Goal: Find specific page/section: Find specific page/section

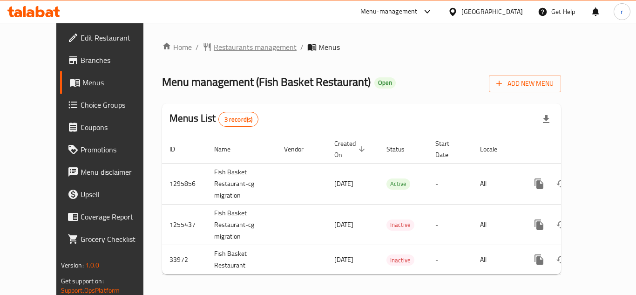
click at [216, 48] on span "Restaurants management" at bounding box center [255, 46] width 83 height 11
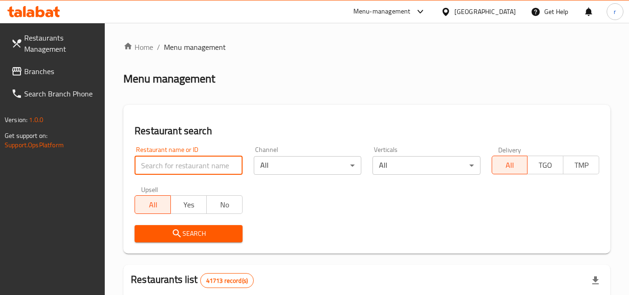
click at [200, 162] on input "search" at bounding box center [189, 165] width 108 height 19
paste input "17507"
type input "17507"
click button "Search" at bounding box center [189, 233] width 108 height 17
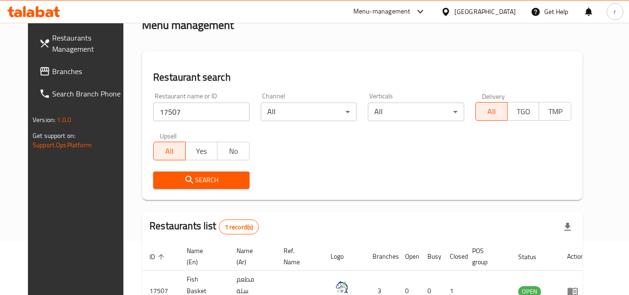
scroll to position [113, 0]
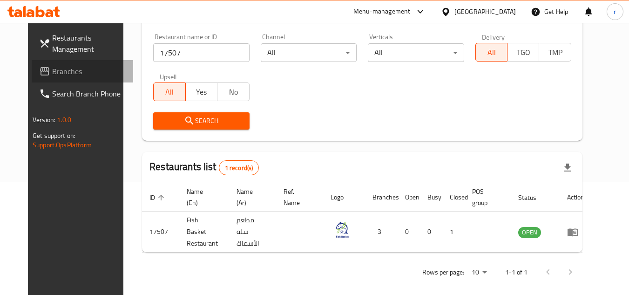
drag, startPoint x: 22, startPoint y: 71, endPoint x: 106, endPoint y: 51, distance: 86.6
click at [39, 71] on icon at bounding box center [44, 71] width 11 height 11
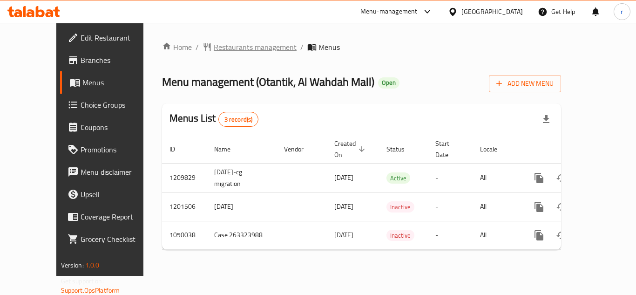
click at [222, 50] on span "Restaurants management" at bounding box center [255, 46] width 83 height 11
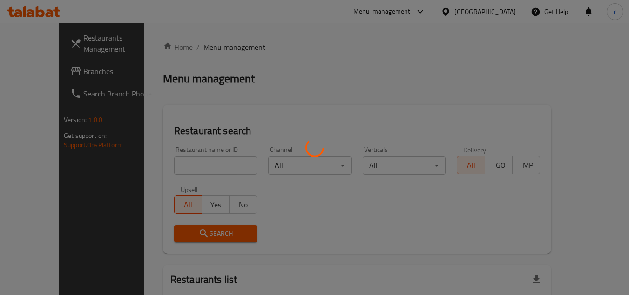
click at [206, 168] on div at bounding box center [314, 147] width 629 height 295
click at [211, 166] on div at bounding box center [314, 147] width 629 height 295
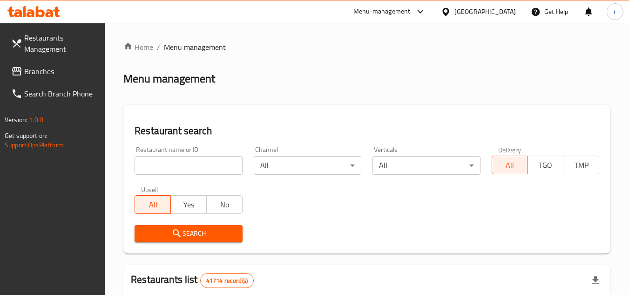
click at [211, 166] on input "search" at bounding box center [189, 165] width 108 height 19
paste input "653275"
type input "653275"
click button "Search" at bounding box center [189, 233] width 108 height 17
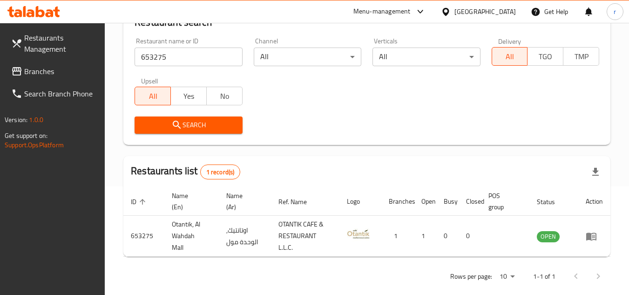
scroll to position [121, 0]
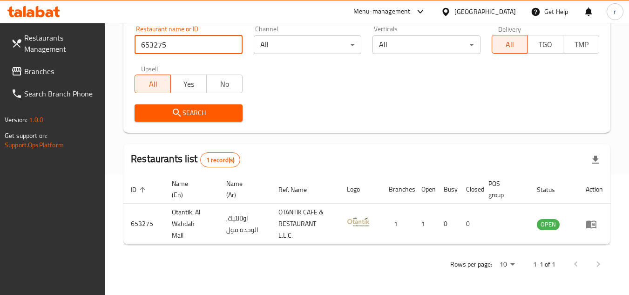
click at [20, 64] on link "Branches" at bounding box center [54, 71] width 101 height 22
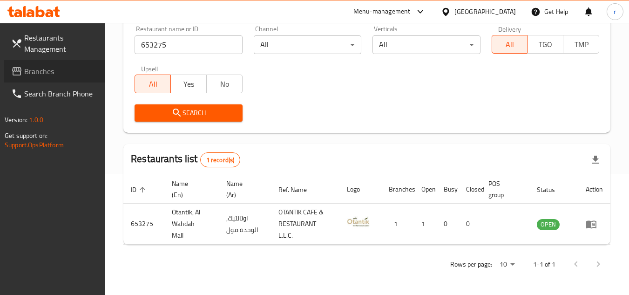
click at [20, 64] on link "Branches" at bounding box center [54, 71] width 101 height 22
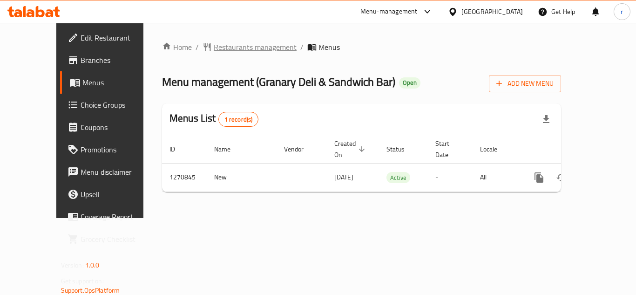
click at [228, 49] on span "Restaurants management" at bounding box center [255, 46] width 83 height 11
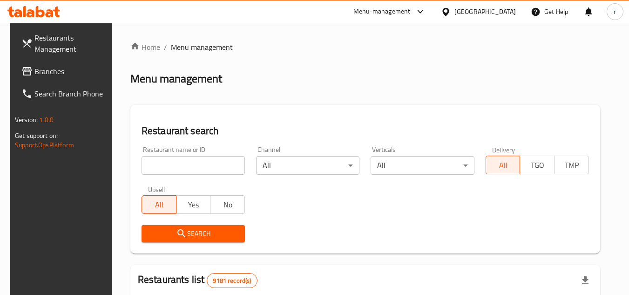
click at [195, 167] on input "search" at bounding box center [192, 165] width 103 height 19
paste input "689408"
type input "689408"
drag, startPoint x: 152, startPoint y: 234, endPoint x: 571, endPoint y: 188, distance: 421.4
click at [158, 235] on span "Search" at bounding box center [193, 234] width 88 height 12
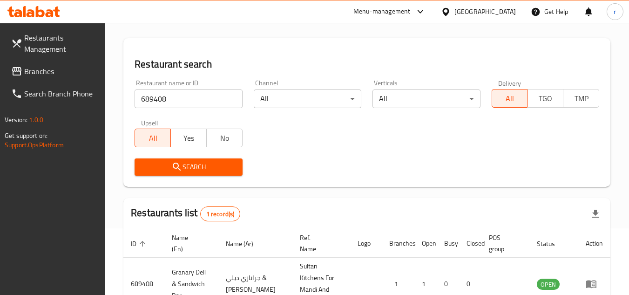
scroll to position [121, 0]
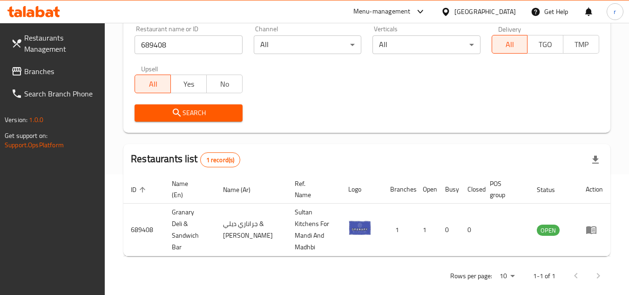
click at [40, 74] on span "Branches" at bounding box center [61, 71] width 74 height 11
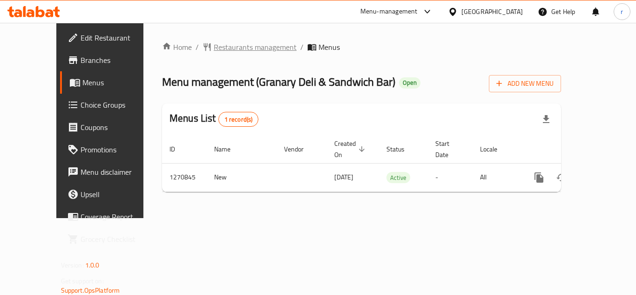
click at [214, 45] on span "Restaurants management" at bounding box center [255, 46] width 83 height 11
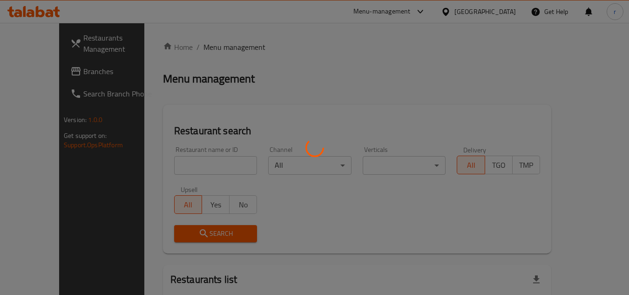
click at [163, 162] on div at bounding box center [314, 147] width 629 height 295
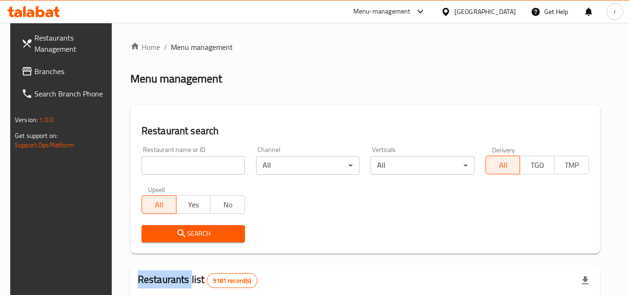
click at [163, 162] on div at bounding box center [314, 147] width 629 height 295
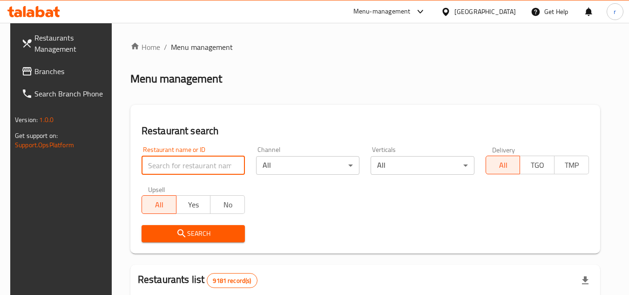
click at [163, 162] on input "search" at bounding box center [192, 165] width 103 height 19
click at [162, 230] on span "Search" at bounding box center [193, 234] width 88 height 12
click at [188, 161] on input "search" at bounding box center [192, 165] width 103 height 19
paste input "French Toast With Toffee Syrup"
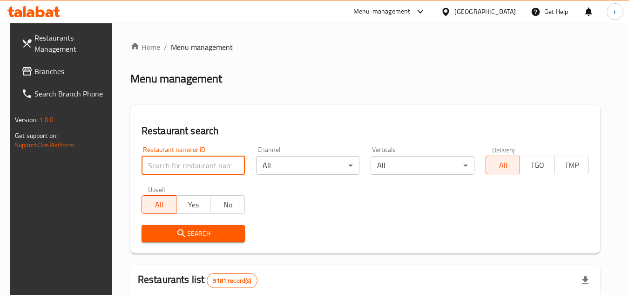
type input "French Toast With Toffee Syrup"
click at [233, 167] on input "French Toast With Toffee Syrup" at bounding box center [192, 165] width 103 height 19
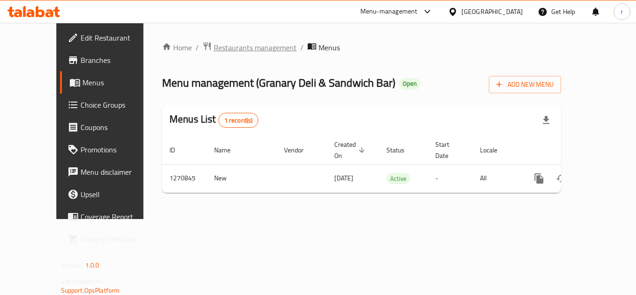
click at [214, 44] on span "Restaurants management" at bounding box center [255, 47] width 83 height 11
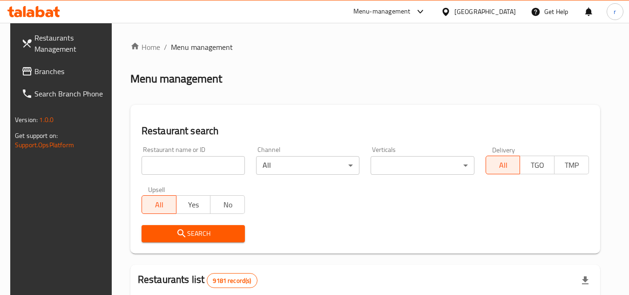
click at [194, 161] on input "search" at bounding box center [192, 165] width 103 height 19
paste input "689408"
type input "689408"
click at [183, 232] on span "Search" at bounding box center [193, 234] width 88 height 12
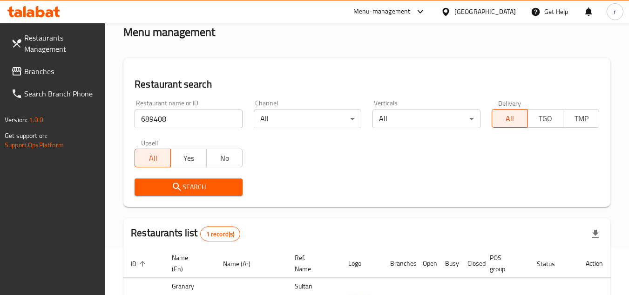
scroll to position [121, 0]
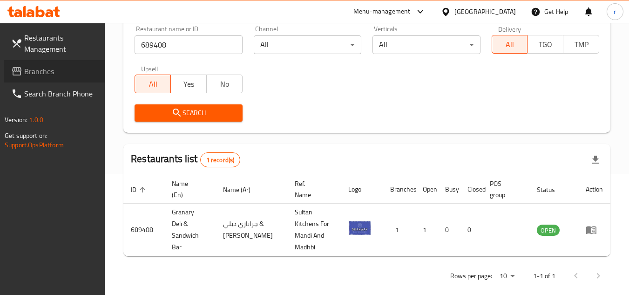
click at [44, 74] on span "Branches" at bounding box center [61, 71] width 74 height 11
click at [44, 73] on span "Branches" at bounding box center [61, 71] width 74 height 11
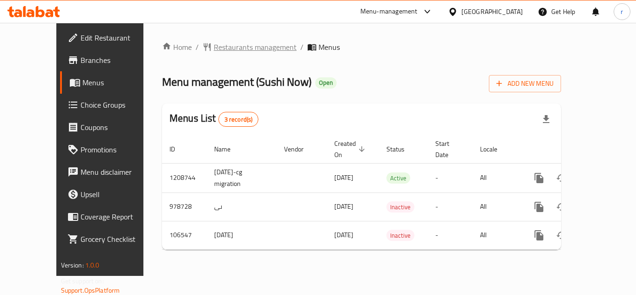
click at [214, 45] on span "Restaurants management" at bounding box center [255, 46] width 83 height 11
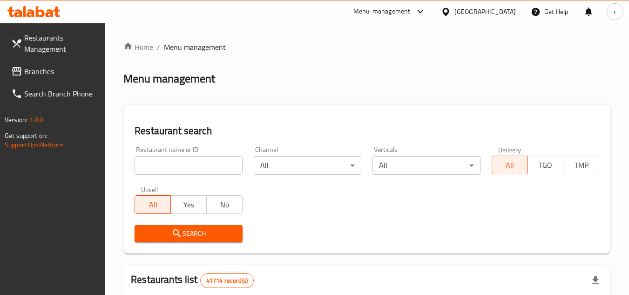
click at [185, 169] on input "search" at bounding box center [189, 165] width 108 height 19
paste input "603239"
type input "603239"
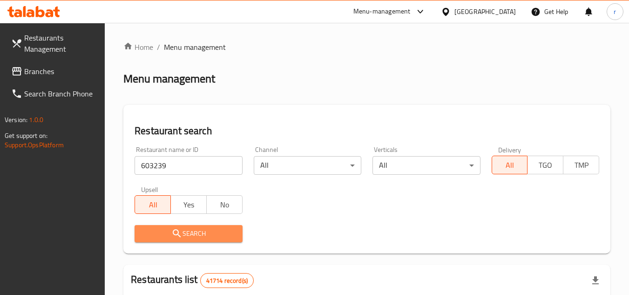
click at [210, 232] on span "Search" at bounding box center [188, 234] width 93 height 12
drag, startPoint x: 210, startPoint y: 232, endPoint x: 602, endPoint y: 92, distance: 416.5
click at [278, 229] on div at bounding box center [314, 147] width 629 height 295
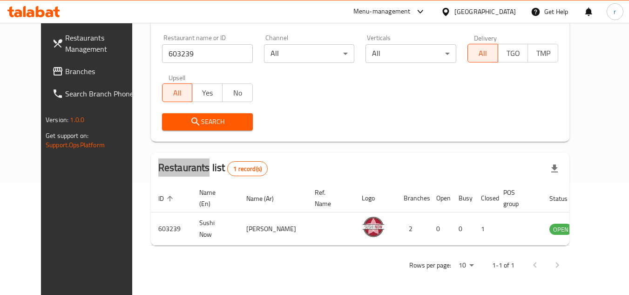
scroll to position [113, 0]
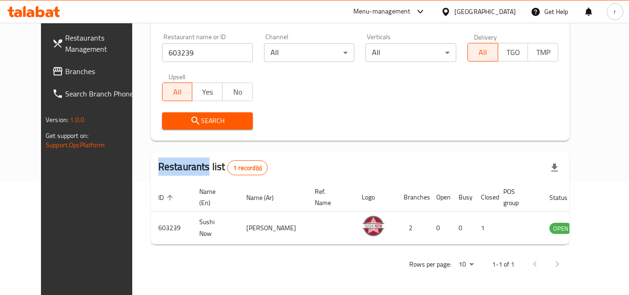
click at [65, 74] on span "Branches" at bounding box center [102, 71] width 74 height 11
drag, startPoint x: 37, startPoint y: 74, endPoint x: 94, endPoint y: 3, distance: 91.7
click at [65, 72] on span "Branches" at bounding box center [102, 71] width 74 height 11
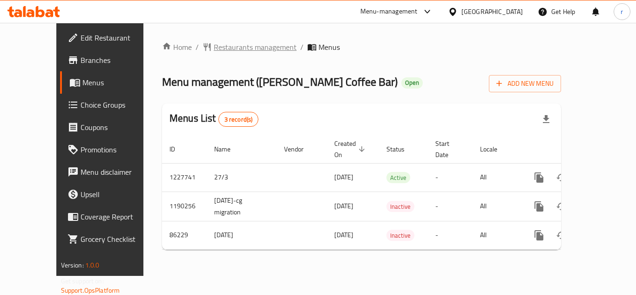
click at [214, 51] on span "Restaurants management" at bounding box center [255, 46] width 83 height 11
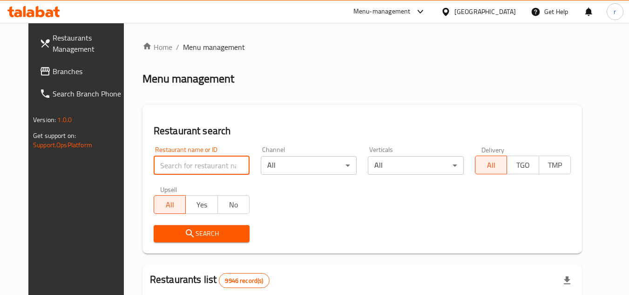
click at [183, 159] on input "search" at bounding box center [202, 165] width 96 height 19
paste input "25390"
type input "25390"
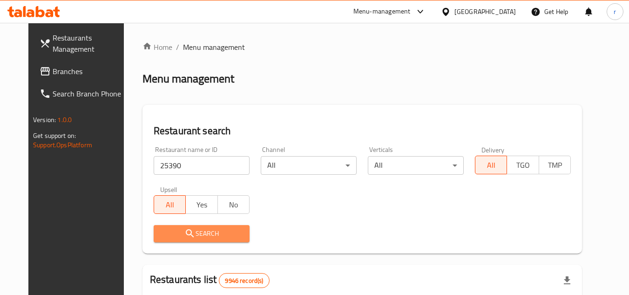
drag, startPoint x: 170, startPoint y: 233, endPoint x: 612, endPoint y: 183, distance: 444.9
click at [184, 233] on span "Search" at bounding box center [201, 234] width 81 height 12
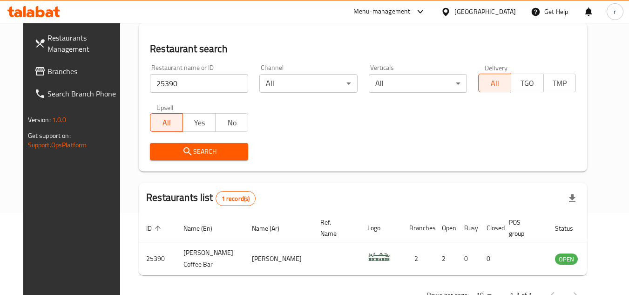
scroll to position [66, 0]
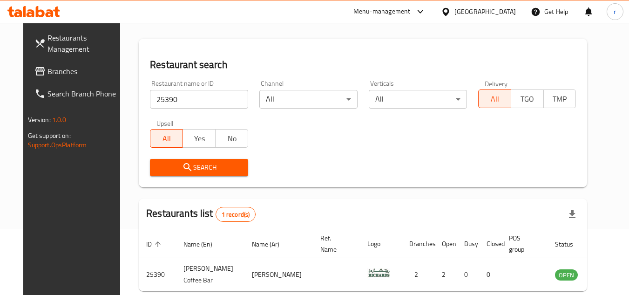
click at [47, 73] on span "Branches" at bounding box center [84, 71] width 74 height 11
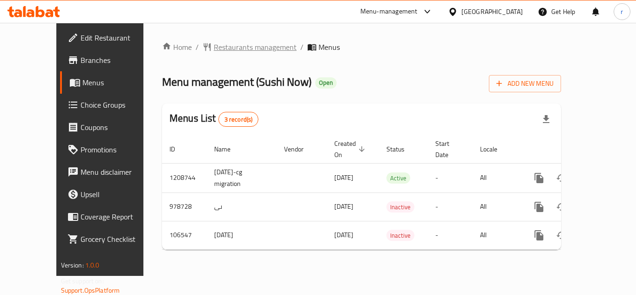
click at [214, 47] on span "Restaurants management" at bounding box center [255, 46] width 83 height 11
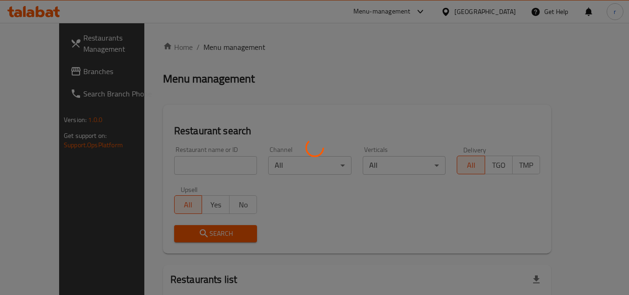
click at [173, 165] on div at bounding box center [314, 147] width 629 height 295
click at [172, 164] on div "Home / Menu management Menu management Restaurant search Restaurant name or ID …" at bounding box center [357, 206] width 388 height 331
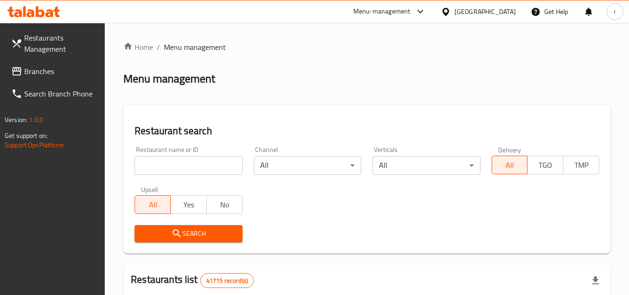
click at [172, 164] on input "search" at bounding box center [189, 165] width 108 height 19
paste input "603239"
type input "603239"
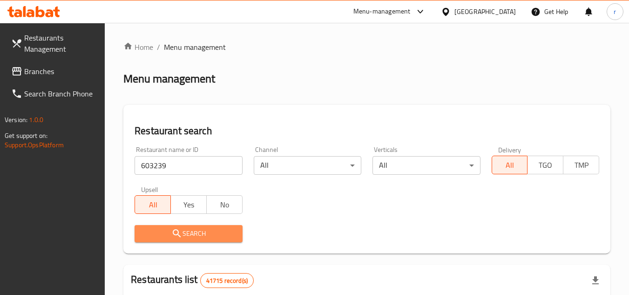
drag, startPoint x: 192, startPoint y: 231, endPoint x: 472, endPoint y: 185, distance: 283.9
click at [217, 231] on span "Search" at bounding box center [188, 234] width 93 height 12
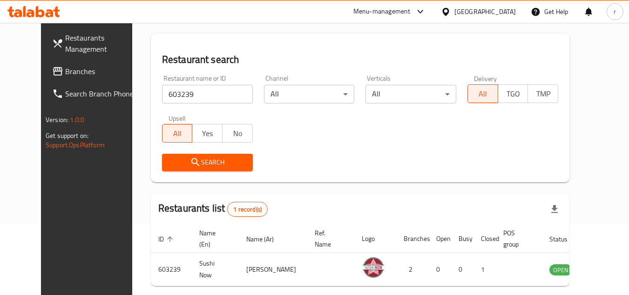
scroll to position [113, 0]
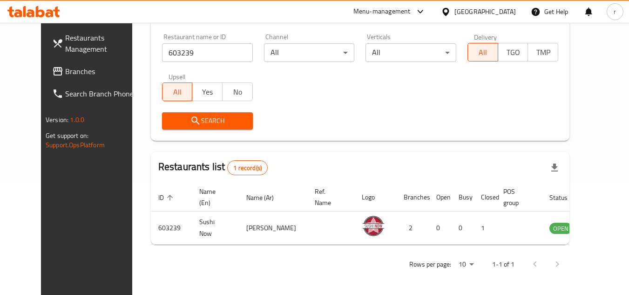
click at [65, 73] on span "Branches" at bounding box center [102, 71] width 74 height 11
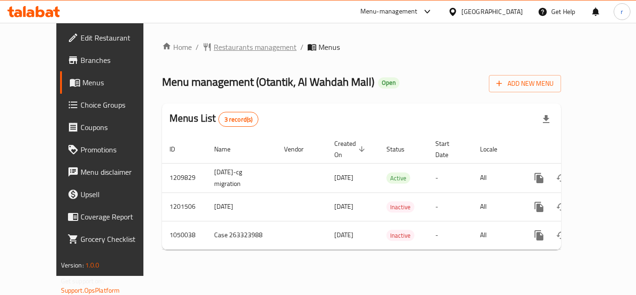
click at [223, 49] on span "Restaurants management" at bounding box center [255, 46] width 83 height 11
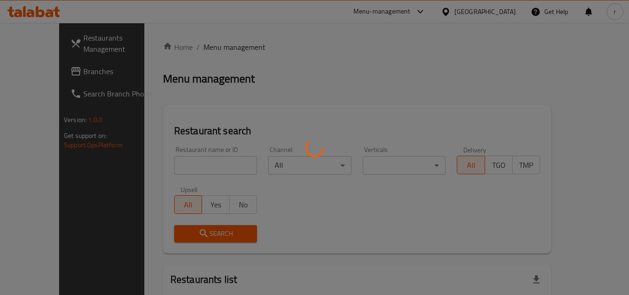
click at [186, 162] on div at bounding box center [314, 147] width 629 height 295
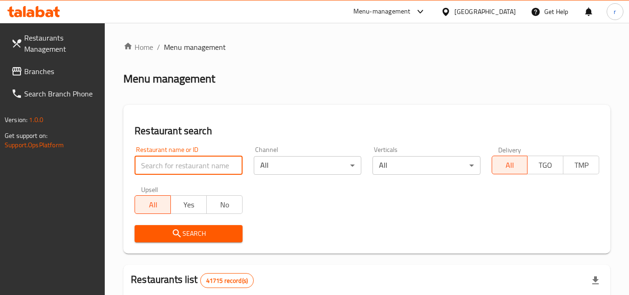
click at [186, 158] on input "search" at bounding box center [189, 165] width 108 height 19
click at [184, 157] on input "search" at bounding box center [189, 165] width 108 height 19
paste input "653275"
type input "653275"
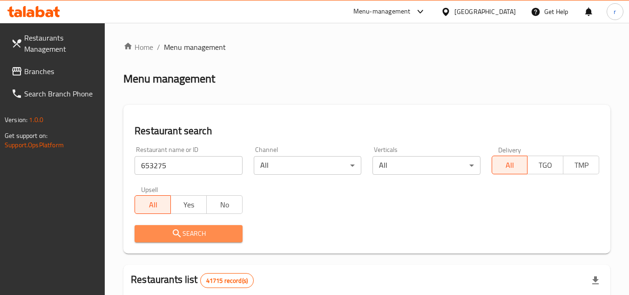
click at [175, 225] on button "Search" at bounding box center [189, 233] width 108 height 17
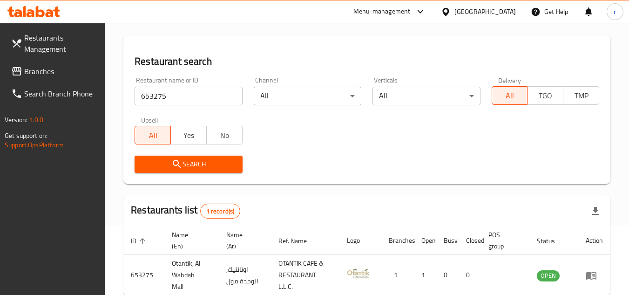
scroll to position [121, 0]
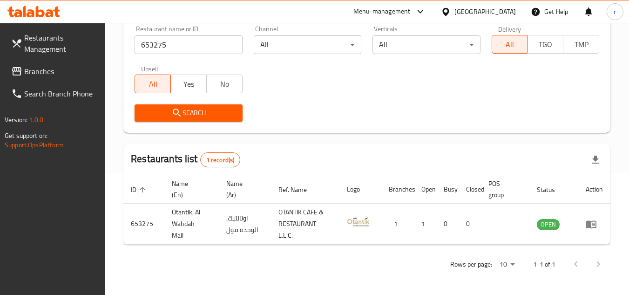
click at [47, 77] on span "Branches" at bounding box center [61, 71] width 74 height 11
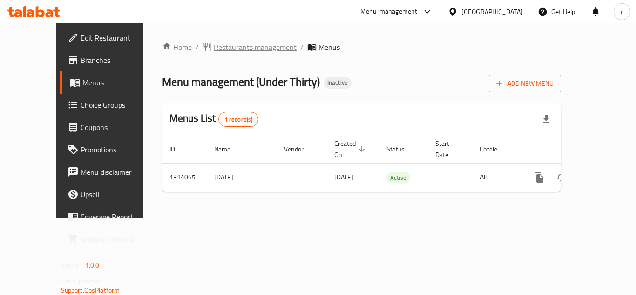
click at [227, 43] on span "Restaurants management" at bounding box center [255, 46] width 83 height 11
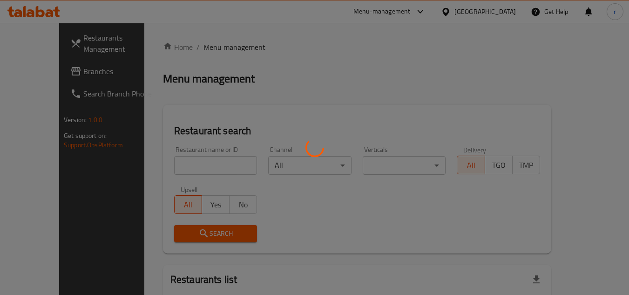
click at [189, 165] on div at bounding box center [314, 147] width 629 height 295
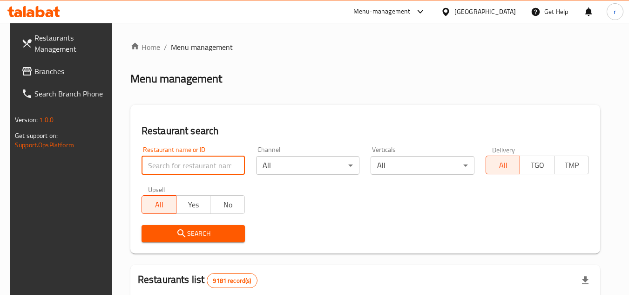
click at [189, 165] on input "search" at bounding box center [192, 165] width 103 height 19
paste input "706784"
type input "706784"
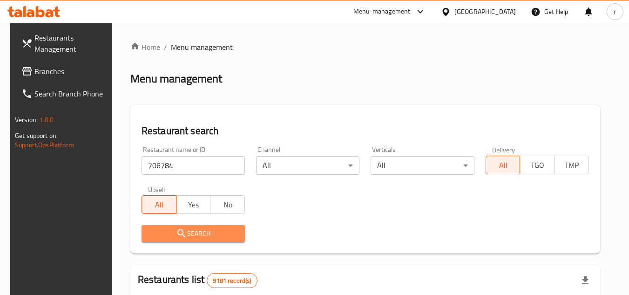
drag, startPoint x: 199, startPoint y: 240, endPoint x: 62, endPoint y: 239, distance: 136.8
click at [199, 239] on button "Search" at bounding box center [192, 233] width 103 height 17
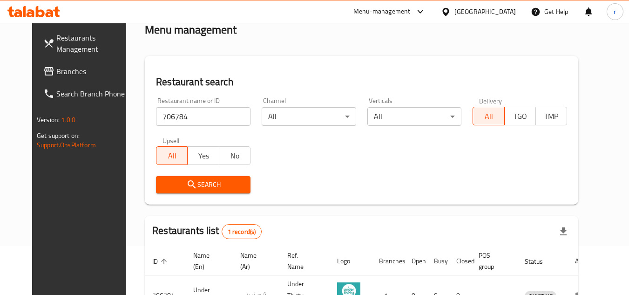
scroll to position [113, 0]
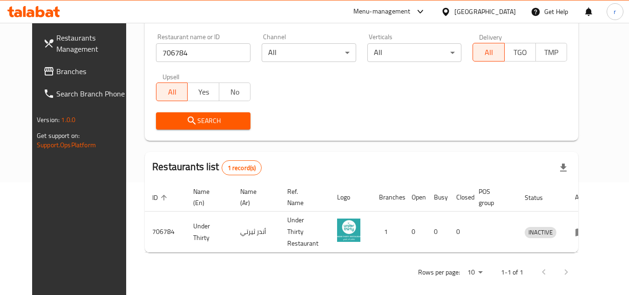
click at [56, 75] on span "Branches" at bounding box center [93, 71] width 74 height 11
drag, startPoint x: 36, startPoint y: 75, endPoint x: 244, endPoint y: 37, distance: 212.1
click at [56, 75] on span "Branches" at bounding box center [93, 71] width 74 height 11
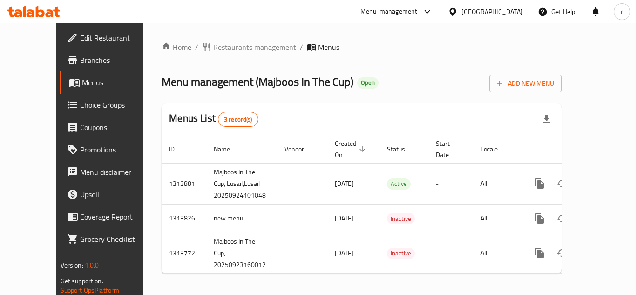
drag, startPoint x: 193, startPoint y: 40, endPoint x: 192, endPoint y: 46, distance: 6.6
click at [193, 41] on div "Home / Restaurants management / Menus Menu management ( Majboos In The Cup ) Op…" at bounding box center [361, 161] width 437 height 276
click at [213, 45] on span "Restaurants management" at bounding box center [254, 46] width 83 height 11
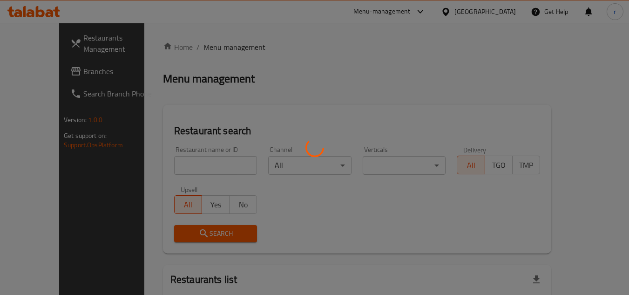
drag, startPoint x: 147, startPoint y: 154, endPoint x: 146, endPoint y: 160, distance: 6.5
click at [146, 155] on div at bounding box center [314, 147] width 629 height 295
click at [146, 160] on div at bounding box center [314, 147] width 629 height 295
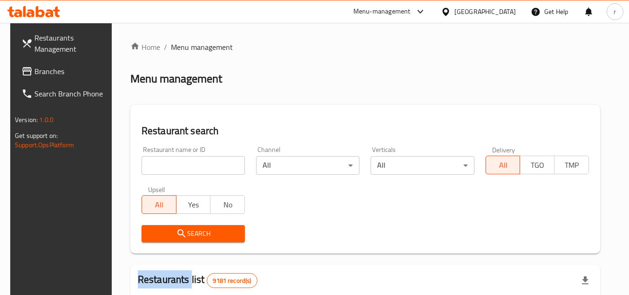
click at [146, 160] on input "search" at bounding box center [192, 165] width 103 height 19
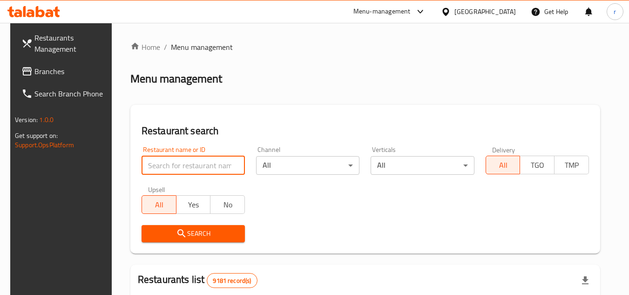
paste input "706672"
type input "706672"
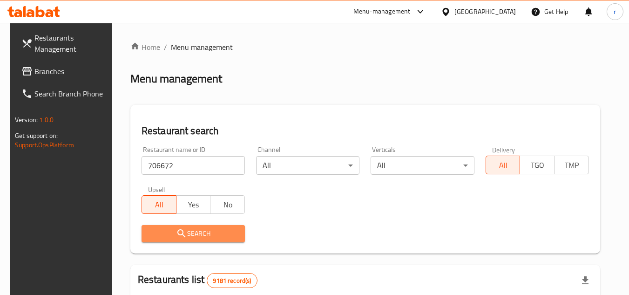
click at [181, 231] on icon "submit" at bounding box center [181, 233] width 11 height 11
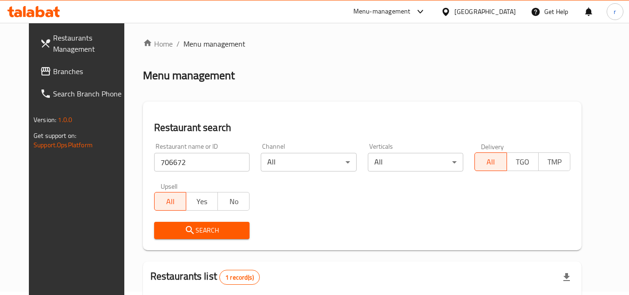
scroll to position [113, 0]
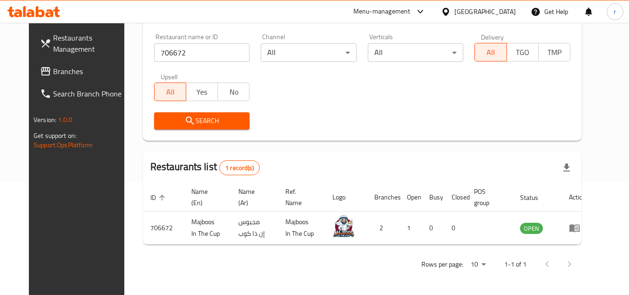
click at [53, 71] on span "Branches" at bounding box center [90, 71] width 74 height 11
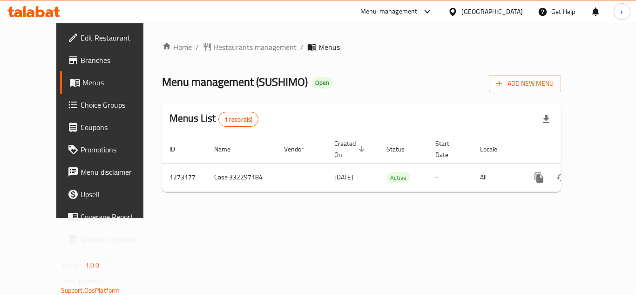
click at [206, 62] on div "Home / Restaurants management / Menus Menu management ( SUSHIMO ) Open Add New …" at bounding box center [361, 120] width 399 height 158
click at [214, 52] on span "Restaurants management" at bounding box center [255, 46] width 83 height 11
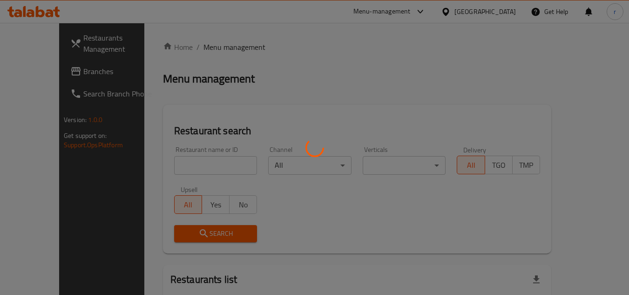
click at [162, 160] on div at bounding box center [314, 147] width 629 height 295
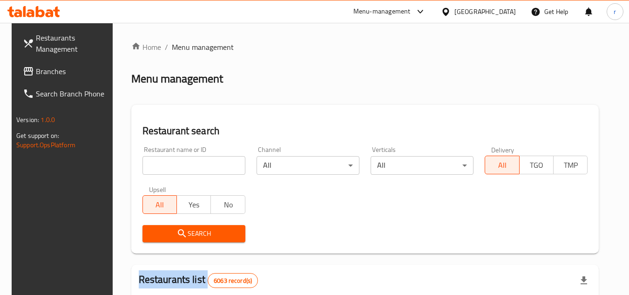
click at [162, 160] on div at bounding box center [314, 147] width 629 height 295
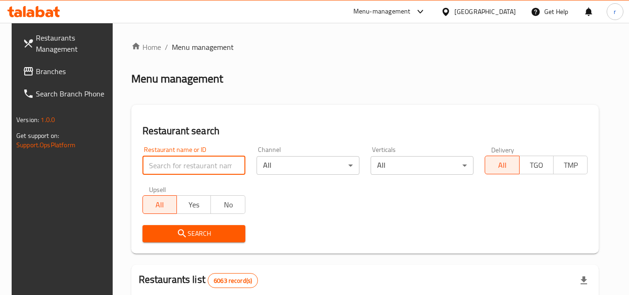
click at [162, 160] on input "search" at bounding box center [193, 165] width 103 height 19
paste input "690639"
type input "690639"
click at [183, 232] on span "Search" at bounding box center [194, 234] width 88 height 12
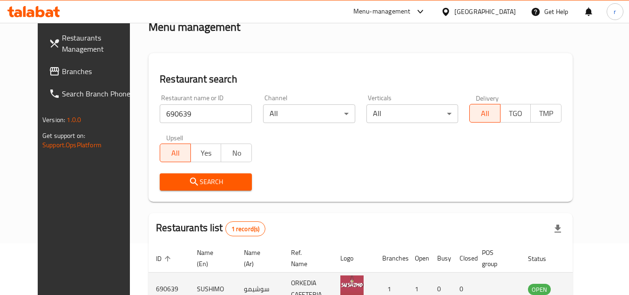
scroll to position [113, 0]
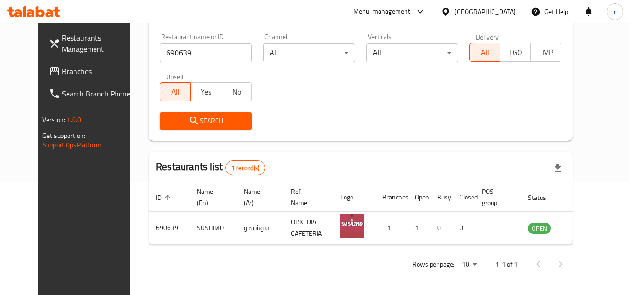
click at [62, 74] on span "Branches" at bounding box center [99, 71] width 74 height 11
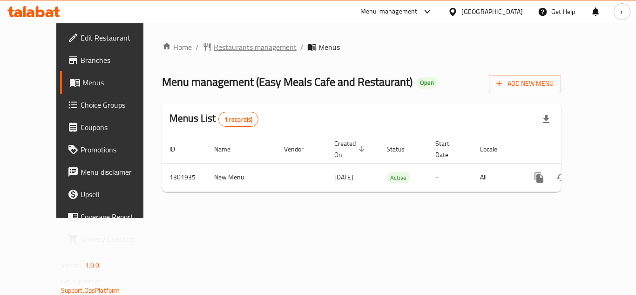
click at [224, 47] on span "Restaurants management" at bounding box center [255, 46] width 83 height 11
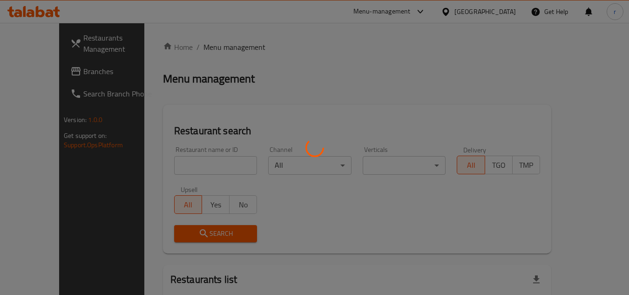
click at [181, 163] on div at bounding box center [314, 147] width 629 height 295
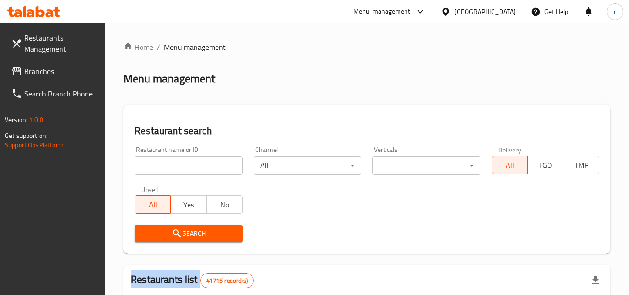
click at [181, 163] on input "search" at bounding box center [189, 165] width 108 height 19
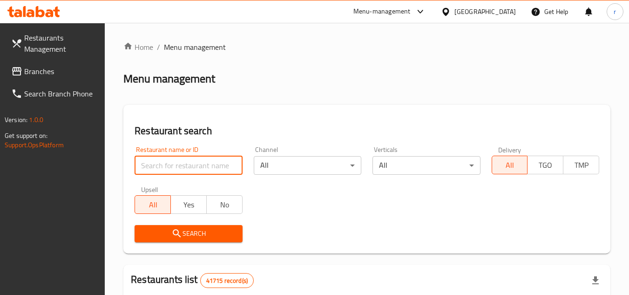
paste input "702083"
type input "702083"
drag, startPoint x: 183, startPoint y: 228, endPoint x: 316, endPoint y: 221, distance: 133.3
click at [195, 229] on span "Search" at bounding box center [188, 234] width 93 height 12
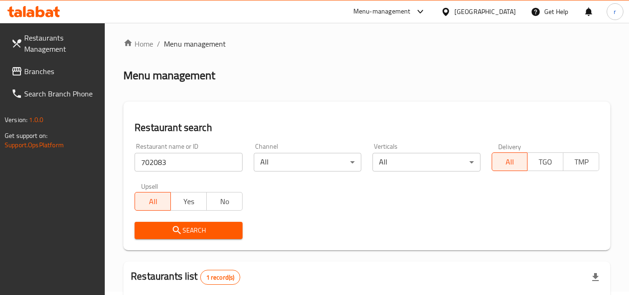
scroll to position [121, 0]
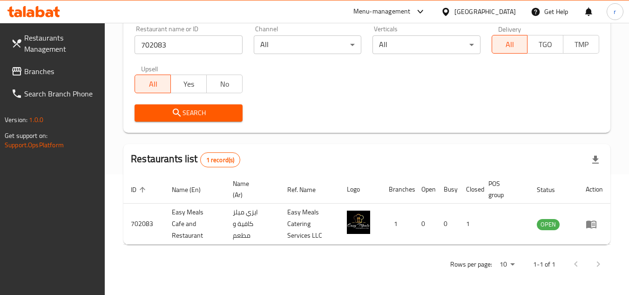
click at [29, 69] on span "Branches" at bounding box center [61, 71] width 74 height 11
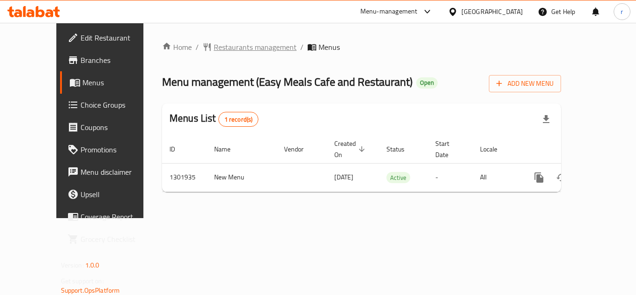
click at [224, 52] on span "Restaurants management" at bounding box center [255, 46] width 83 height 11
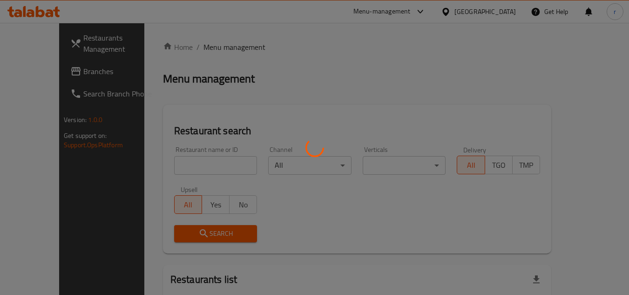
click at [191, 171] on div at bounding box center [314, 147] width 629 height 295
click at [191, 169] on div at bounding box center [314, 147] width 629 height 295
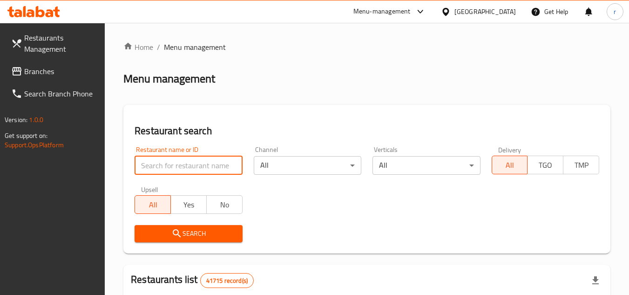
click at [191, 167] on input "search" at bounding box center [189, 165] width 108 height 19
paste input "702083"
type input "702083"
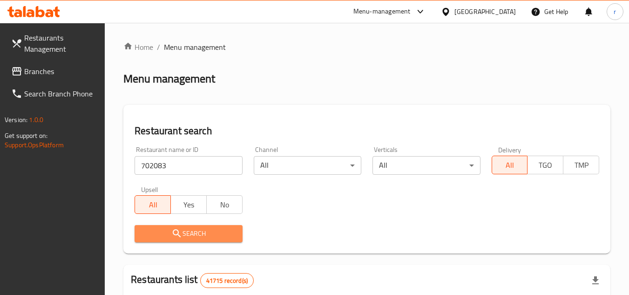
drag, startPoint x: 204, startPoint y: 229, endPoint x: 430, endPoint y: 207, distance: 226.4
click at [211, 229] on span "Search" at bounding box center [188, 234] width 93 height 12
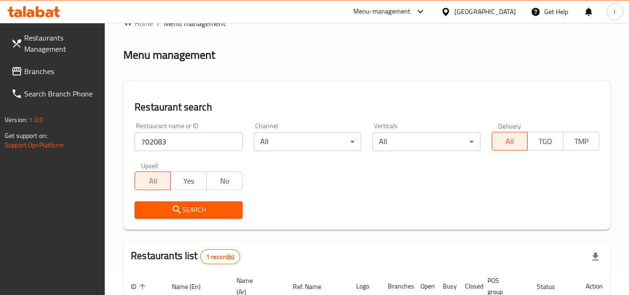
scroll to position [121, 0]
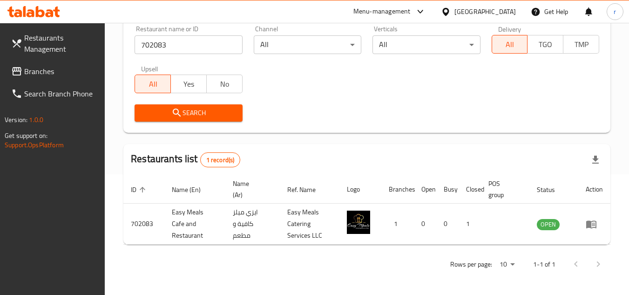
click at [33, 67] on span "Branches" at bounding box center [61, 71] width 74 height 11
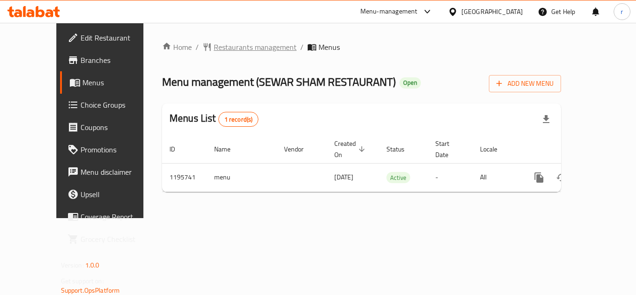
click at [237, 45] on span "Restaurants management" at bounding box center [255, 46] width 83 height 11
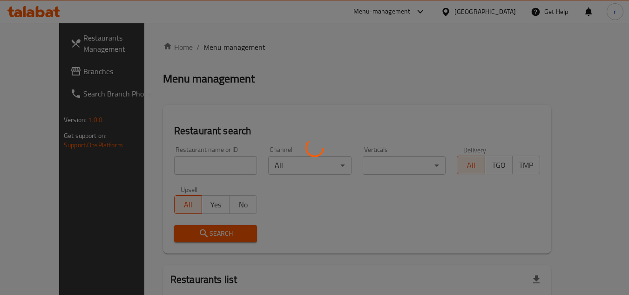
click at [194, 162] on div at bounding box center [314, 147] width 629 height 295
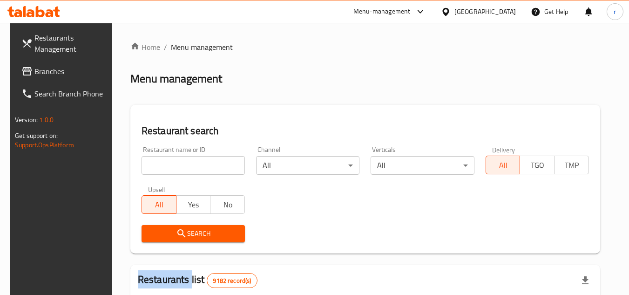
click at [194, 162] on div at bounding box center [314, 147] width 629 height 295
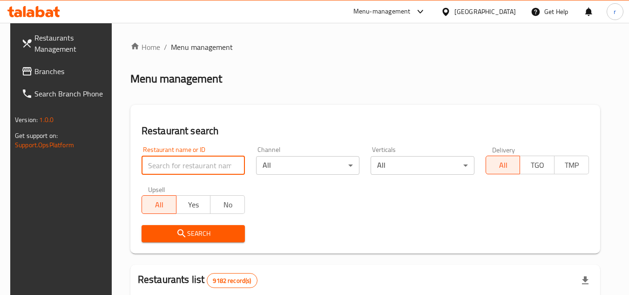
click at [188, 164] on input "search" at bounding box center [192, 165] width 103 height 19
paste input "667840"
type input "667840"
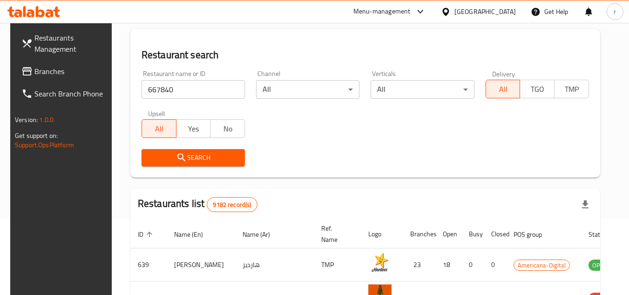
scroll to position [47, 0]
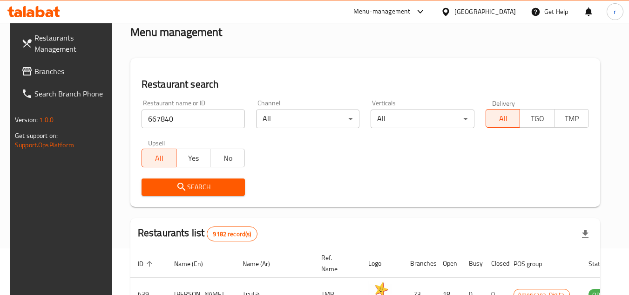
click at [225, 186] on span "Search" at bounding box center [193, 187] width 88 height 12
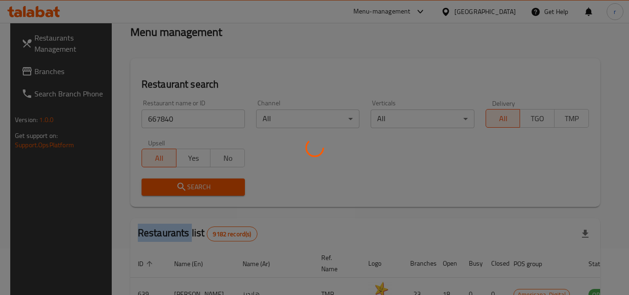
drag, startPoint x: 225, startPoint y: 186, endPoint x: 619, endPoint y: 195, distance: 393.8
click at [238, 187] on div at bounding box center [314, 147] width 629 height 295
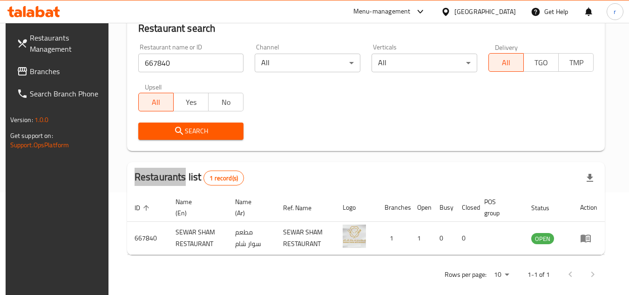
scroll to position [113, 0]
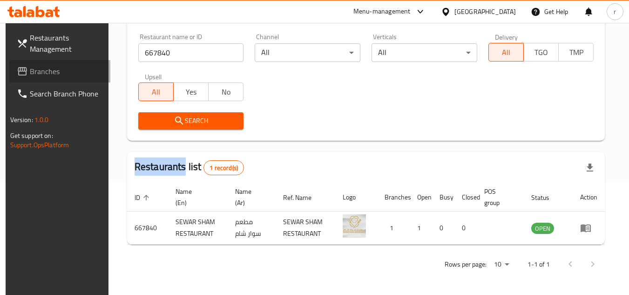
drag, startPoint x: 25, startPoint y: 68, endPoint x: 50, endPoint y: 53, distance: 29.5
click at [30, 68] on span "Branches" at bounding box center [67, 71] width 74 height 11
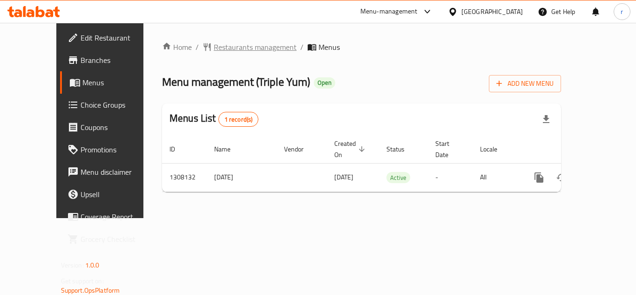
click at [231, 45] on span "Restaurants management" at bounding box center [255, 46] width 83 height 11
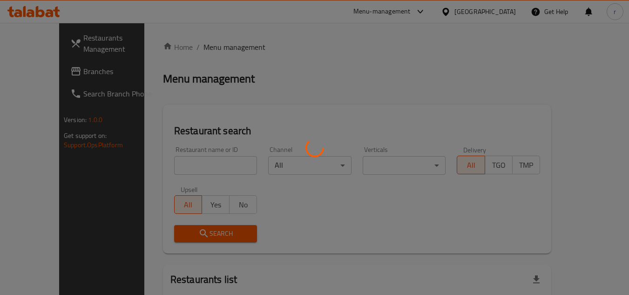
click at [195, 162] on div at bounding box center [314, 147] width 629 height 295
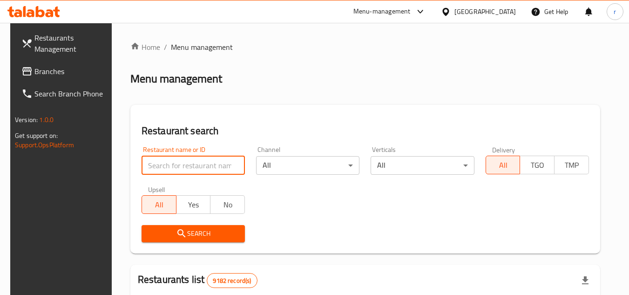
click at [195, 162] on input "search" at bounding box center [192, 165] width 103 height 19
click at [182, 165] on input "search" at bounding box center [192, 165] width 103 height 19
paste input "704672"
type input "704672"
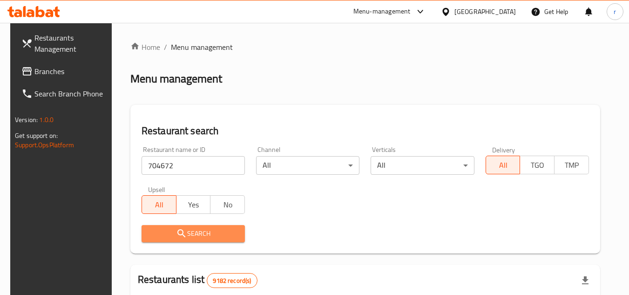
drag, startPoint x: 145, startPoint y: 230, endPoint x: 584, endPoint y: 234, distance: 438.4
click at [151, 233] on span "Search" at bounding box center [193, 234] width 88 height 12
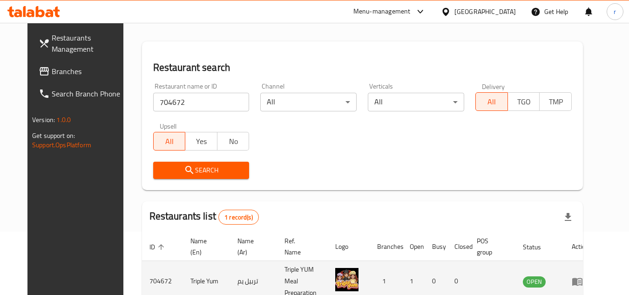
scroll to position [113, 0]
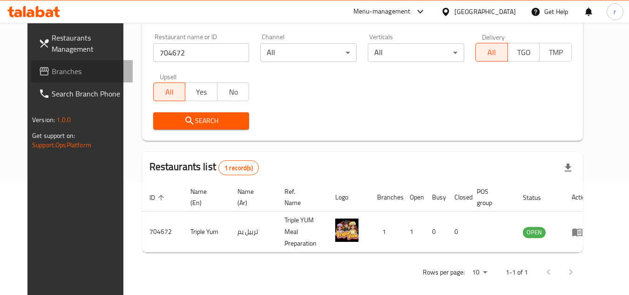
click at [52, 67] on span "Branches" at bounding box center [89, 71] width 74 height 11
drag, startPoint x: 33, startPoint y: 67, endPoint x: 87, endPoint y: 92, distance: 58.7
click at [54, 78] on link "Branches" at bounding box center [81, 71] width 101 height 22
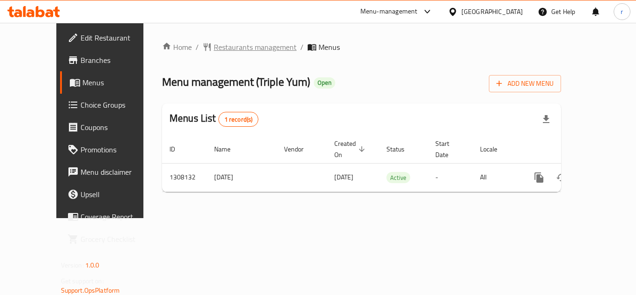
click at [215, 48] on span "Restaurants management" at bounding box center [255, 46] width 83 height 11
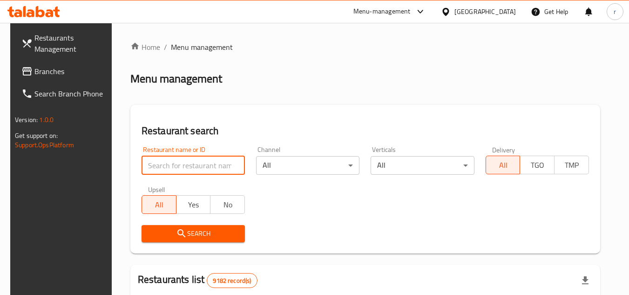
click at [177, 163] on input "search" at bounding box center [192, 165] width 103 height 19
paste input "704672"
type input "704672"
click at [176, 229] on icon "submit" at bounding box center [181, 233] width 11 height 11
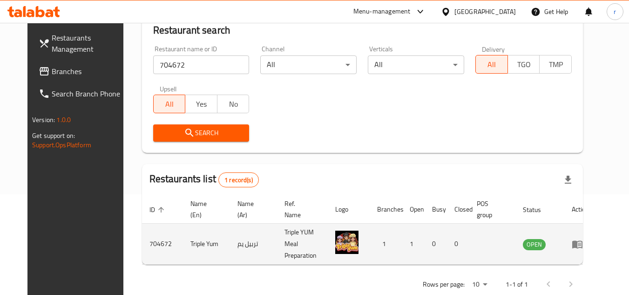
scroll to position [113, 0]
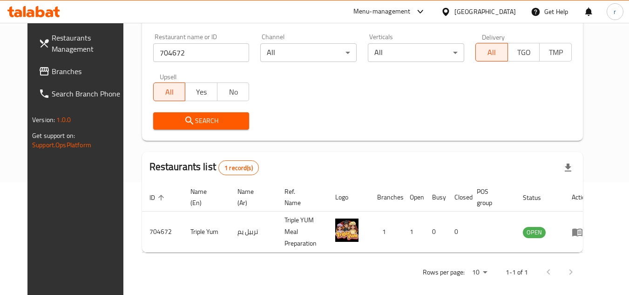
click at [52, 67] on span "Branches" at bounding box center [89, 71] width 74 height 11
drag, startPoint x: 33, startPoint y: 67, endPoint x: 186, endPoint y: 7, distance: 165.1
click at [52, 67] on span "Branches" at bounding box center [89, 71] width 74 height 11
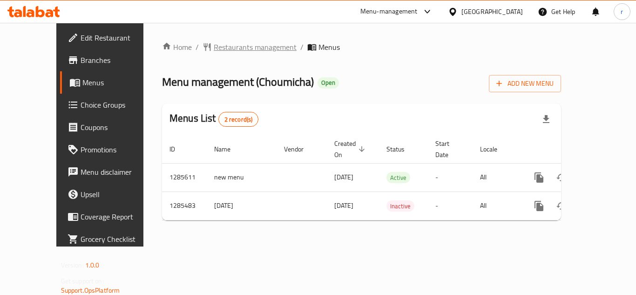
click at [219, 49] on span "Restaurants management" at bounding box center [255, 46] width 83 height 11
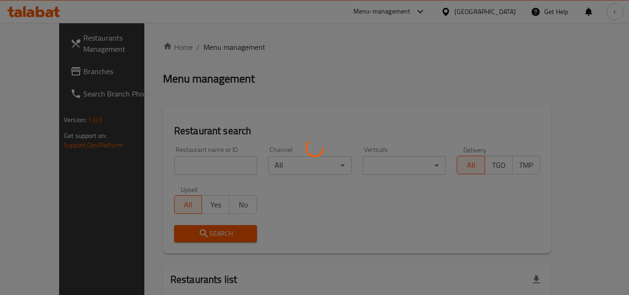
click at [165, 164] on div at bounding box center [314, 147] width 629 height 295
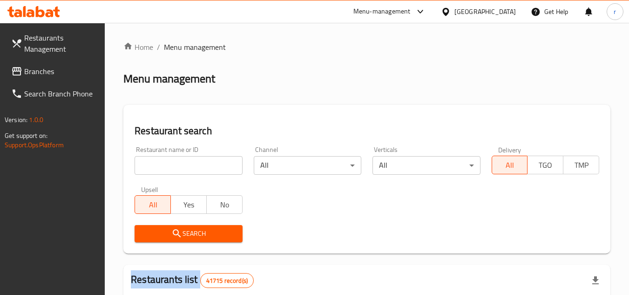
click at [165, 164] on div at bounding box center [314, 147] width 629 height 295
click at [165, 164] on input "search" at bounding box center [189, 165] width 108 height 19
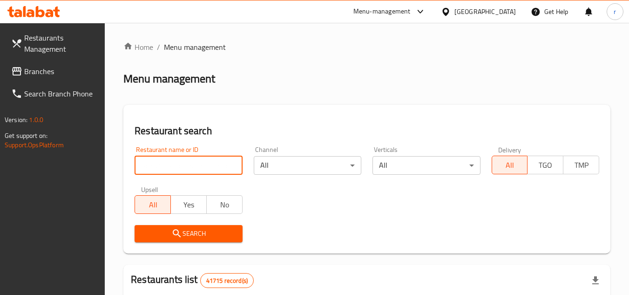
paste input "695834"
type input "695834"
drag, startPoint x: 189, startPoint y: 230, endPoint x: 610, endPoint y: 210, distance: 420.7
click at [193, 230] on span "Search" at bounding box center [188, 234] width 93 height 12
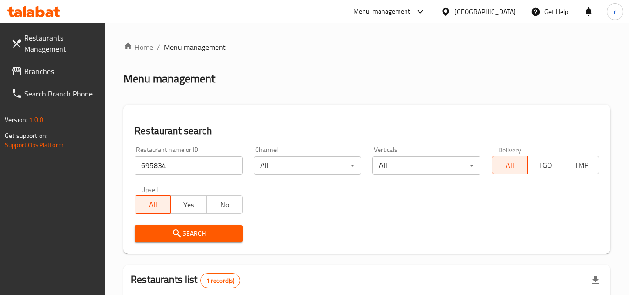
scroll to position [121, 0]
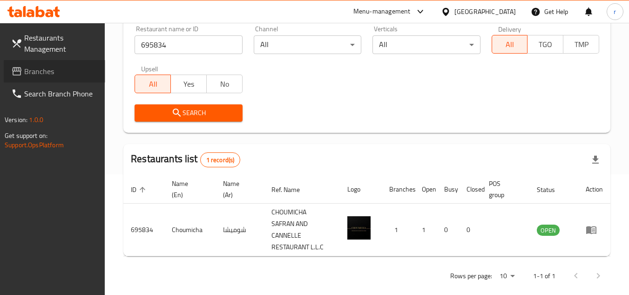
click at [33, 73] on span "Branches" at bounding box center [61, 71] width 74 height 11
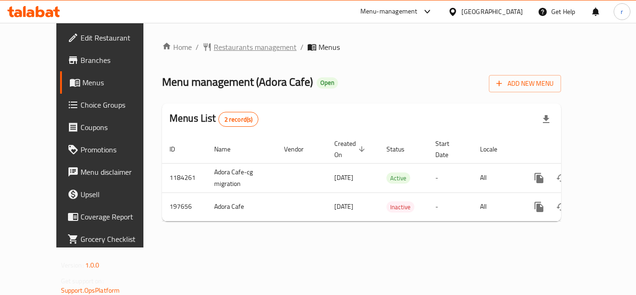
click at [214, 41] on span "Restaurants management" at bounding box center [255, 46] width 83 height 11
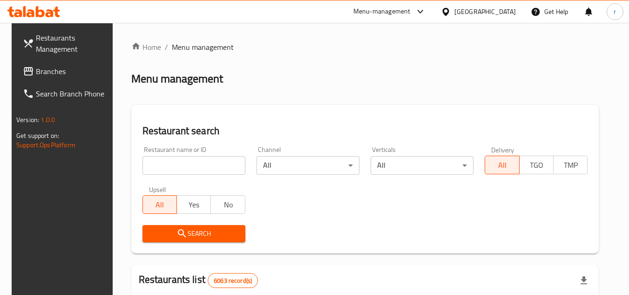
click at [181, 162] on div at bounding box center [314, 147] width 629 height 295
click at [181, 162] on input "search" at bounding box center [193, 165] width 103 height 19
paste input "621883"
type input "621883"
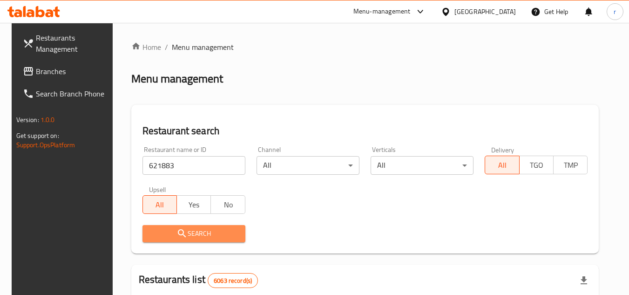
click at [206, 229] on span "Search" at bounding box center [194, 234] width 88 height 12
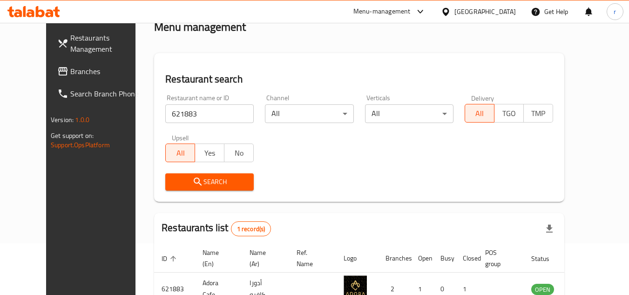
scroll to position [113, 0]
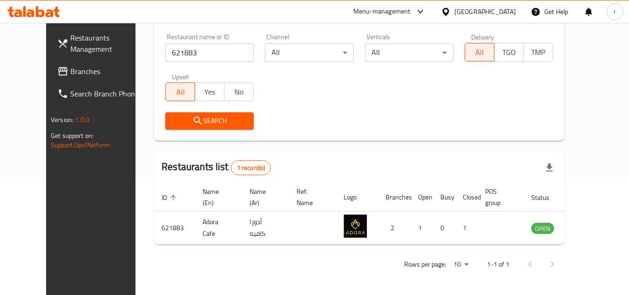
click at [70, 71] on span "Branches" at bounding box center [107, 71] width 74 height 11
drag, startPoint x: 41, startPoint y: 71, endPoint x: 206, endPoint y: 7, distance: 176.4
click at [70, 67] on span "Branches" at bounding box center [107, 71] width 74 height 11
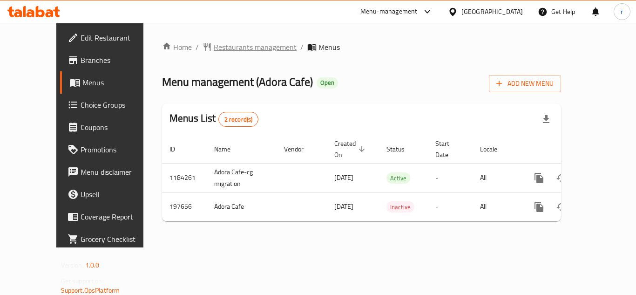
click at [214, 45] on span "Restaurants management" at bounding box center [255, 46] width 83 height 11
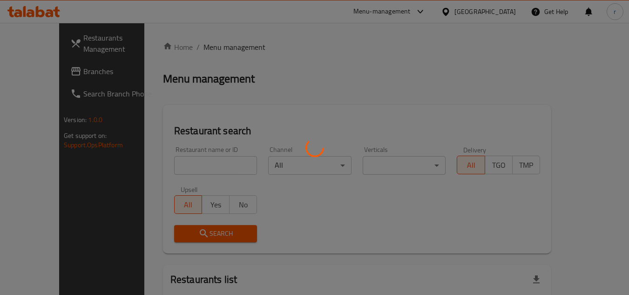
click at [187, 159] on div at bounding box center [314, 147] width 629 height 295
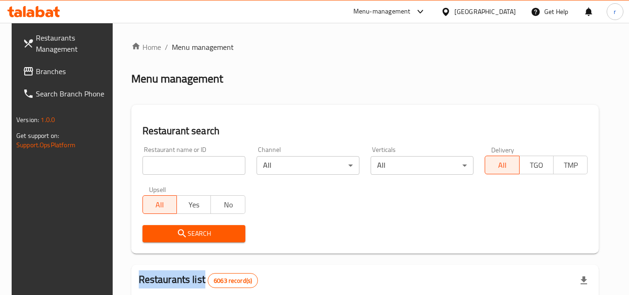
click at [187, 159] on div at bounding box center [314, 147] width 629 height 295
click at [187, 159] on input "search" at bounding box center [193, 165] width 103 height 19
click at [196, 176] on div "Restaurant name or ID Restaurant name or ID" at bounding box center [194, 161] width 114 height 40
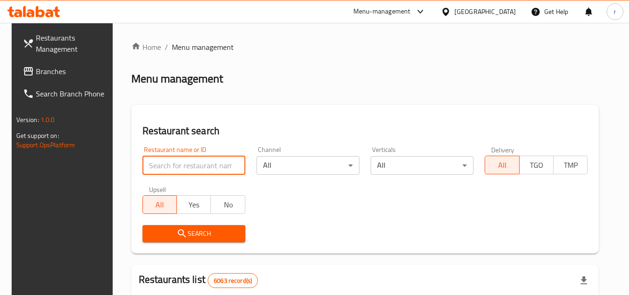
click at [196, 162] on input "search" at bounding box center [193, 165] width 103 height 19
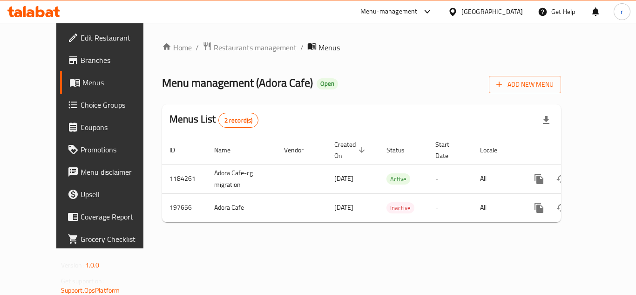
click at [214, 47] on span "Restaurants management" at bounding box center [255, 47] width 83 height 11
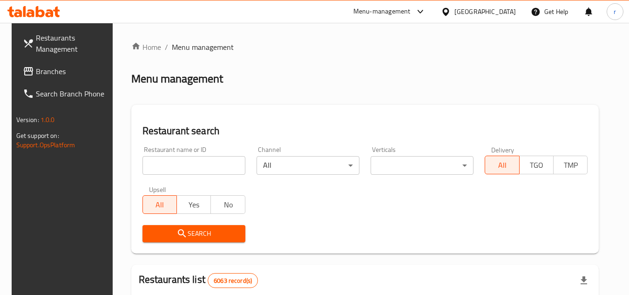
click at [185, 156] on input "search" at bounding box center [193, 165] width 103 height 19
paste input "621883"
type input "621883"
drag, startPoint x: 178, startPoint y: 232, endPoint x: 219, endPoint y: 226, distance: 40.9
click at [178, 232] on icon "submit" at bounding box center [182, 233] width 8 height 8
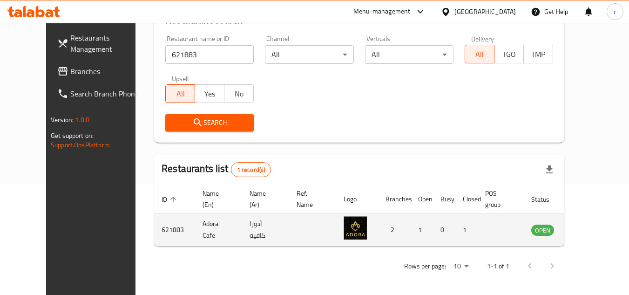
scroll to position [113, 0]
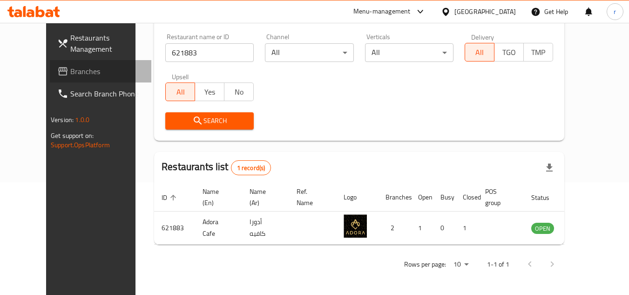
click at [70, 69] on span "Branches" at bounding box center [107, 71] width 74 height 11
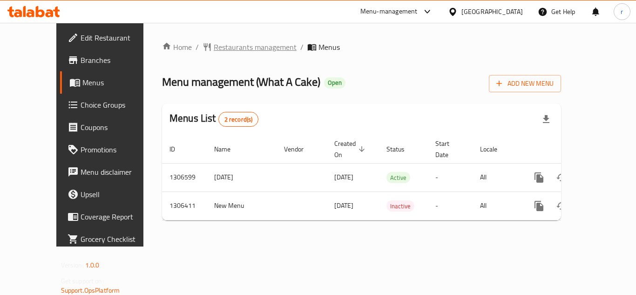
click at [214, 47] on span "Restaurants management" at bounding box center [255, 46] width 83 height 11
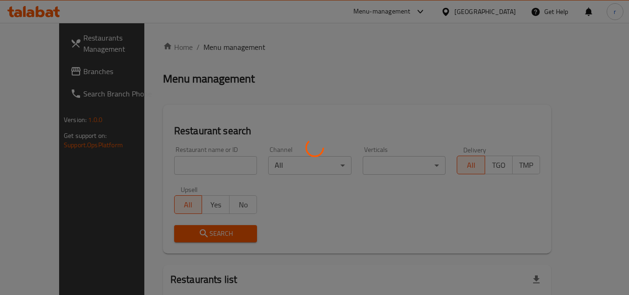
click at [177, 163] on div at bounding box center [314, 147] width 629 height 295
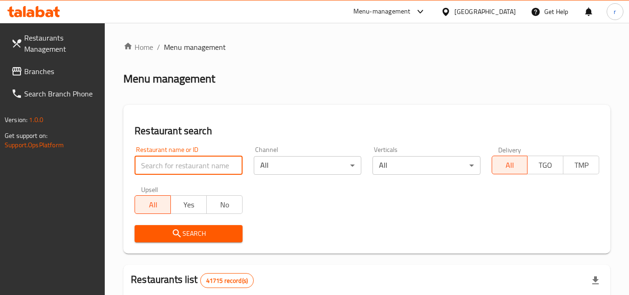
click at [177, 162] on input "search" at bounding box center [189, 165] width 108 height 19
paste input "704025"
type input "704025"
drag, startPoint x: 184, startPoint y: 231, endPoint x: 447, endPoint y: 239, distance: 263.1
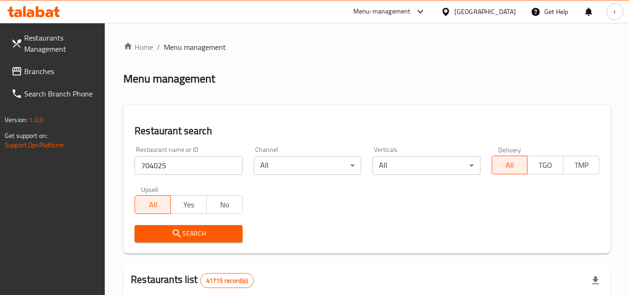
click at [245, 235] on div "Search" at bounding box center [188, 233] width 119 height 28
click at [177, 233] on icon "submit" at bounding box center [176, 233] width 11 height 11
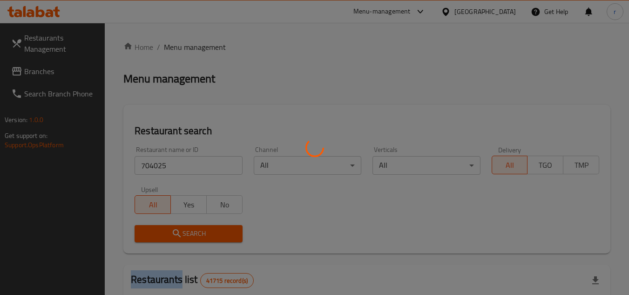
drag, startPoint x: 177, startPoint y: 233, endPoint x: 603, endPoint y: 223, distance: 425.5
click at [202, 241] on div at bounding box center [314, 147] width 629 height 295
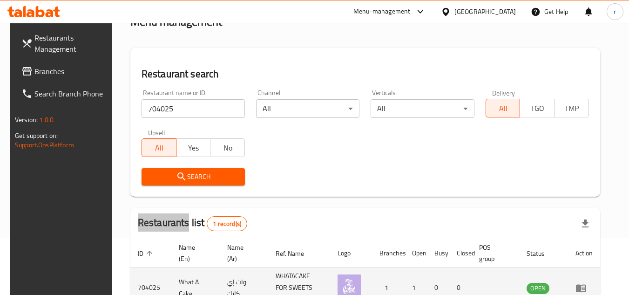
scroll to position [121, 0]
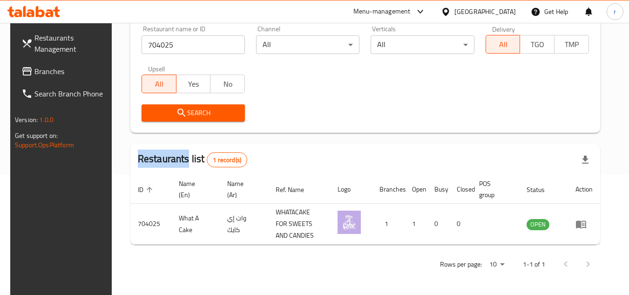
click at [23, 74] on span at bounding box center [27, 71] width 13 height 11
drag, startPoint x: 23, startPoint y: 74, endPoint x: 187, endPoint y: 8, distance: 176.9
click at [24, 74] on span at bounding box center [27, 71] width 13 height 11
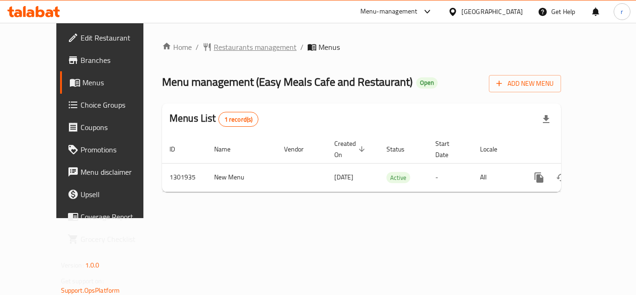
click at [224, 49] on span "Restaurants management" at bounding box center [255, 46] width 83 height 11
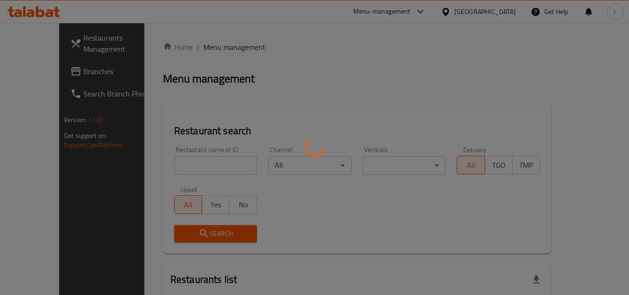
click at [167, 167] on div at bounding box center [314, 147] width 629 height 295
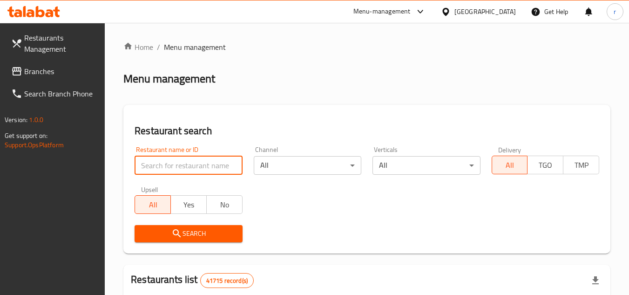
click at [167, 167] on input "search" at bounding box center [189, 165] width 108 height 19
drag, startPoint x: 167, startPoint y: 167, endPoint x: 370, endPoint y: 110, distance: 211.3
click at [370, 110] on div "Restaurant search Restaurant name or ID Restaurant name or ID Channel All ​ Ver…" at bounding box center [366, 179] width 487 height 148
click at [188, 166] on input "search" at bounding box center [189, 165] width 108 height 19
paste input "702083"
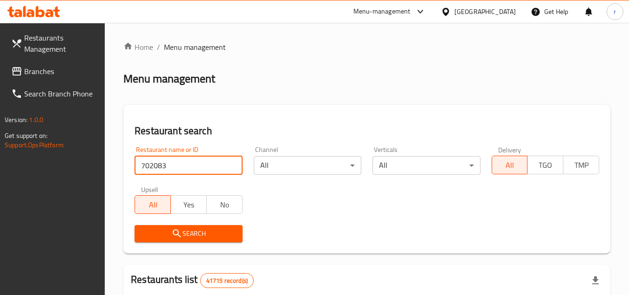
type input "702083"
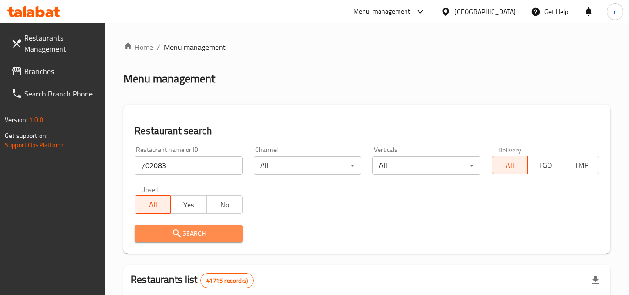
click at [190, 229] on span "Search" at bounding box center [188, 234] width 93 height 12
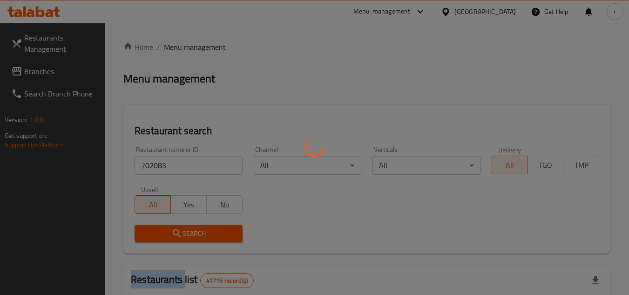
click at [190, 229] on div at bounding box center [314, 147] width 629 height 295
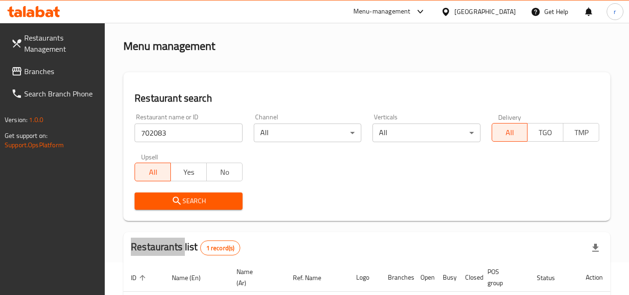
scroll to position [121, 0]
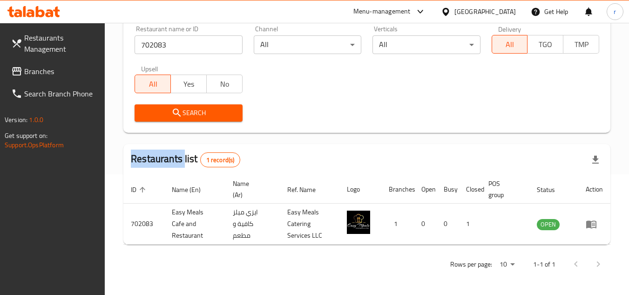
click at [51, 79] on link "Branches" at bounding box center [54, 71] width 101 height 22
drag, startPoint x: 51, startPoint y: 79, endPoint x: 227, endPoint y: 10, distance: 188.9
click at [54, 77] on link "Branches" at bounding box center [54, 71] width 101 height 22
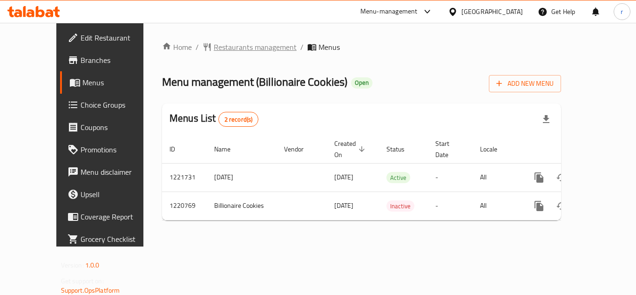
click at [236, 47] on span "Restaurants management" at bounding box center [255, 46] width 83 height 11
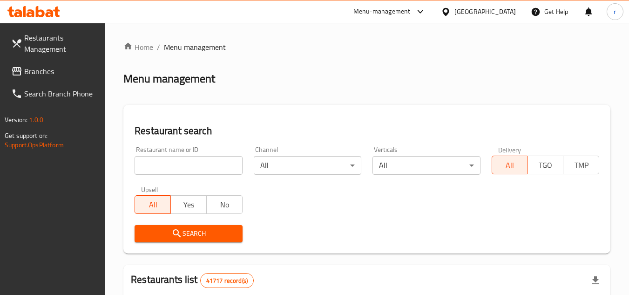
click at [190, 164] on input "search" at bounding box center [189, 165] width 108 height 19
paste input "673484"
type input "673484"
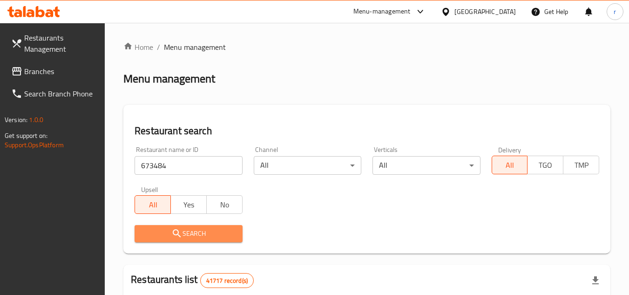
click at [193, 229] on span "Search" at bounding box center [188, 234] width 93 height 12
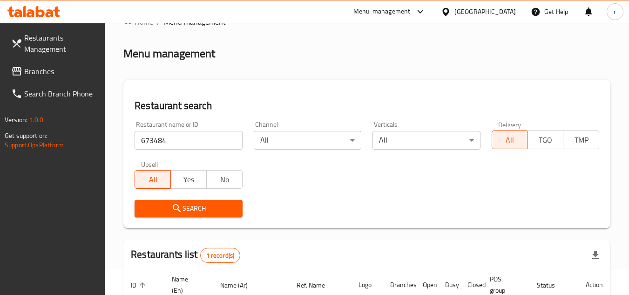
scroll to position [121, 0]
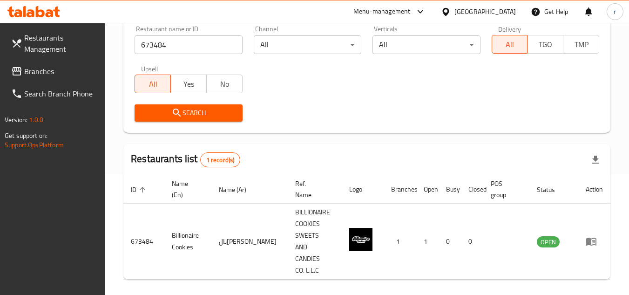
click at [35, 73] on span "Branches" at bounding box center [61, 71] width 74 height 11
drag, startPoint x: 35, startPoint y: 73, endPoint x: 161, endPoint y: 1, distance: 144.4
click at [35, 72] on span "Branches" at bounding box center [61, 71] width 74 height 11
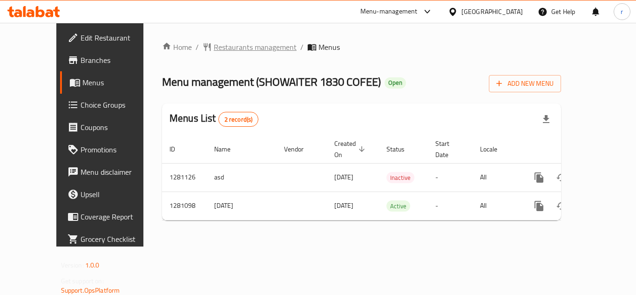
click at [214, 47] on span "Restaurants management" at bounding box center [255, 46] width 83 height 11
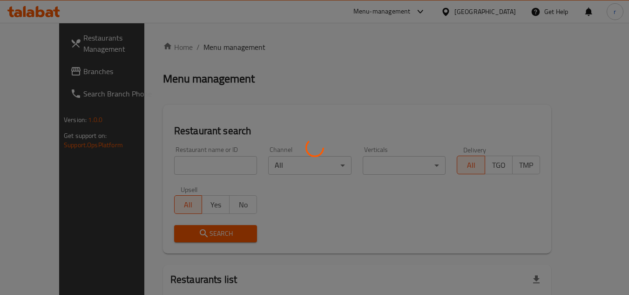
click at [175, 165] on div at bounding box center [314, 147] width 629 height 295
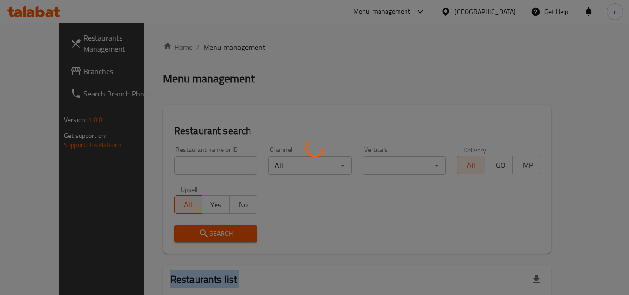
click at [175, 165] on div at bounding box center [314, 147] width 629 height 295
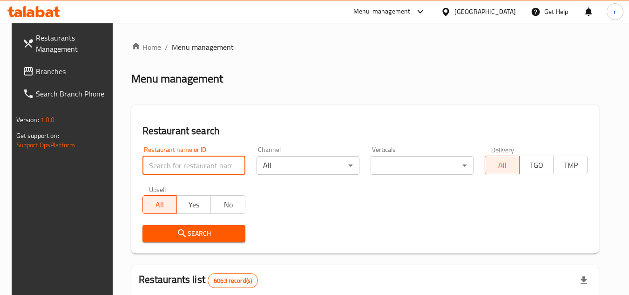
click at [211, 166] on input "search" at bounding box center [193, 165] width 103 height 19
paste input "694166"
type input "694166"
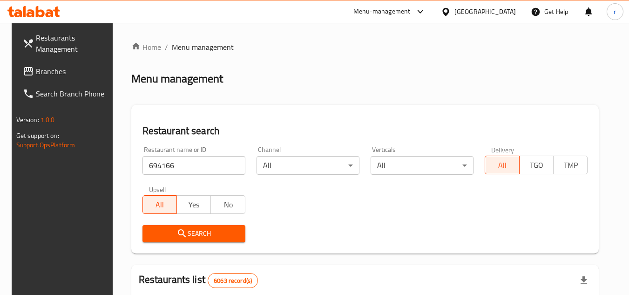
drag, startPoint x: 195, startPoint y: 232, endPoint x: 293, endPoint y: 210, distance: 99.8
click at [195, 232] on span "Search" at bounding box center [194, 234] width 88 height 12
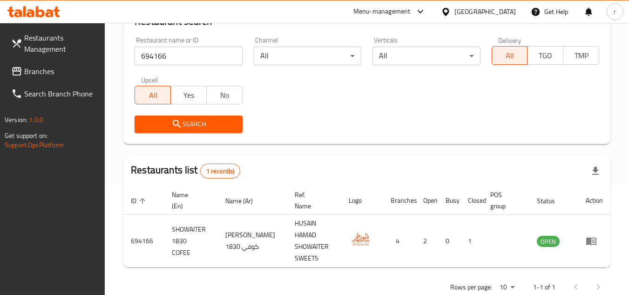
scroll to position [121, 0]
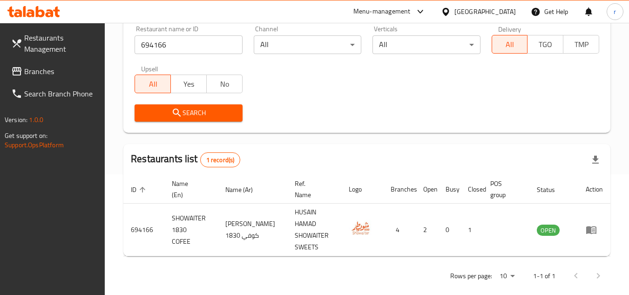
click at [42, 69] on span "Branches" at bounding box center [61, 71] width 74 height 11
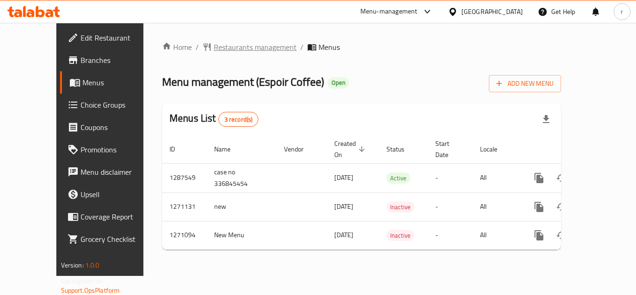
click at [218, 50] on span "Restaurants management" at bounding box center [255, 46] width 83 height 11
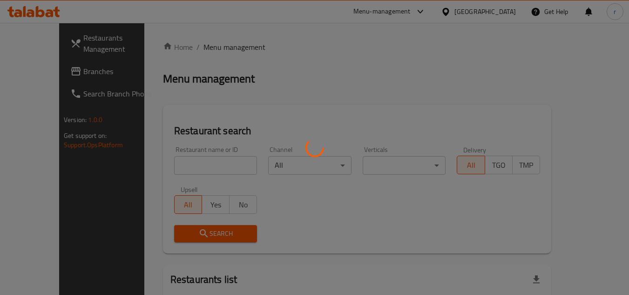
click at [175, 159] on div at bounding box center [314, 147] width 629 height 295
click div
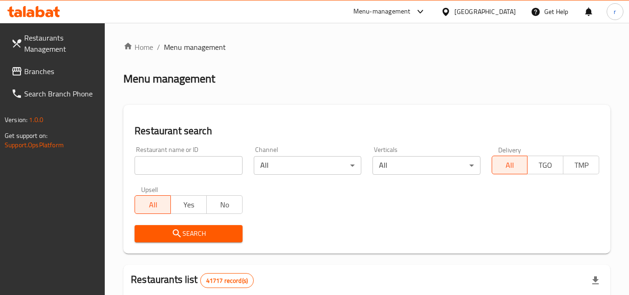
click input "search"
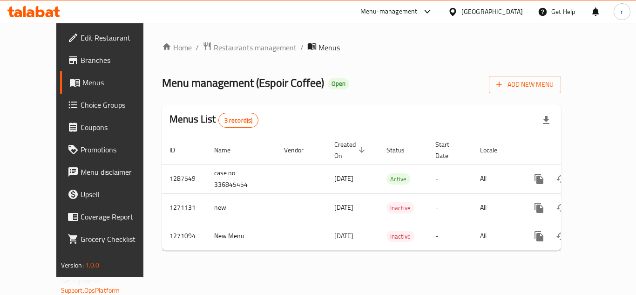
click at [214, 47] on span "Restaurants management" at bounding box center [255, 47] width 83 height 11
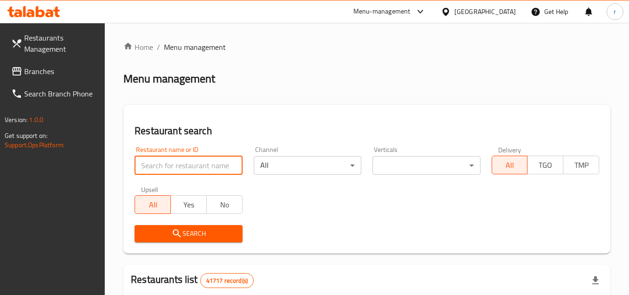
click at [168, 167] on input "search" at bounding box center [189, 165] width 108 height 19
paste input "689539"
type input "689539"
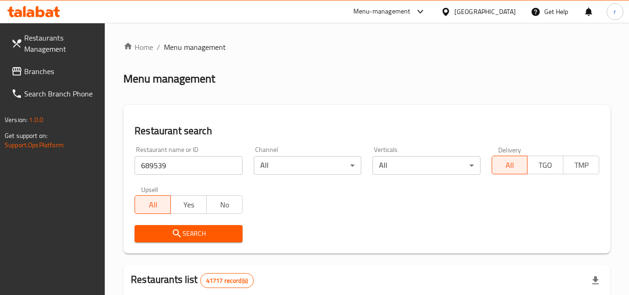
click at [171, 230] on span "Search" at bounding box center [188, 234] width 93 height 12
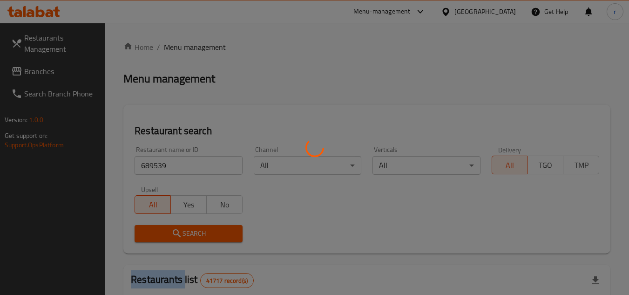
click at [171, 230] on div at bounding box center [314, 147] width 629 height 295
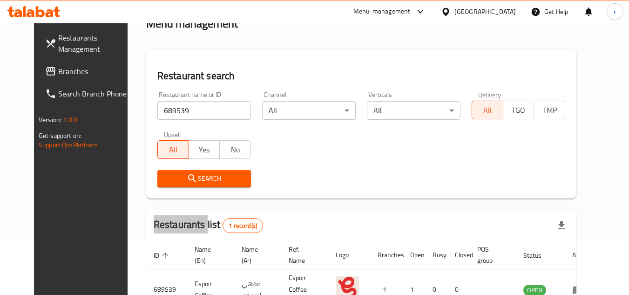
scroll to position [113, 0]
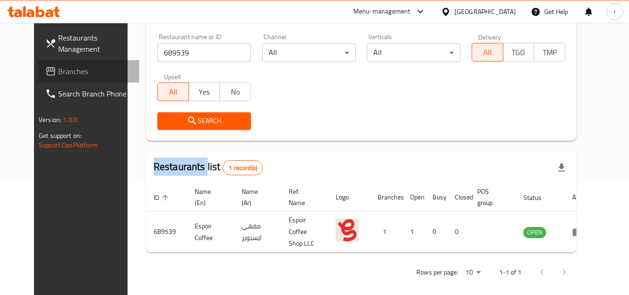
click at [58, 71] on span "Branches" at bounding box center [95, 71] width 74 height 11
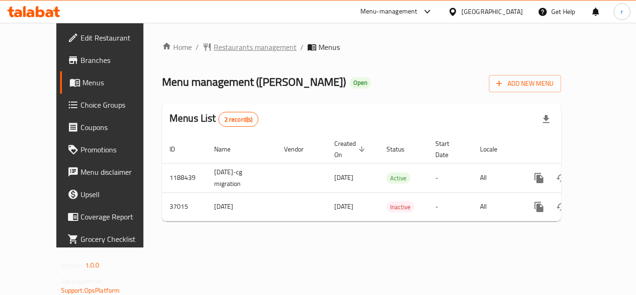
click at [214, 47] on span "Restaurants management" at bounding box center [255, 46] width 83 height 11
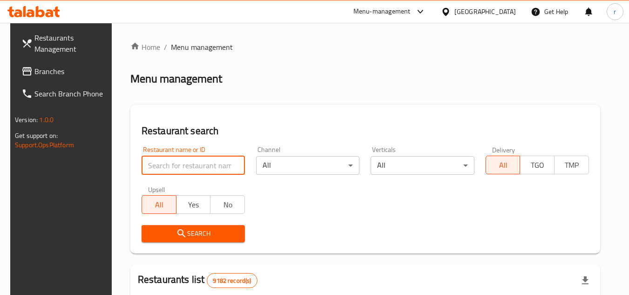
click at [178, 160] on input "search" at bounding box center [192, 165] width 103 height 19
paste input "19199"
type input "19199"
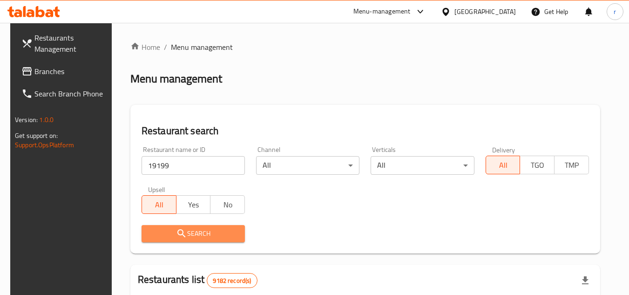
click at [167, 231] on span "Search" at bounding box center [193, 234] width 88 height 12
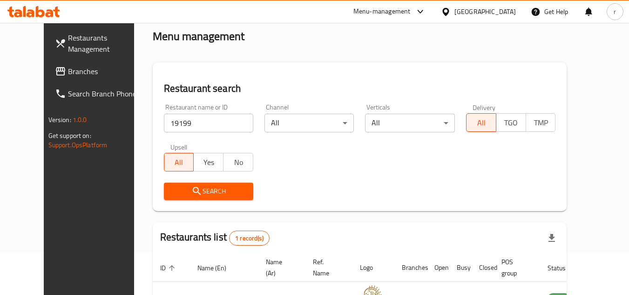
scroll to position [113, 0]
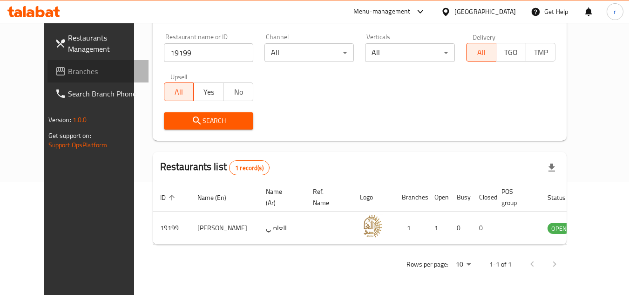
click at [47, 62] on link "Branches" at bounding box center [97, 71] width 101 height 22
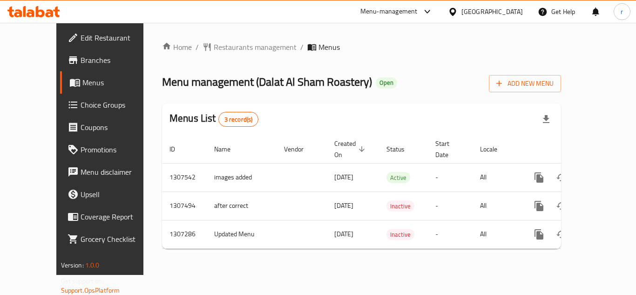
click at [188, 38] on div "Home / Restaurants management / Menus Menu management ( Dalat Al Sham Roastery …" at bounding box center [361, 149] width 436 height 252
click at [214, 44] on span "Restaurants management" at bounding box center [255, 46] width 83 height 11
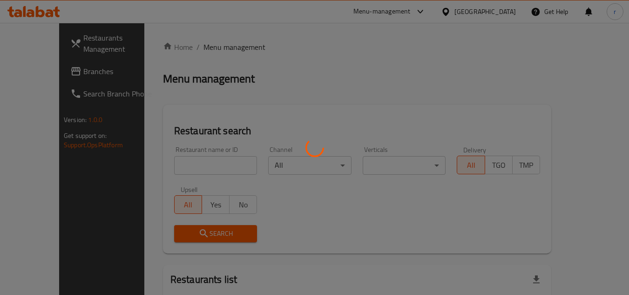
click at [159, 163] on div at bounding box center [314, 147] width 629 height 295
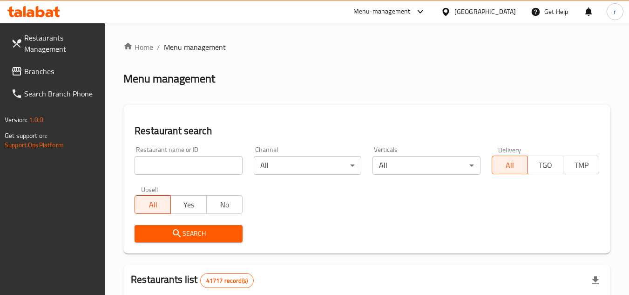
click at [159, 163] on input "search" at bounding box center [189, 165] width 108 height 19
paste input "703842"
type input "703842"
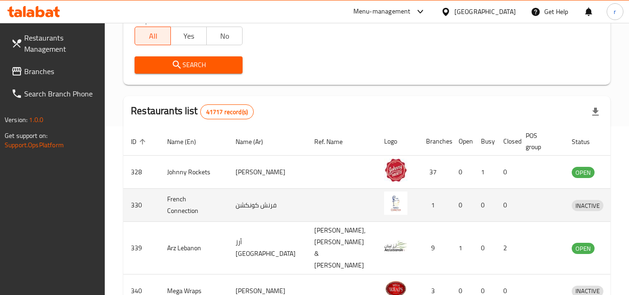
scroll to position [93, 0]
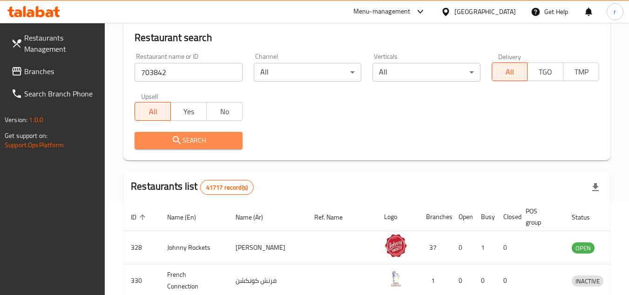
click at [196, 139] on span "Search" at bounding box center [188, 141] width 93 height 12
click at [196, 139] on div at bounding box center [314, 147] width 629 height 295
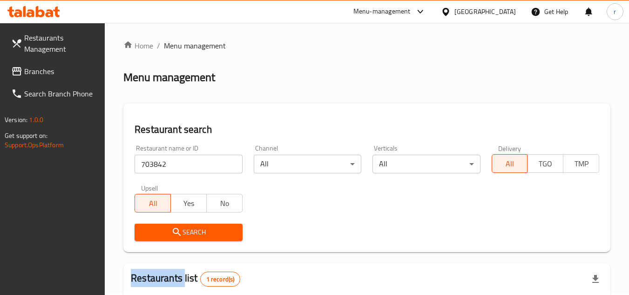
scroll to position [0, 0]
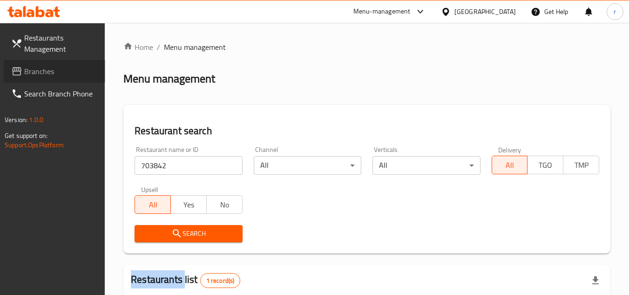
click at [34, 75] on span "Branches" at bounding box center [61, 71] width 74 height 11
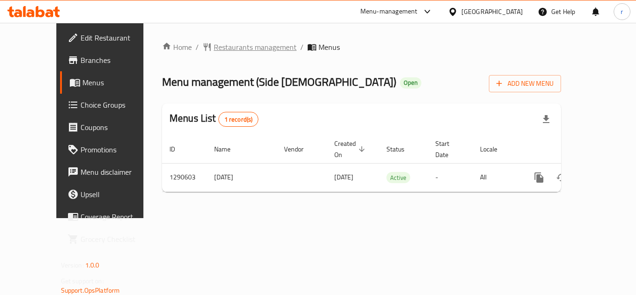
click at [214, 52] on span "Restaurants management" at bounding box center [255, 46] width 83 height 11
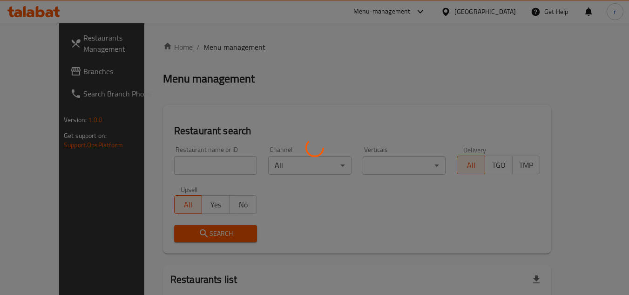
click at [166, 174] on div at bounding box center [314, 147] width 629 height 295
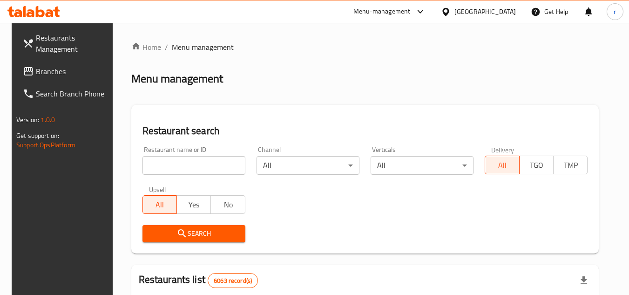
click at [168, 166] on input "search" at bounding box center [193, 165] width 103 height 19
paste input "698226"
type input "698226"
click at [176, 232] on icon "submit" at bounding box center [181, 233] width 11 height 11
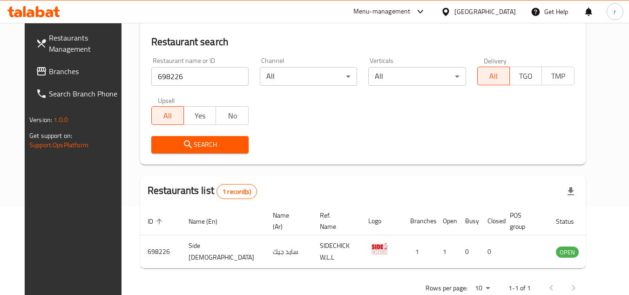
scroll to position [113, 0]
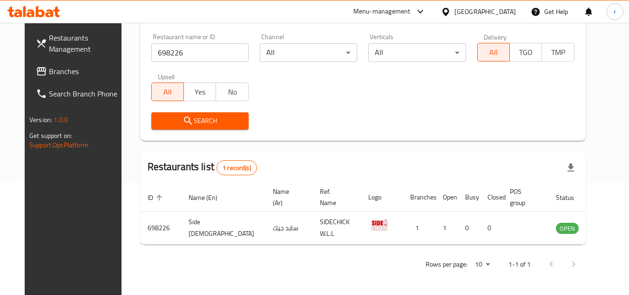
click at [53, 70] on span "Branches" at bounding box center [86, 71] width 74 height 11
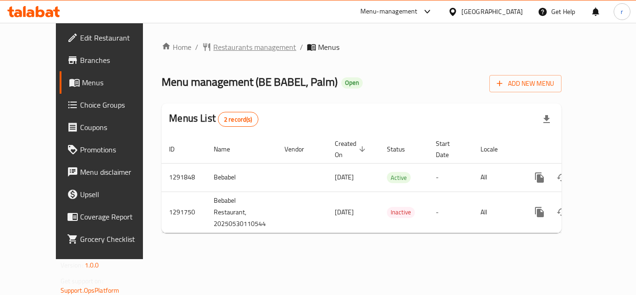
click at [213, 50] on span "Restaurants management" at bounding box center [254, 46] width 83 height 11
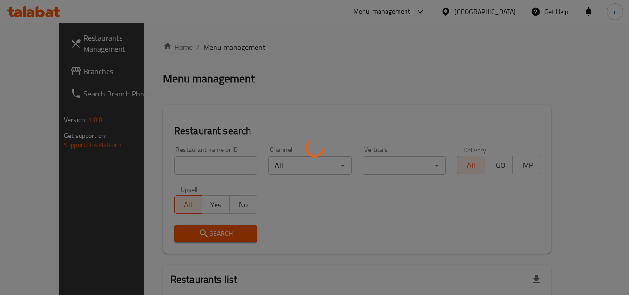
click at [174, 165] on div at bounding box center [314, 147] width 629 height 295
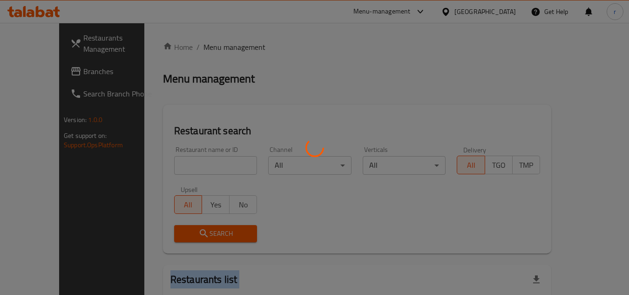
click at [174, 165] on div at bounding box center [314, 147] width 629 height 295
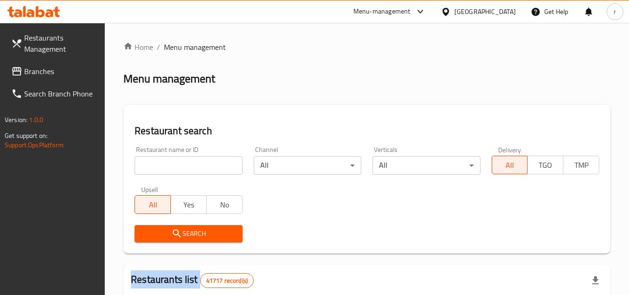
click at [174, 165] on div at bounding box center [314, 147] width 629 height 295
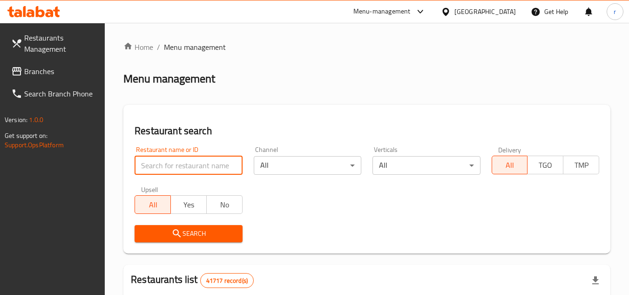
click at [174, 165] on input "search" at bounding box center [189, 165] width 108 height 19
paste input "698901"
type input "698901"
drag, startPoint x: 168, startPoint y: 230, endPoint x: 397, endPoint y: 232, distance: 228.1
click at [182, 232] on span "Search" at bounding box center [188, 234] width 93 height 12
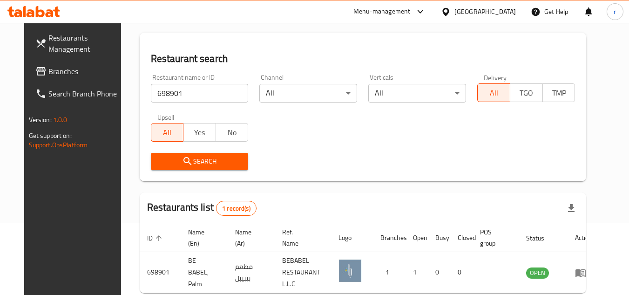
scroll to position [121, 0]
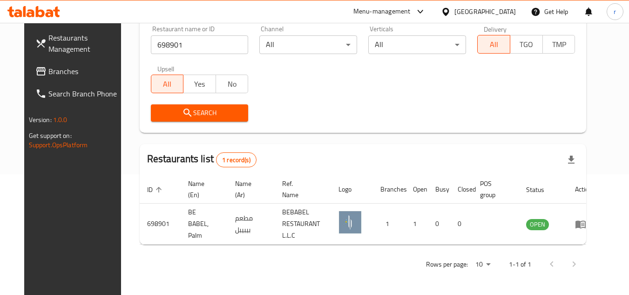
click at [48, 73] on span "Branches" at bounding box center [85, 71] width 74 height 11
drag, startPoint x: 29, startPoint y: 73, endPoint x: 222, endPoint y: 1, distance: 206.2
click at [48, 72] on span "Branches" at bounding box center [85, 71] width 74 height 11
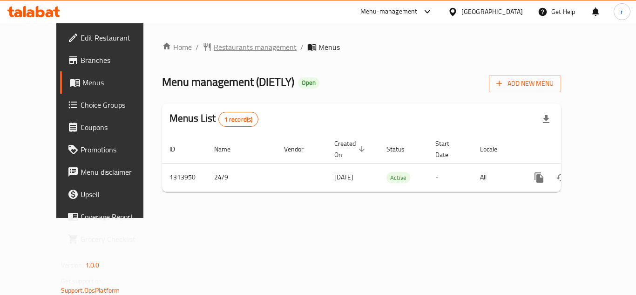
click at [214, 50] on span "Restaurants management" at bounding box center [255, 46] width 83 height 11
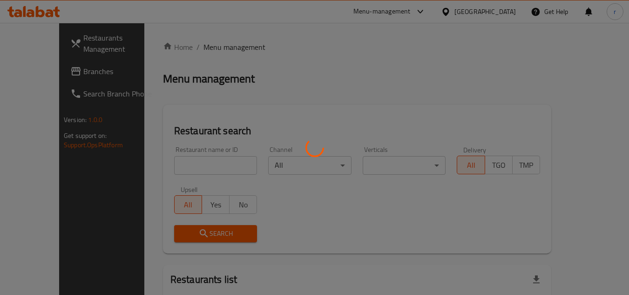
click at [175, 161] on div at bounding box center [314, 147] width 629 height 295
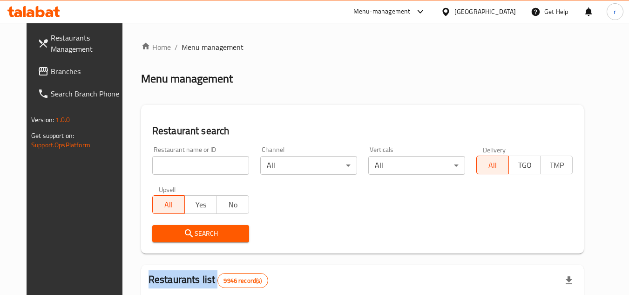
click at [175, 161] on div "Home / Menu management Menu management Restaurant search Restaurant name or ID …" at bounding box center [362, 295] width 443 height 509
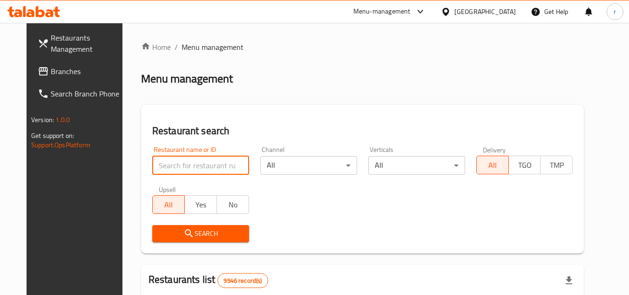
click at [175, 161] on input "search" at bounding box center [200, 165] width 97 height 19
paste input "706705"
type input "706705"
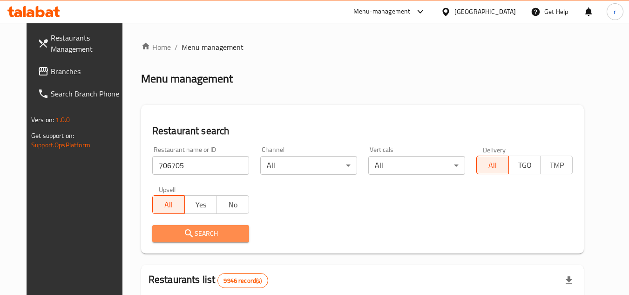
click at [187, 228] on span "Search" at bounding box center [201, 234] width 82 height 12
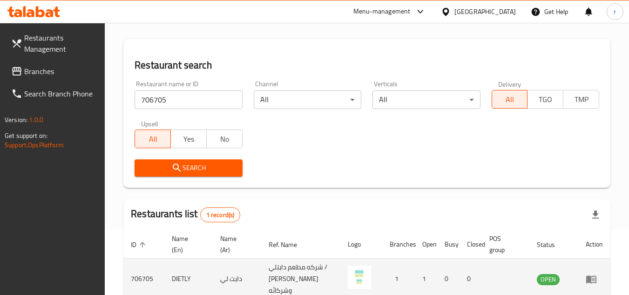
scroll to position [121, 0]
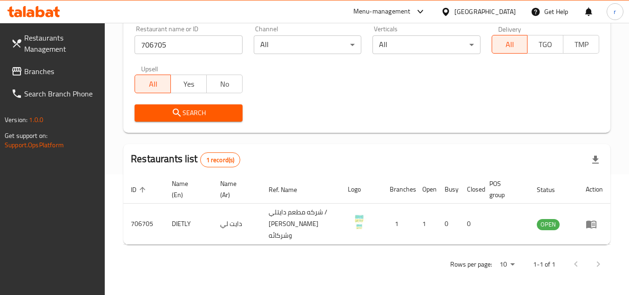
click at [19, 71] on icon at bounding box center [16, 71] width 9 height 8
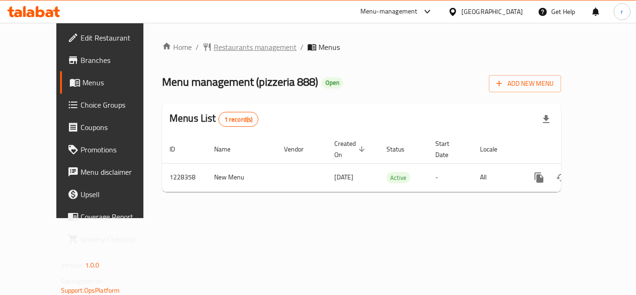
click at [223, 48] on span "Restaurants management" at bounding box center [255, 46] width 83 height 11
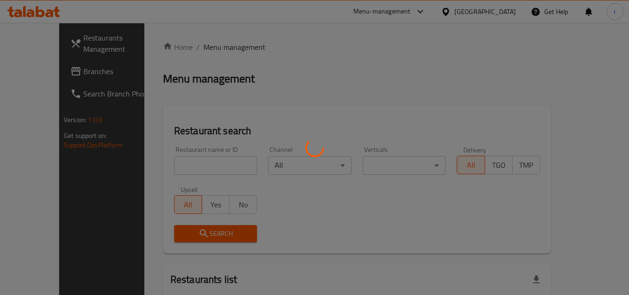
click at [191, 168] on div at bounding box center [314, 147] width 629 height 295
click at [195, 164] on div at bounding box center [314, 147] width 629 height 295
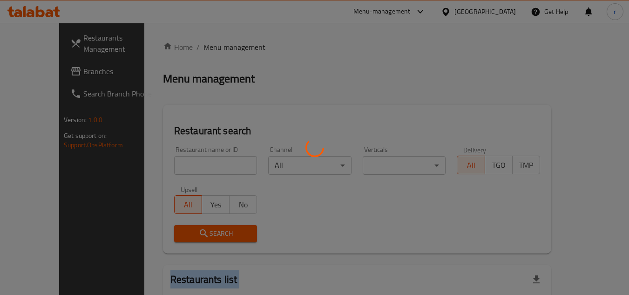
click at [195, 164] on div at bounding box center [314, 147] width 629 height 295
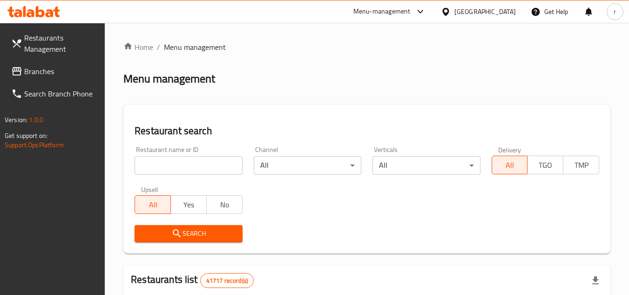
click at [195, 164] on input "search" at bounding box center [189, 165] width 108 height 19
paste input "676411"
type input "676411"
click at [198, 238] on span "Search" at bounding box center [188, 234] width 93 height 12
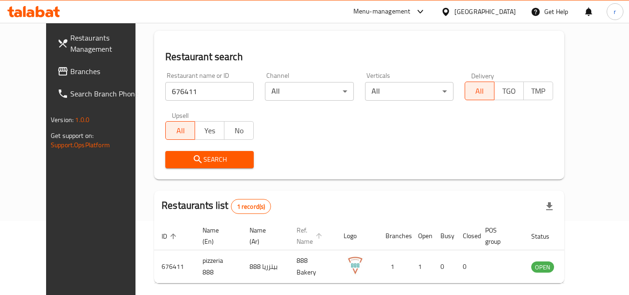
scroll to position [113, 0]
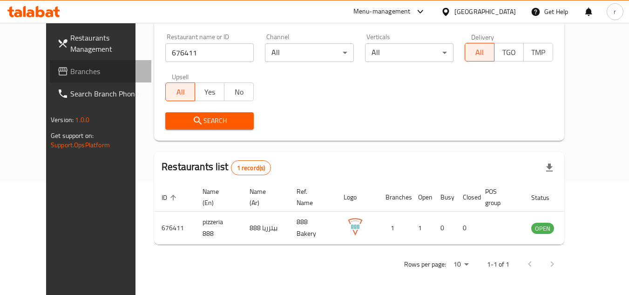
click at [70, 74] on span "Branches" at bounding box center [107, 71] width 74 height 11
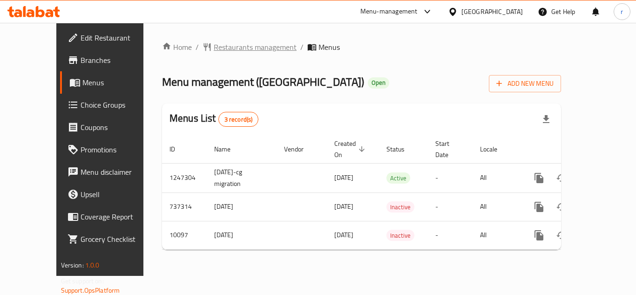
click at [214, 49] on span "Restaurants management" at bounding box center [255, 46] width 83 height 11
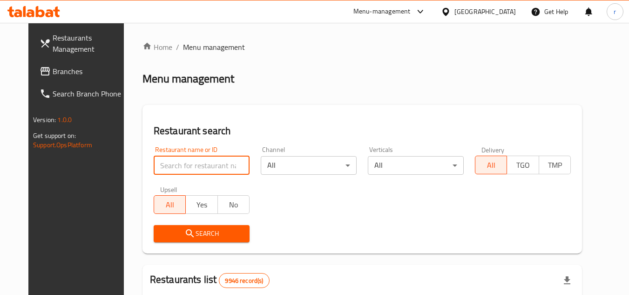
click at [172, 163] on input "search" at bounding box center [202, 165] width 96 height 19
paste input "6146"
type input "6146"
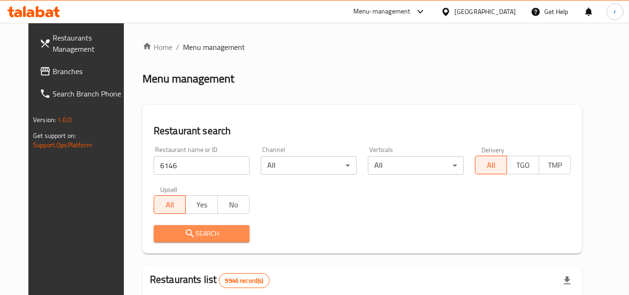
drag, startPoint x: 197, startPoint y: 228, endPoint x: 229, endPoint y: 201, distance: 42.0
click at [197, 228] on span "Search" at bounding box center [201, 234] width 81 height 12
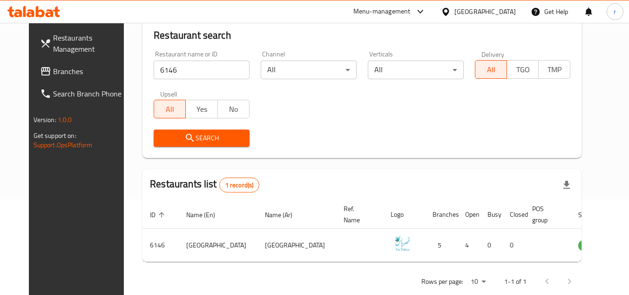
scroll to position [66, 0]
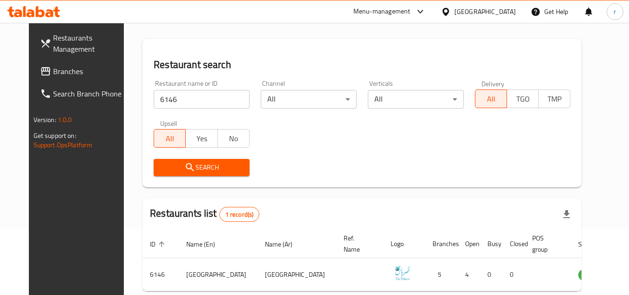
click at [53, 74] on span "Branches" at bounding box center [90, 71] width 74 height 11
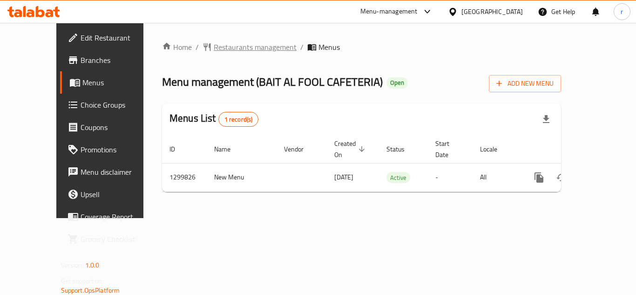
click at [214, 48] on span "Restaurants management" at bounding box center [255, 46] width 83 height 11
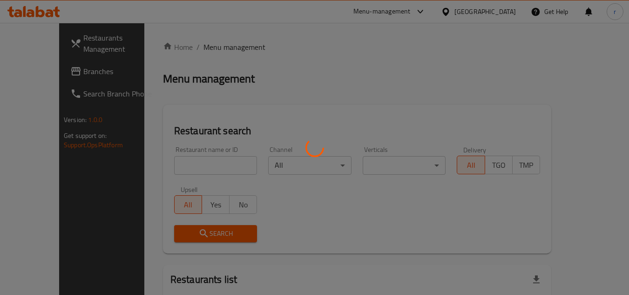
click at [182, 164] on div at bounding box center [314, 147] width 629 height 295
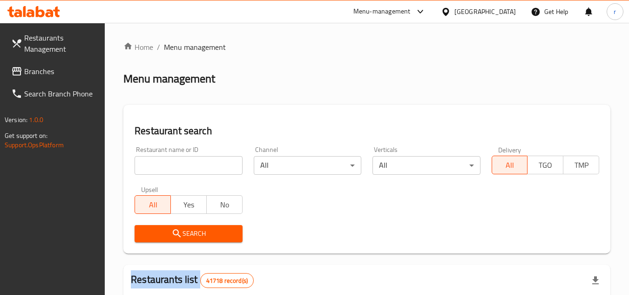
click at [182, 164] on div at bounding box center [314, 147] width 629 height 295
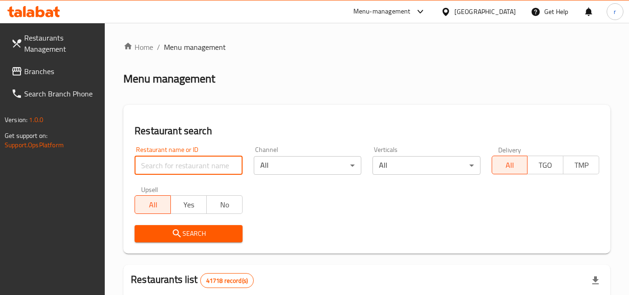
click at [182, 164] on input "search" at bounding box center [189, 165] width 108 height 19
paste input "701522"
type input "701522"
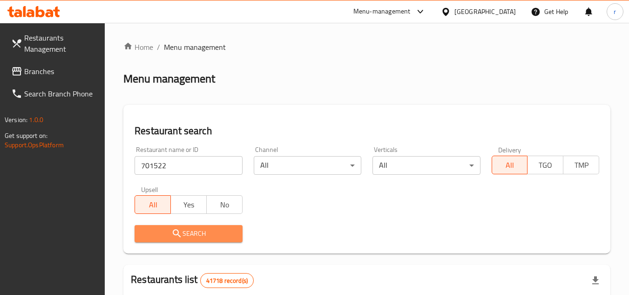
drag, startPoint x: 188, startPoint y: 233, endPoint x: 613, endPoint y: 231, distance: 425.9
click at [260, 231] on div "Search" at bounding box center [367, 233] width 476 height 28
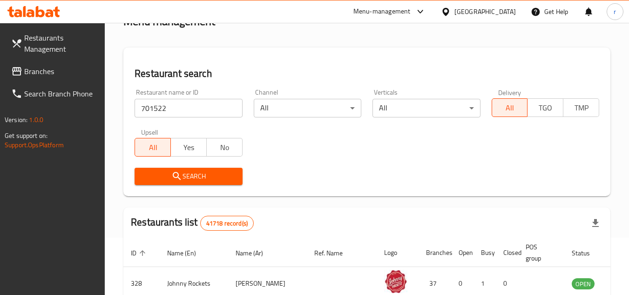
scroll to position [186, 0]
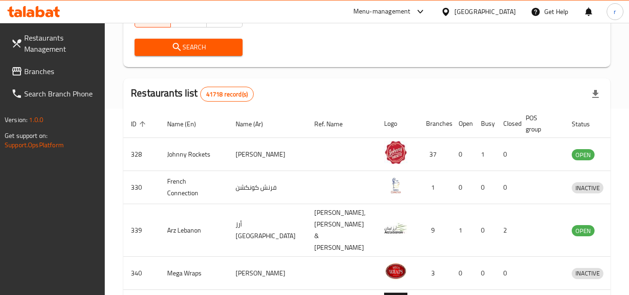
click at [214, 51] on span "Search" at bounding box center [188, 47] width 93 height 12
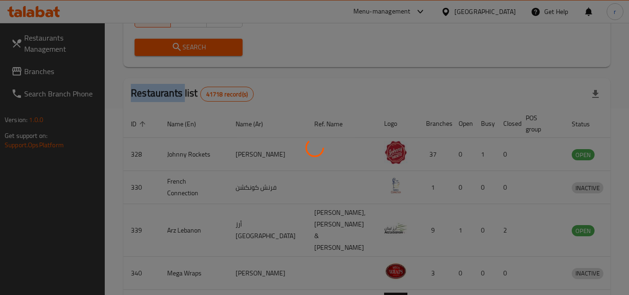
click at [214, 51] on div at bounding box center [314, 147] width 629 height 295
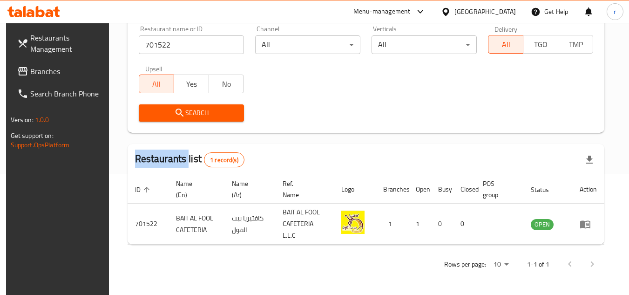
scroll to position [121, 0]
click at [33, 69] on span "Branches" at bounding box center [67, 71] width 74 height 11
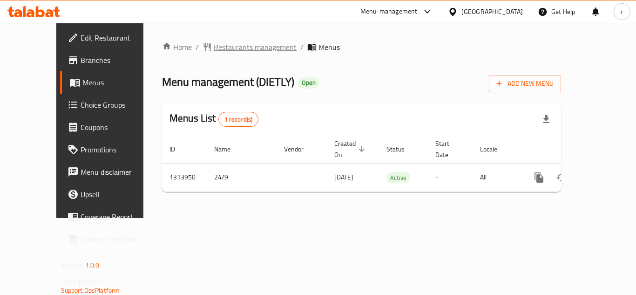
click at [227, 48] on span "Restaurants management" at bounding box center [255, 46] width 83 height 11
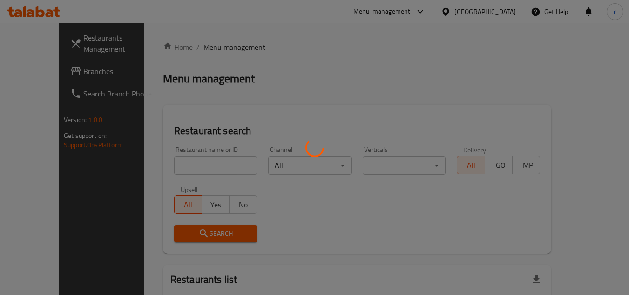
click at [162, 161] on div at bounding box center [314, 147] width 629 height 295
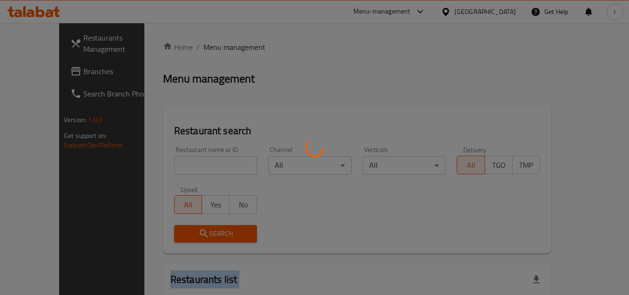
click at [162, 161] on div at bounding box center [314, 147] width 629 height 295
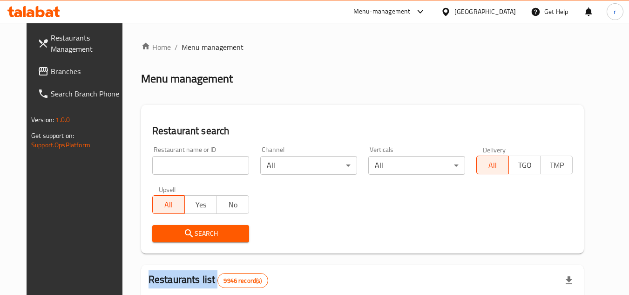
click at [162, 161] on div "Home / Menu management Menu management Restaurant search Restaurant name or ID …" at bounding box center [362, 295] width 443 height 509
click at [162, 161] on input "search" at bounding box center [200, 165] width 97 height 19
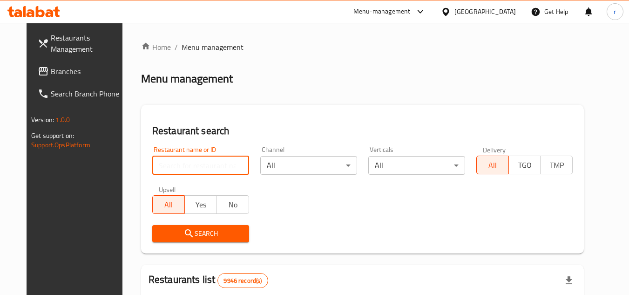
paste input "706705"
type input "706705"
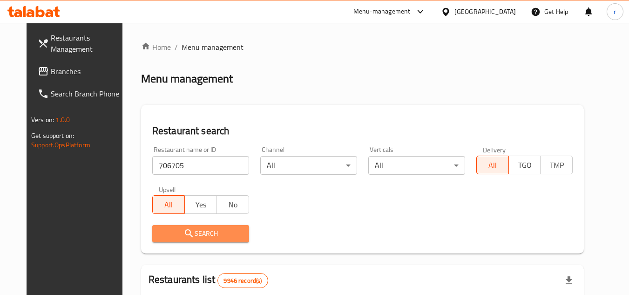
click at [183, 232] on span "Search" at bounding box center [201, 234] width 82 height 12
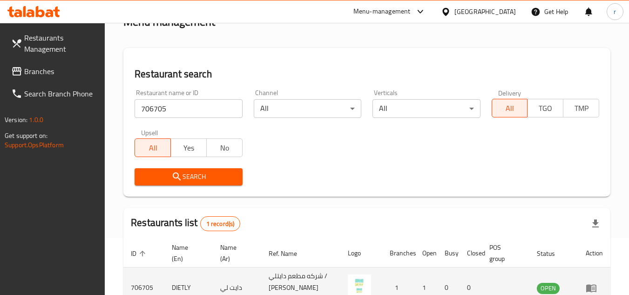
scroll to position [121, 0]
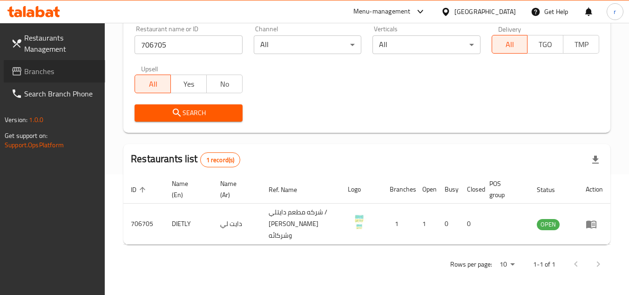
click at [40, 74] on span "Branches" at bounding box center [61, 71] width 74 height 11
drag, startPoint x: 40, startPoint y: 74, endPoint x: 131, endPoint y: 35, distance: 99.4
click at [40, 74] on span "Branches" at bounding box center [61, 71] width 74 height 11
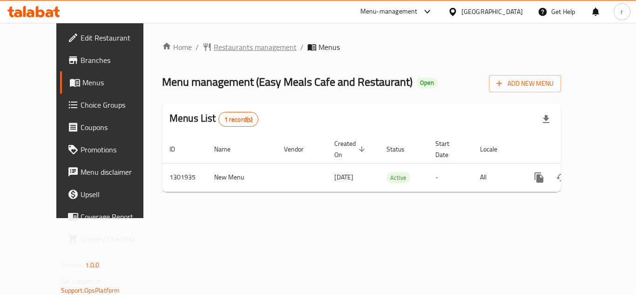
click at [214, 46] on span "Restaurants management" at bounding box center [255, 46] width 83 height 11
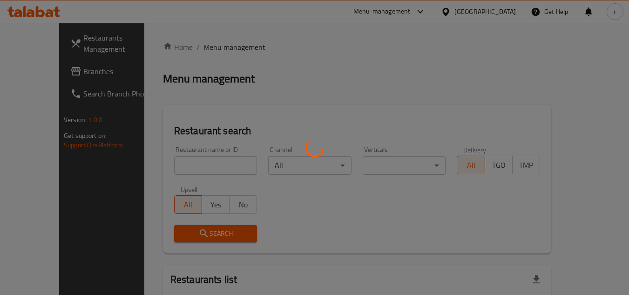
click at [180, 162] on div at bounding box center [314, 147] width 629 height 295
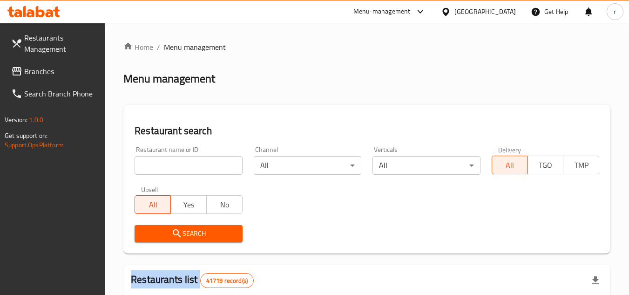
click at [180, 162] on div at bounding box center [314, 147] width 629 height 295
click at [179, 159] on input "search" at bounding box center [189, 165] width 108 height 19
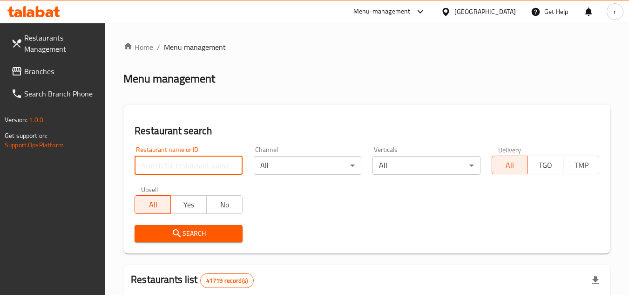
paste input "702083"
type input "702083"
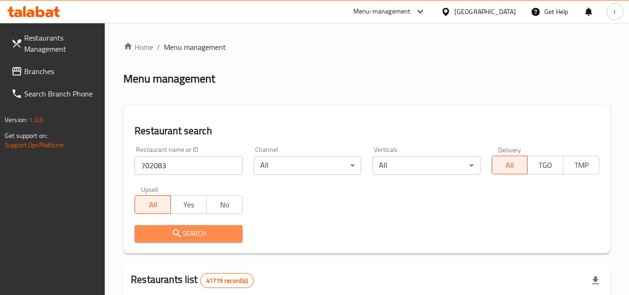
click at [181, 227] on button "Search" at bounding box center [189, 233] width 108 height 17
click at [181, 227] on div at bounding box center [314, 147] width 629 height 295
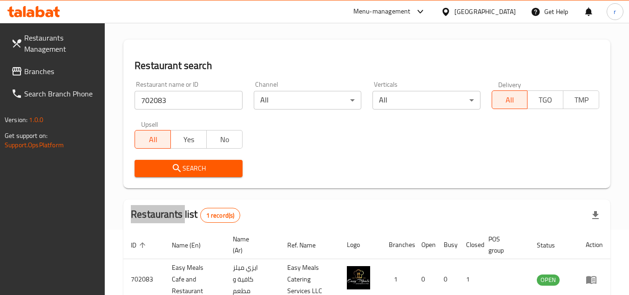
scroll to position [121, 0]
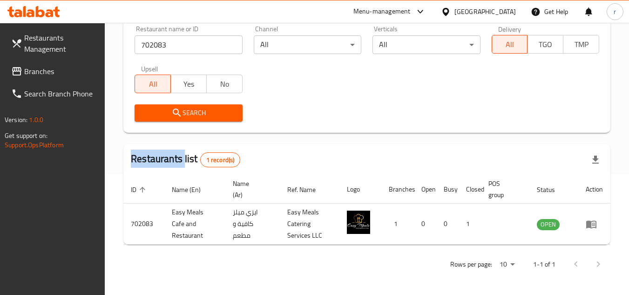
click at [37, 74] on span "Branches" at bounding box center [61, 71] width 74 height 11
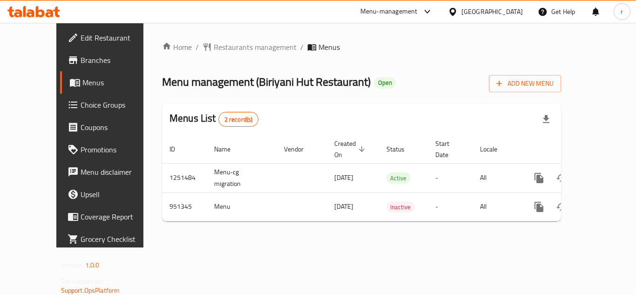
click at [202, 38] on div "Home / Restaurants management / Menus Menu management ( Biriyani Hut Restaurant…" at bounding box center [361, 135] width 436 height 224
click at [214, 47] on span "Restaurants management" at bounding box center [255, 46] width 83 height 11
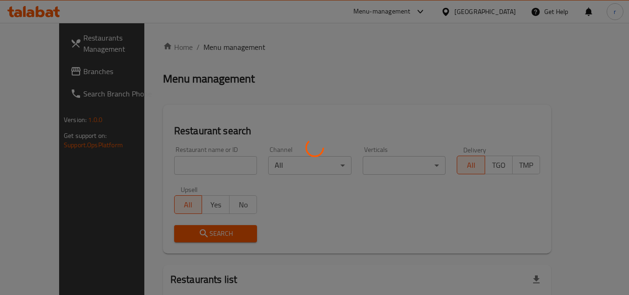
click at [161, 168] on div at bounding box center [314, 147] width 629 height 295
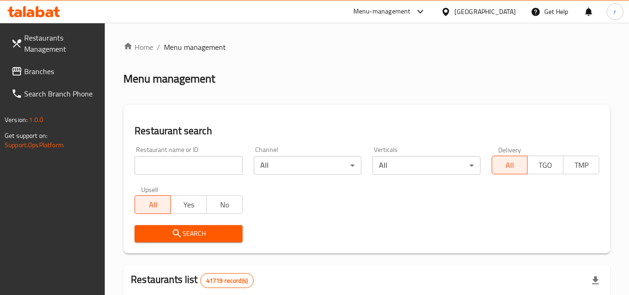
click at [161, 168] on div at bounding box center [314, 147] width 629 height 295
click at [161, 168] on input "search" at bounding box center [189, 165] width 108 height 19
paste input "659371"
type input "659371"
click at [171, 233] on icon "submit" at bounding box center [176, 233] width 11 height 11
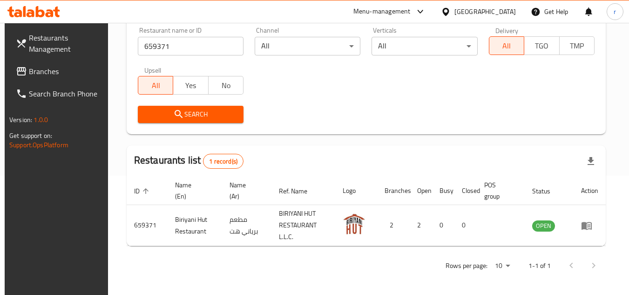
scroll to position [121, 0]
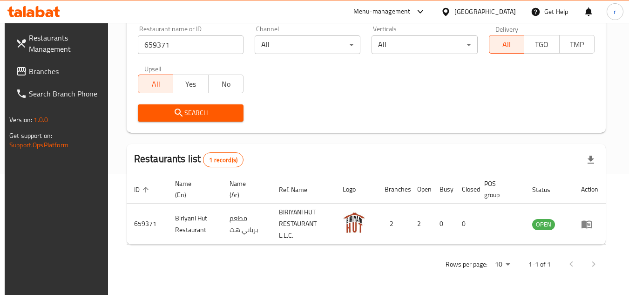
click at [55, 76] on span "Branches" at bounding box center [66, 71] width 74 height 11
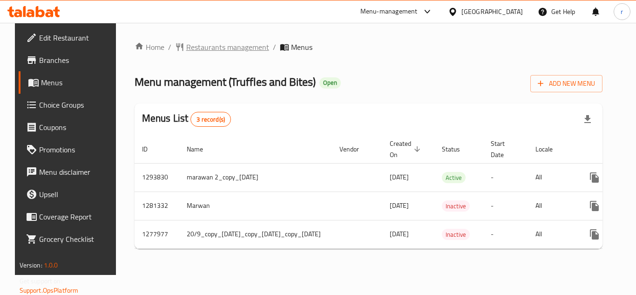
click at [223, 49] on span "Restaurants management" at bounding box center [227, 46] width 83 height 11
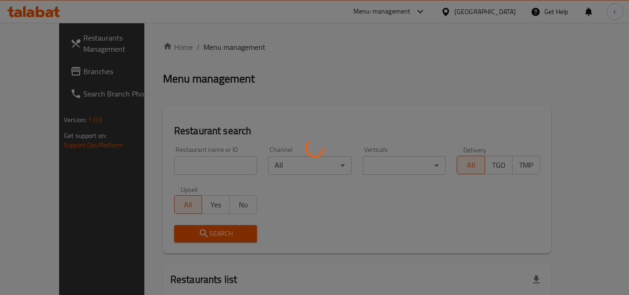
click at [186, 167] on div at bounding box center [314, 147] width 629 height 295
click at [183, 163] on div at bounding box center [314, 147] width 629 height 295
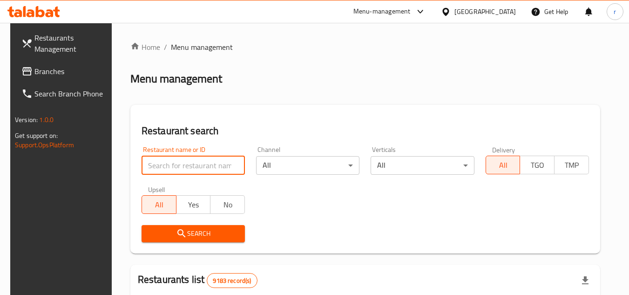
click at [183, 163] on input "search" at bounding box center [192, 165] width 103 height 19
paste input "659030"
type input "659030"
click at [190, 230] on span "Search" at bounding box center [193, 234] width 88 height 12
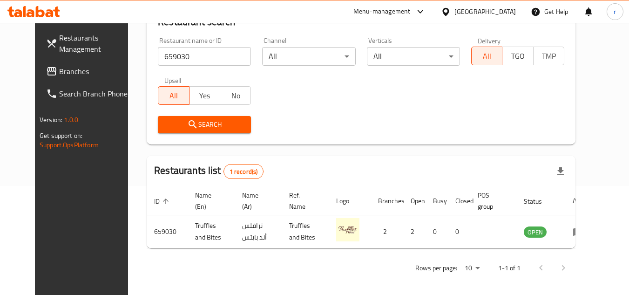
scroll to position [113, 0]
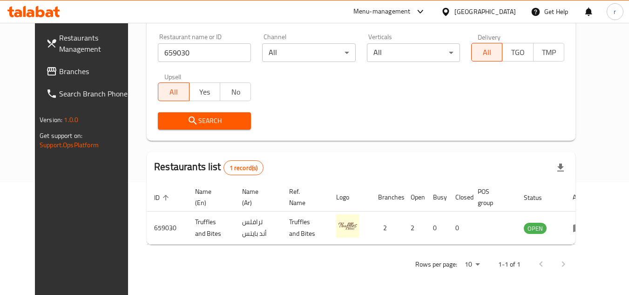
click at [59, 72] on span "Branches" at bounding box center [96, 71] width 74 height 11
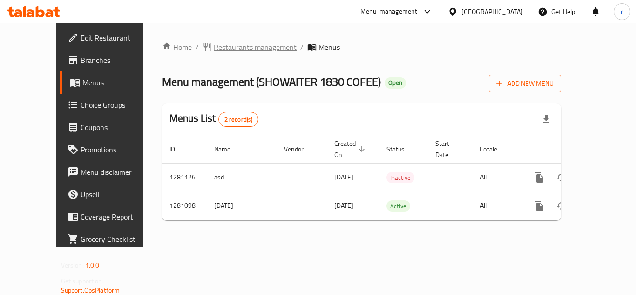
click at [226, 41] on span "Restaurants management" at bounding box center [255, 46] width 83 height 11
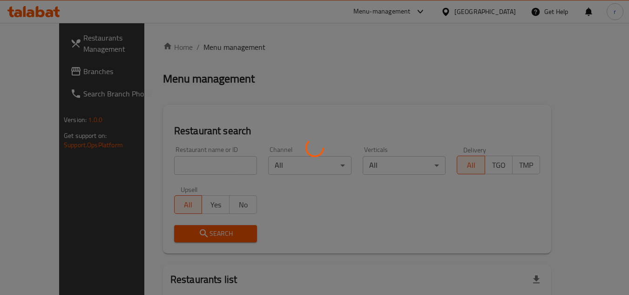
click at [180, 163] on div at bounding box center [314, 147] width 629 height 295
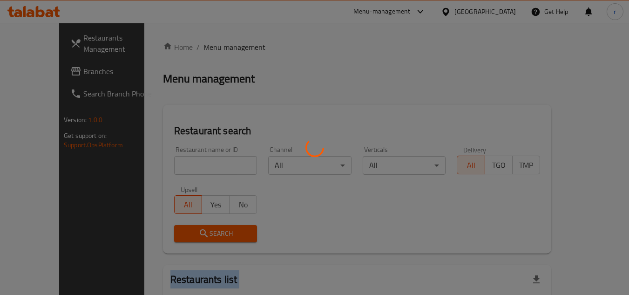
click at [180, 163] on div at bounding box center [314, 147] width 629 height 295
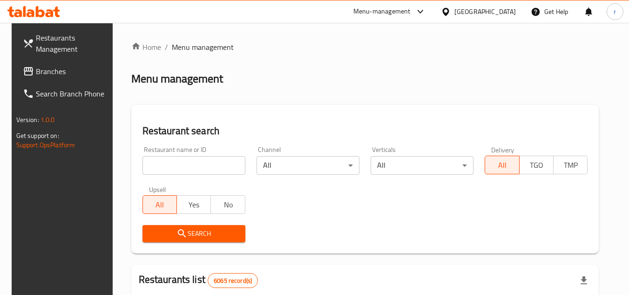
click at [192, 165] on input "search" at bounding box center [193, 165] width 103 height 19
click at [194, 168] on input "search" at bounding box center [193, 165] width 103 height 19
paste input "694166"
type input "694166"
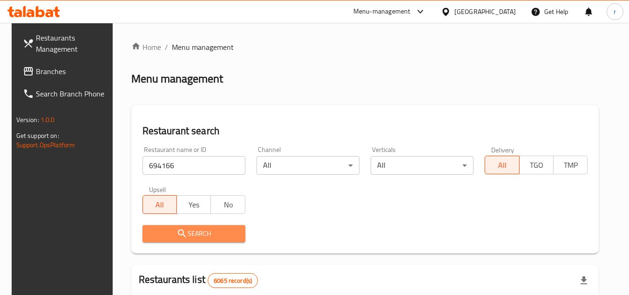
click at [179, 231] on icon "submit" at bounding box center [181, 233] width 11 height 11
drag, startPoint x: 179, startPoint y: 231, endPoint x: 194, endPoint y: 232, distance: 14.9
click at [186, 232] on div at bounding box center [314, 147] width 629 height 295
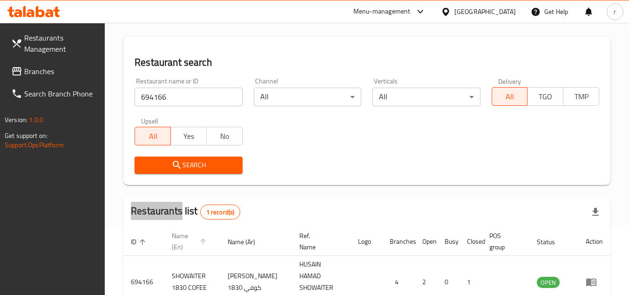
scroll to position [121, 0]
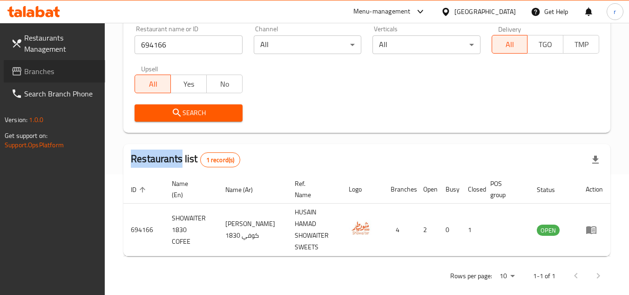
click at [21, 72] on icon at bounding box center [16, 71] width 11 height 11
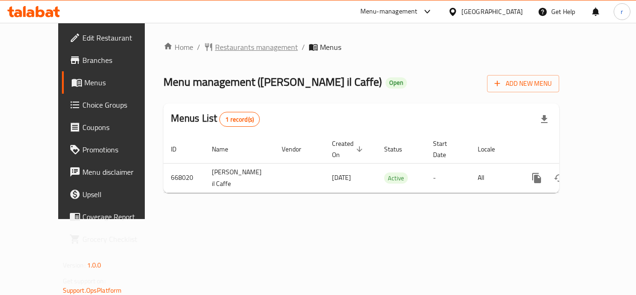
click at [215, 52] on span "Restaurants management" at bounding box center [256, 46] width 83 height 11
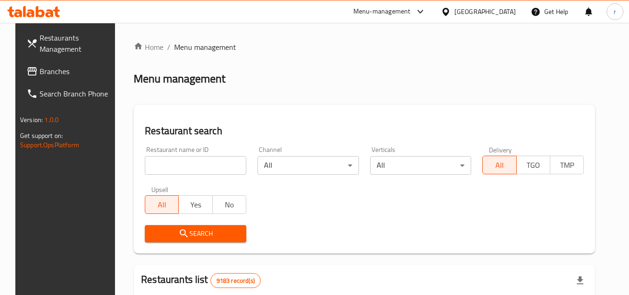
click at [162, 162] on div at bounding box center [314, 147] width 629 height 295
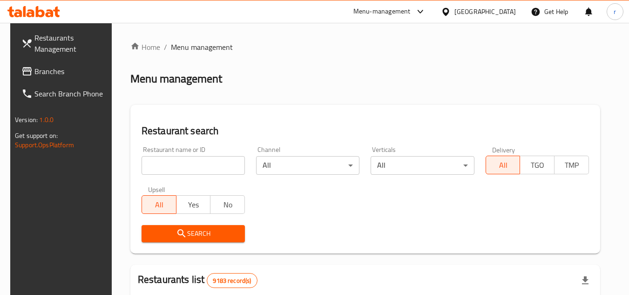
click at [162, 162] on input "search" at bounding box center [192, 165] width 103 height 19
paste input "642111"
type input "642111"
click at [177, 234] on icon "submit" at bounding box center [181, 233] width 8 height 8
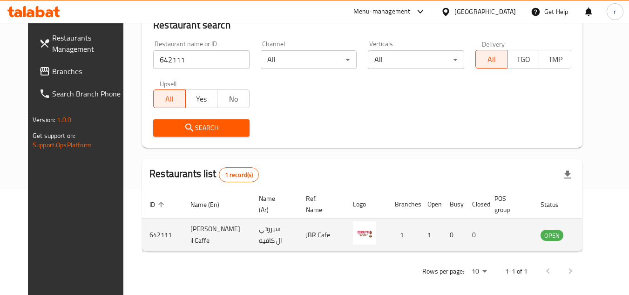
scroll to position [113, 0]
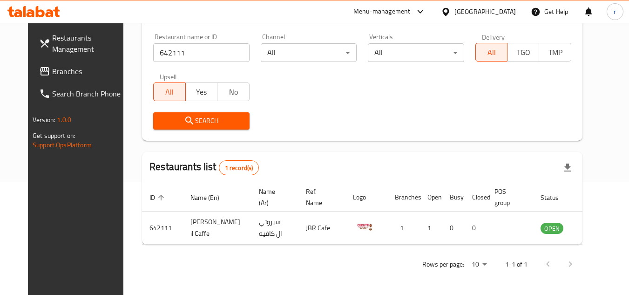
click at [52, 73] on span "Branches" at bounding box center [89, 71] width 74 height 11
drag, startPoint x: 35, startPoint y: 73, endPoint x: 249, endPoint y: 25, distance: 219.5
click at [52, 73] on span "Branches" at bounding box center [89, 71] width 74 height 11
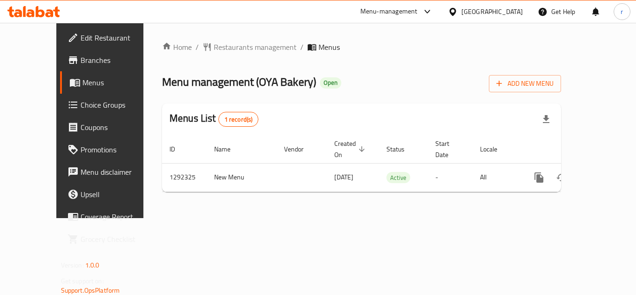
click at [238, 218] on div "Home / Restaurants management / Menus Menu management ( OYA Bakery ) Open Add N…" at bounding box center [361, 120] width 436 height 195
click at [214, 43] on span "Restaurants management" at bounding box center [255, 46] width 83 height 11
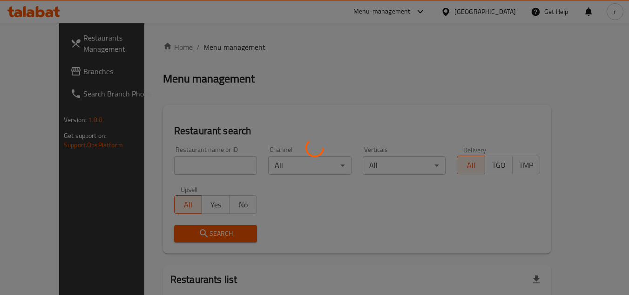
click at [170, 168] on div at bounding box center [314, 147] width 629 height 295
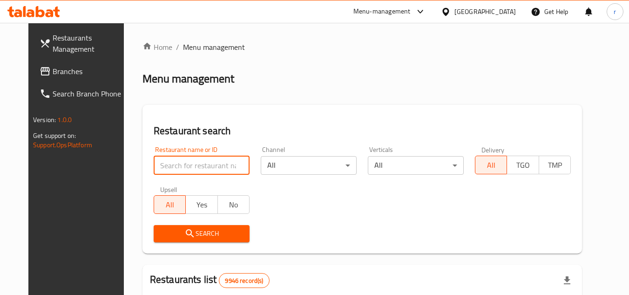
click at [170, 166] on input "search" at bounding box center [202, 165] width 96 height 19
paste input "699086"
type input "699086"
click at [168, 233] on span "Search" at bounding box center [201, 234] width 81 height 12
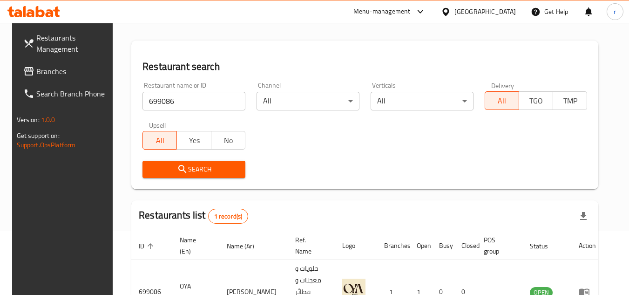
scroll to position [20, 0]
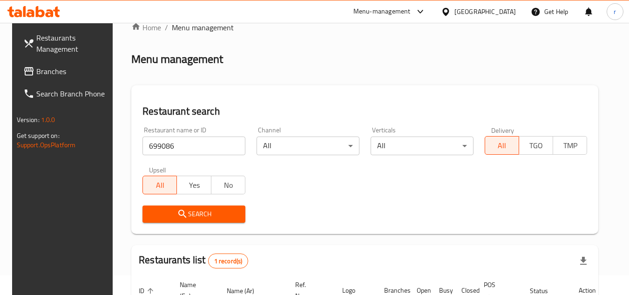
click at [36, 69] on span "Branches" at bounding box center [73, 71] width 74 height 11
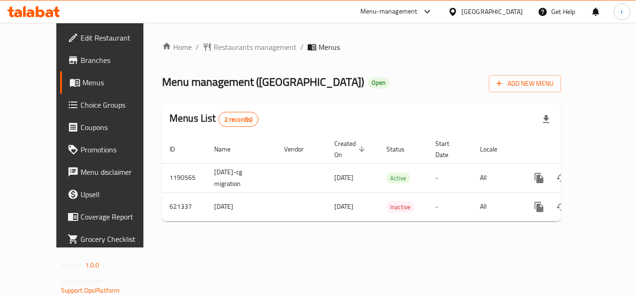
drag, startPoint x: 221, startPoint y: 0, endPoint x: 236, endPoint y: 12, distance: 18.6
click at [234, 12] on div "Menu-management [GEOGRAPHIC_DATA] Get Help r" at bounding box center [318, 11] width 636 height 22
click at [215, 49] on span "Restaurants management" at bounding box center [255, 46] width 83 height 11
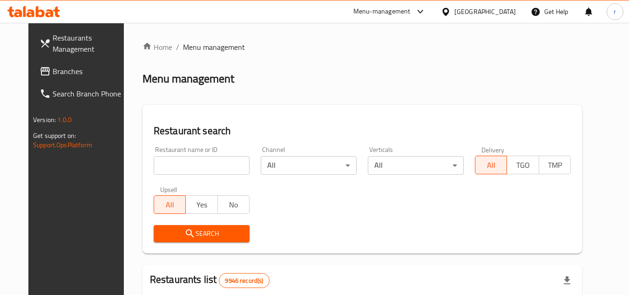
click at [179, 160] on div "Home / Menu management Menu management Restaurant search Restaurant name or ID …" at bounding box center [361, 295] width 439 height 509
click at [179, 160] on input "search" at bounding box center [202, 165] width 96 height 19
paste input "639116"
type input "639116"
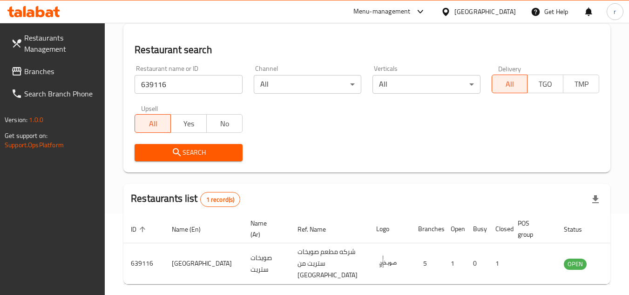
scroll to position [121, 0]
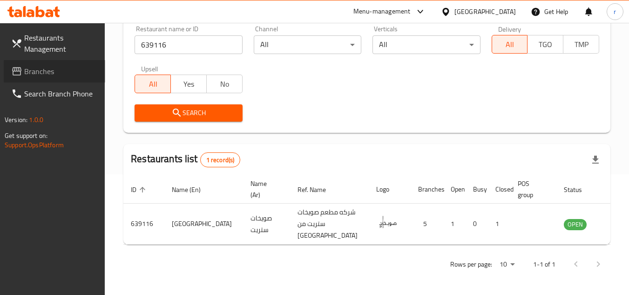
click at [25, 71] on span "Branches" at bounding box center [61, 71] width 74 height 11
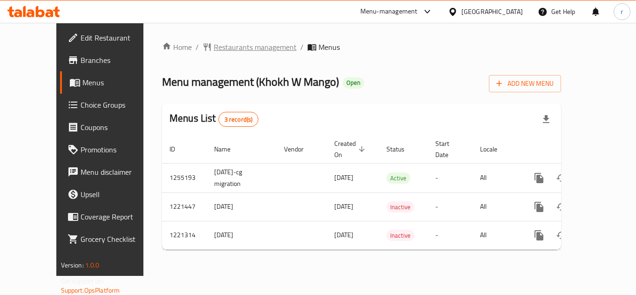
click at [214, 45] on span "Restaurants management" at bounding box center [255, 46] width 83 height 11
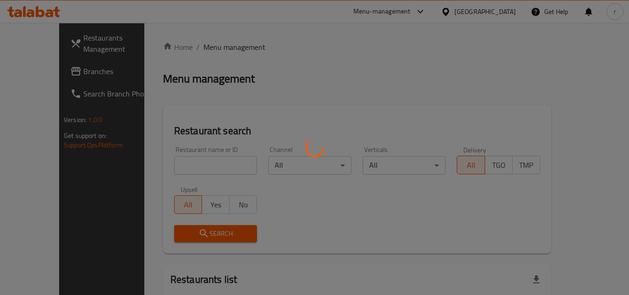
click at [167, 158] on div at bounding box center [314, 147] width 629 height 295
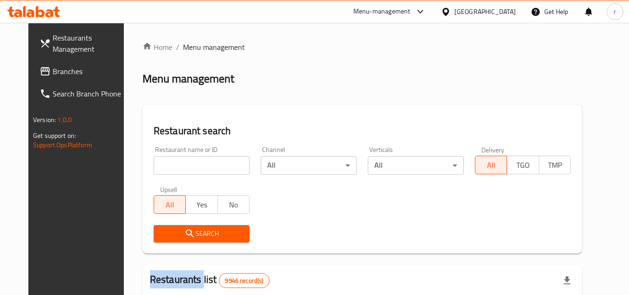
click at [167, 158] on div "Home / Menu management Menu management Restaurant search Restaurant name or ID …" at bounding box center [361, 295] width 439 height 509
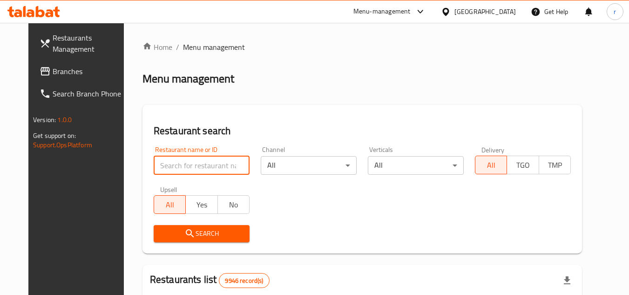
click at [167, 158] on input "search" at bounding box center [202, 165] width 96 height 19
click at [156, 163] on input "search" at bounding box center [202, 165] width 96 height 19
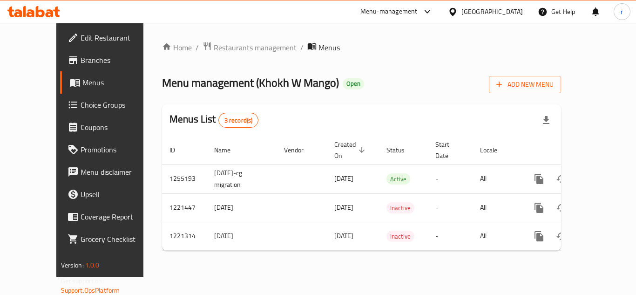
click at [214, 46] on span "Restaurants management" at bounding box center [255, 47] width 83 height 11
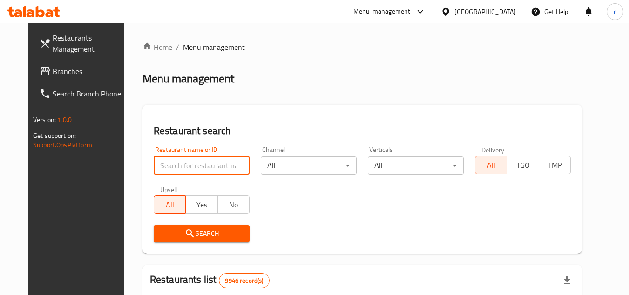
click at [192, 165] on input "search" at bounding box center [202, 165] width 96 height 19
paste input "23507"
type input "23507"
click at [188, 232] on span "Search" at bounding box center [201, 234] width 81 height 12
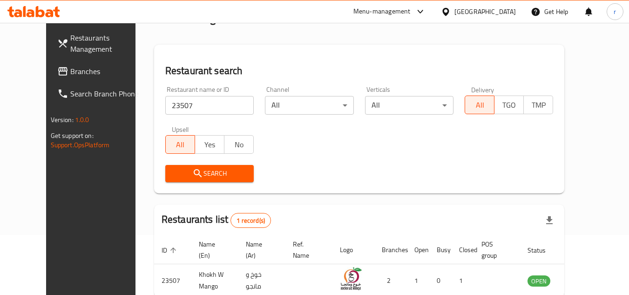
scroll to position [113, 0]
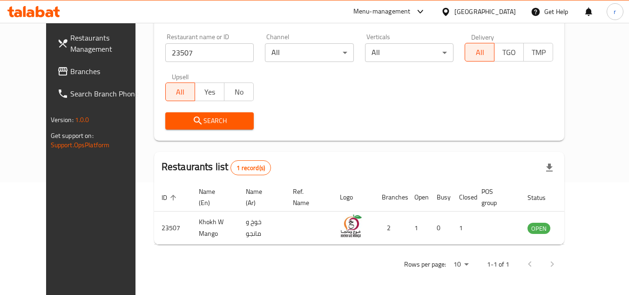
click at [70, 66] on span "Branches" at bounding box center [107, 71] width 74 height 11
drag, startPoint x: 28, startPoint y: 66, endPoint x: 243, endPoint y: 21, distance: 219.6
click at [70, 66] on span "Branches" at bounding box center [107, 71] width 74 height 11
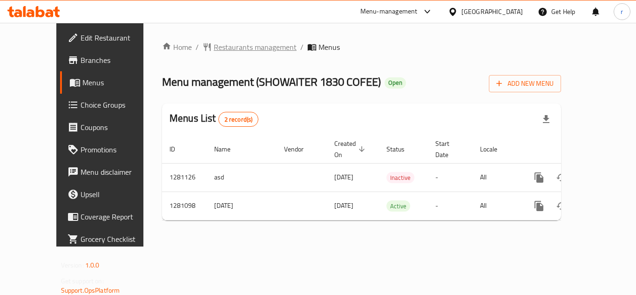
click at [214, 48] on span "Restaurants management" at bounding box center [255, 46] width 83 height 11
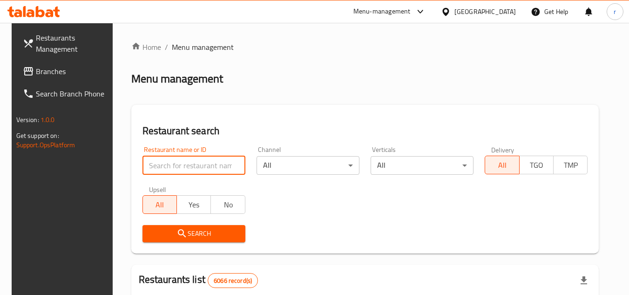
click at [193, 171] on input "search" at bounding box center [193, 165] width 103 height 19
paste input "694166"
type input "694166"
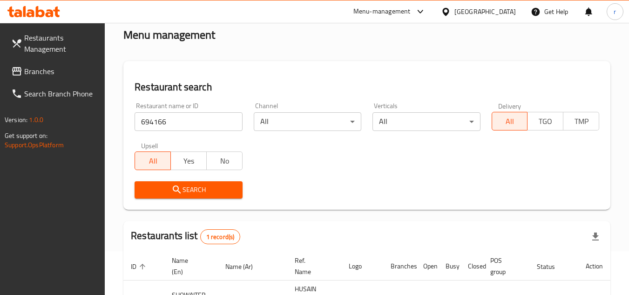
scroll to position [121, 0]
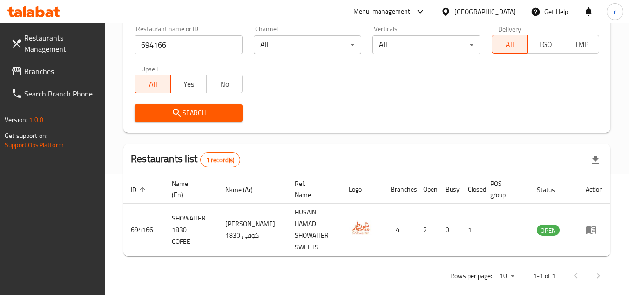
click at [35, 63] on link "Branches" at bounding box center [54, 71] width 101 height 22
drag, startPoint x: 35, startPoint y: 63, endPoint x: 246, endPoint y: 31, distance: 213.3
click at [42, 63] on link "Branches" at bounding box center [54, 71] width 101 height 22
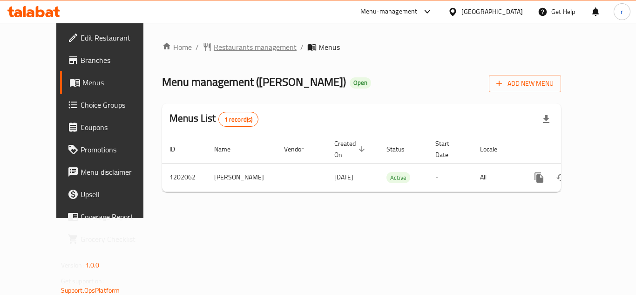
click at [216, 50] on span "Restaurants management" at bounding box center [255, 46] width 83 height 11
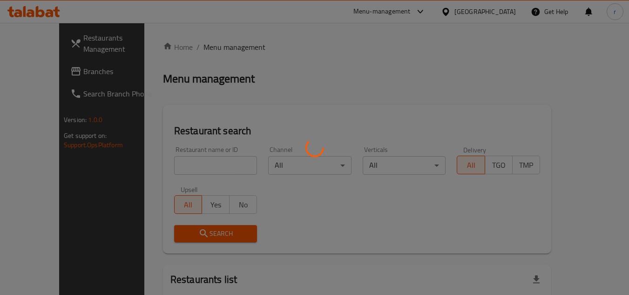
click at [178, 167] on div at bounding box center [314, 147] width 629 height 295
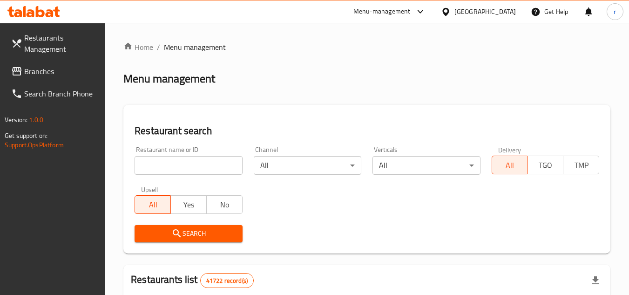
click at [181, 163] on input "search" at bounding box center [189, 165] width 108 height 19
paste input "669111"
type input "669111"
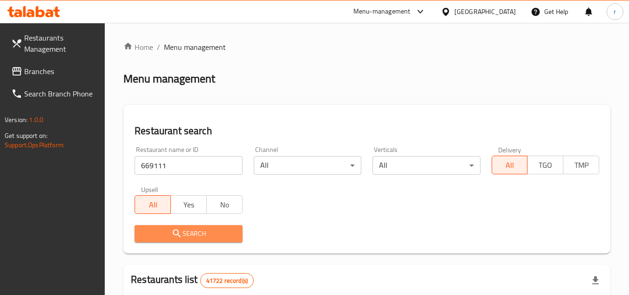
drag, startPoint x: 191, startPoint y: 234, endPoint x: 525, endPoint y: 189, distance: 337.1
click at [191, 234] on span "Search" at bounding box center [188, 234] width 93 height 12
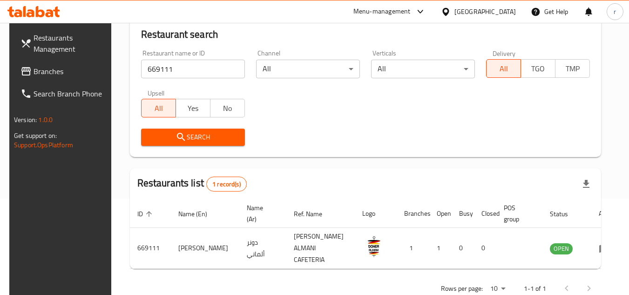
scroll to position [113, 0]
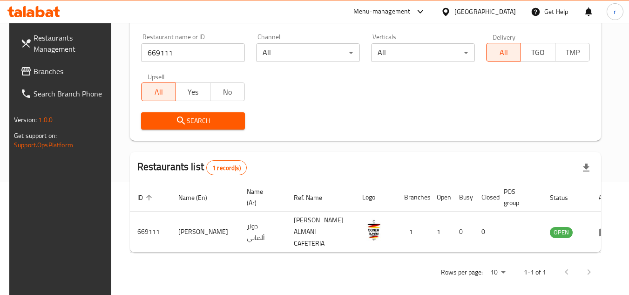
click at [40, 69] on span "Branches" at bounding box center [71, 71] width 74 height 11
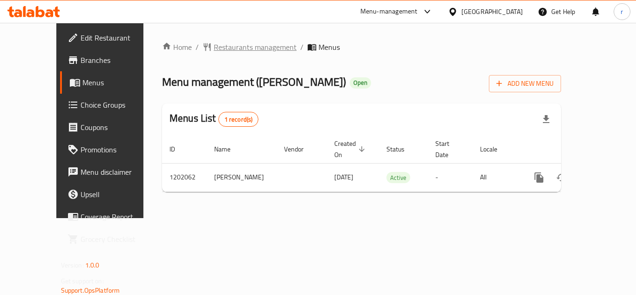
click at [214, 51] on span "Restaurants management" at bounding box center [255, 46] width 83 height 11
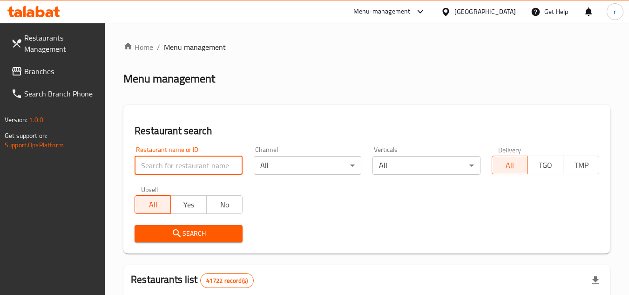
click at [181, 161] on input "search" at bounding box center [189, 165] width 108 height 19
paste input "669111"
type input "669111"
click at [183, 229] on span "Search" at bounding box center [188, 234] width 93 height 12
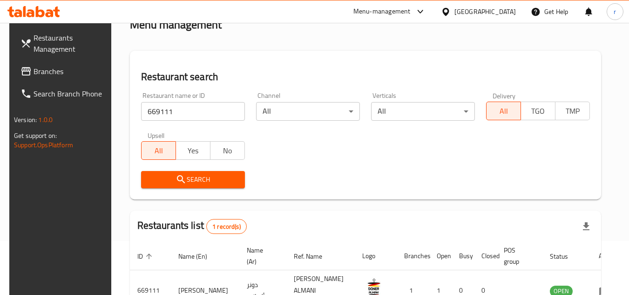
scroll to position [113, 0]
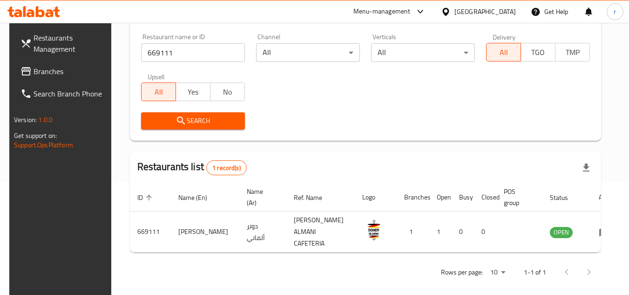
drag, startPoint x: 22, startPoint y: 71, endPoint x: 85, endPoint y: 49, distance: 66.8
click at [22, 71] on icon at bounding box center [25, 71] width 11 height 11
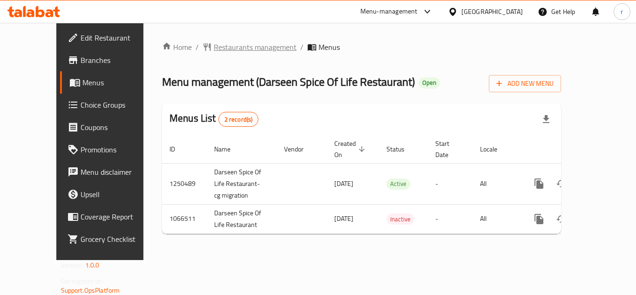
click at [214, 47] on span "Restaurants management" at bounding box center [255, 46] width 83 height 11
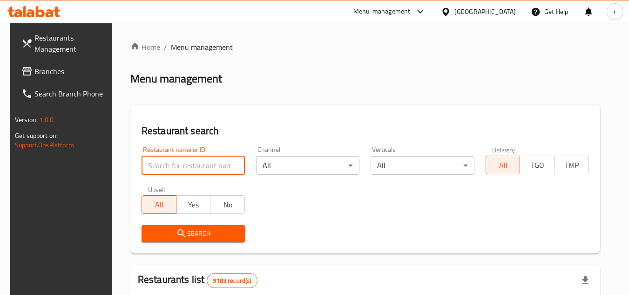
click at [170, 169] on input "search" at bounding box center [192, 165] width 103 height 19
paste input "663448"
type input "663448"
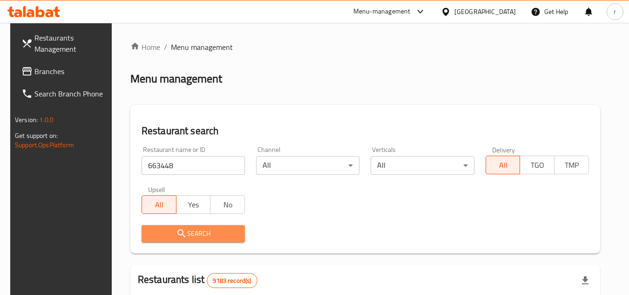
click at [176, 233] on icon "submit" at bounding box center [181, 233] width 11 height 11
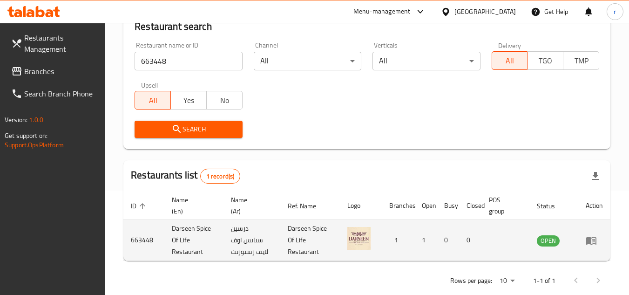
scroll to position [121, 0]
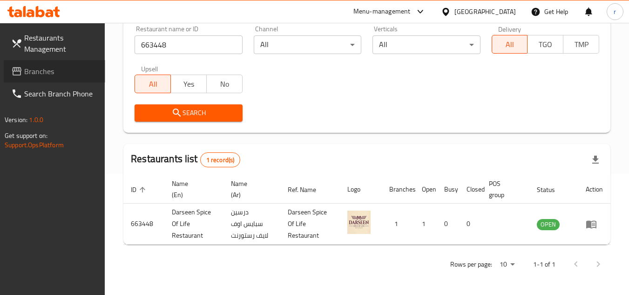
click at [37, 73] on span "Branches" at bounding box center [61, 71] width 74 height 11
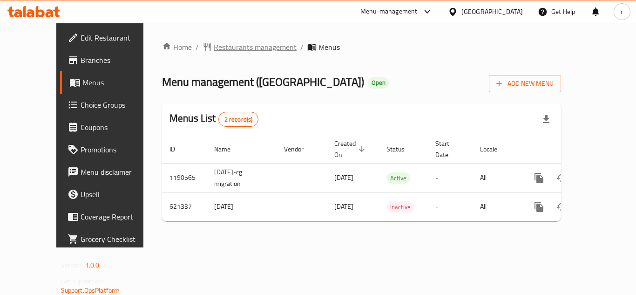
click at [214, 44] on span "Restaurants management" at bounding box center [255, 46] width 83 height 11
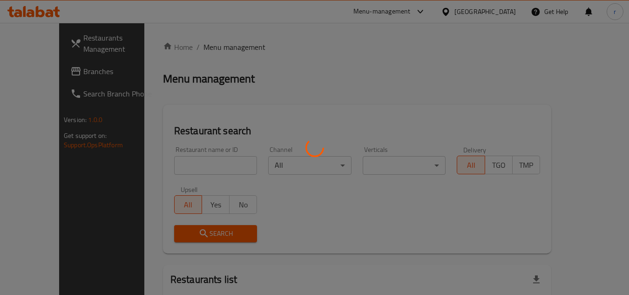
click at [168, 161] on div at bounding box center [314, 147] width 629 height 295
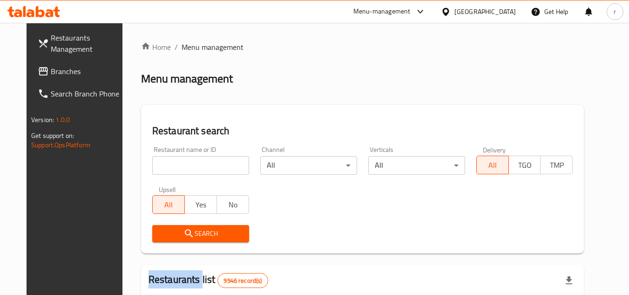
click at [168, 161] on div "Home / Menu management Menu management Restaurant search Restaurant name or ID …" at bounding box center [362, 295] width 443 height 509
click at [168, 161] on input "search" at bounding box center [200, 165] width 97 height 19
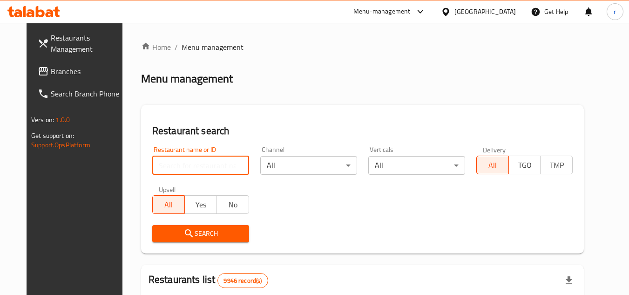
paste input "639116"
type input "639116"
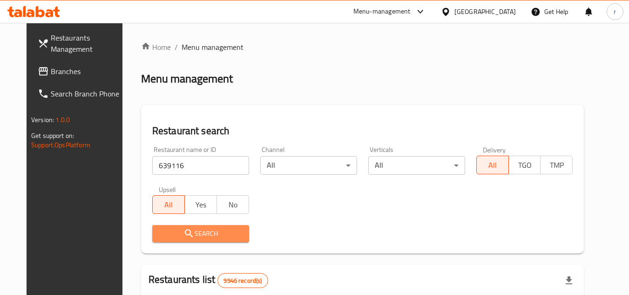
click at [195, 232] on span "Search" at bounding box center [201, 234] width 82 height 12
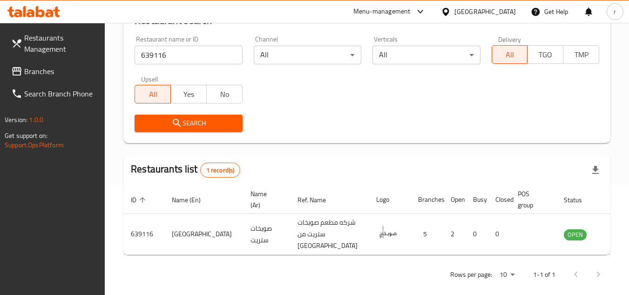
scroll to position [121, 0]
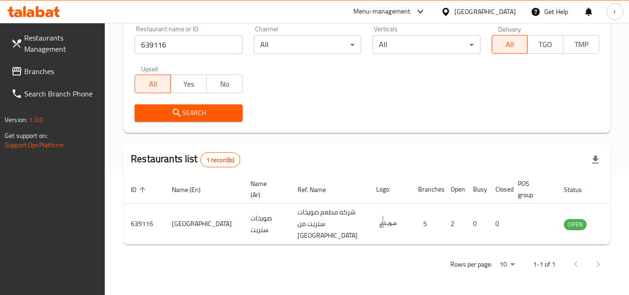
click at [32, 73] on span "Branches" at bounding box center [61, 71] width 74 height 11
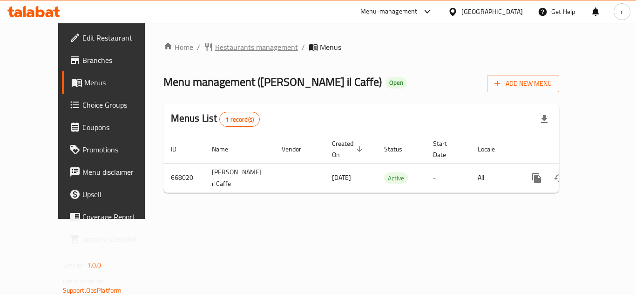
click at [215, 46] on span "Restaurants management" at bounding box center [256, 46] width 83 height 11
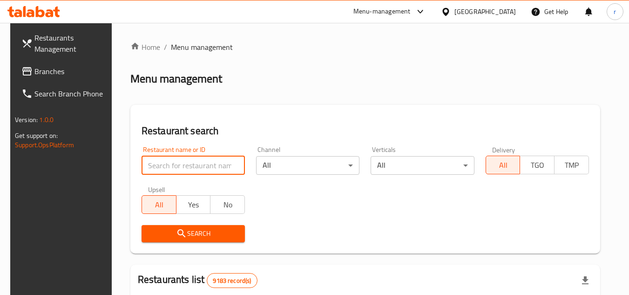
click at [177, 163] on input "search" at bounding box center [192, 165] width 103 height 19
paste input "642111"
type input "642111"
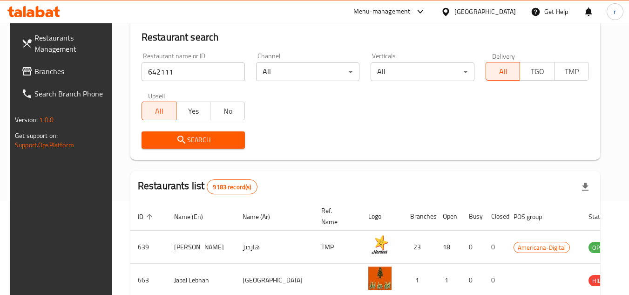
scroll to position [93, 0]
click at [211, 143] on span "Search" at bounding box center [193, 141] width 88 height 12
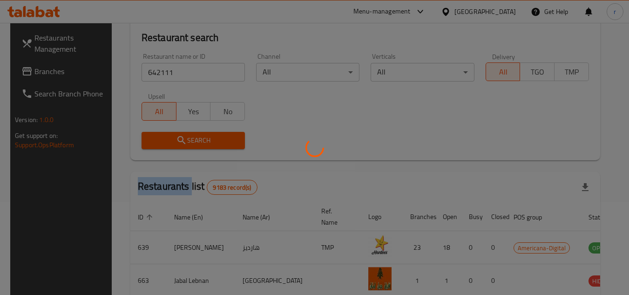
click at [211, 143] on div at bounding box center [314, 147] width 629 height 295
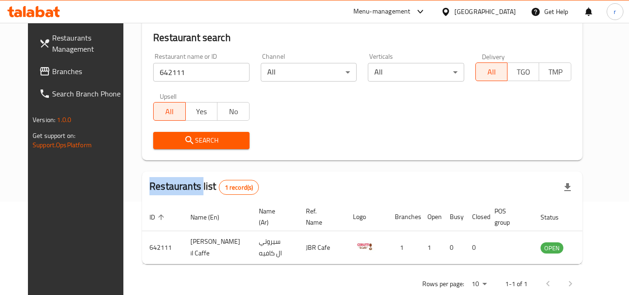
scroll to position [113, 0]
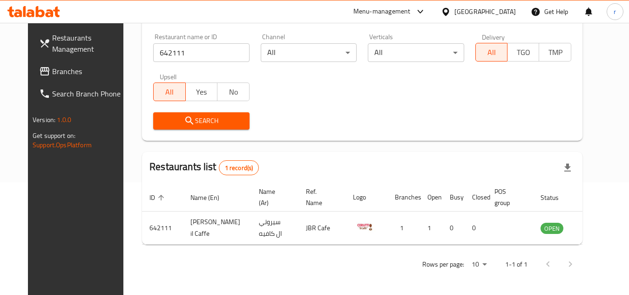
click at [357, 140] on div "Restaurant search Restaurant name or ID 642111 Restaurant name or ID Channel Al…" at bounding box center [362, 66] width 440 height 148
click at [48, 78] on link "Branches" at bounding box center [82, 71] width 101 height 22
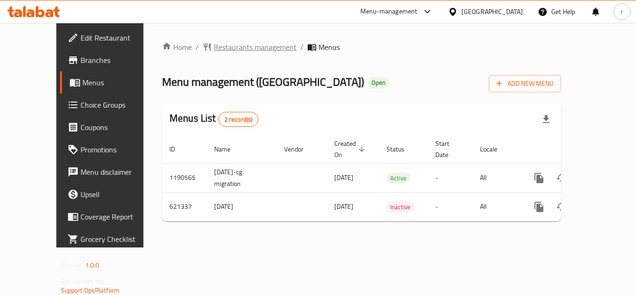
click at [216, 48] on span "Restaurants management" at bounding box center [255, 46] width 83 height 11
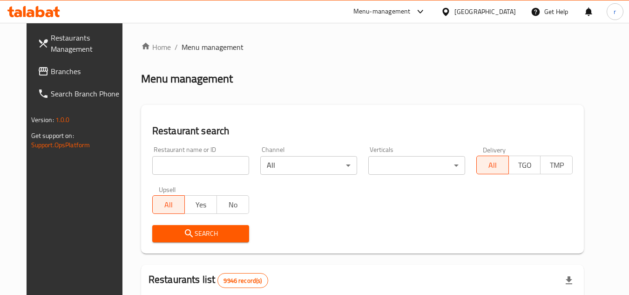
click at [172, 168] on input "search" at bounding box center [200, 165] width 97 height 19
paste input "639116"
type input "639116"
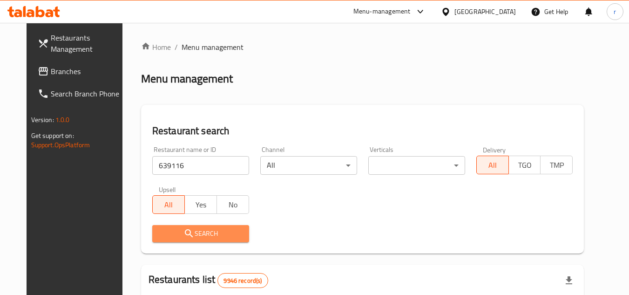
click at [183, 233] on span "Search" at bounding box center [201, 234] width 82 height 12
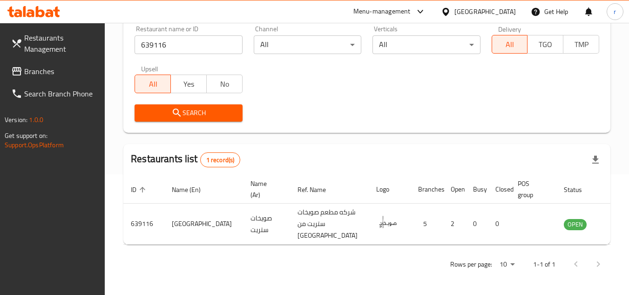
scroll to position [27, 0]
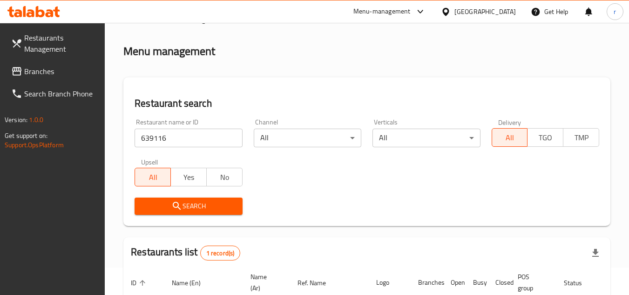
click at [35, 79] on link "Branches" at bounding box center [54, 71] width 101 height 22
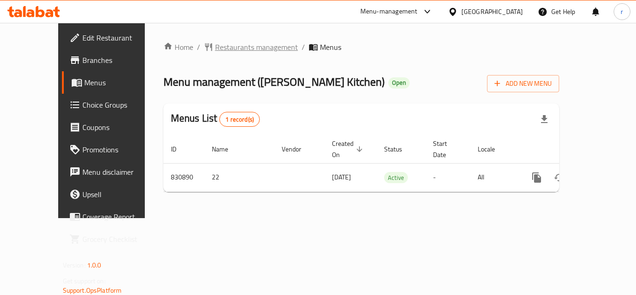
click at [222, 45] on span "Restaurants management" at bounding box center [256, 46] width 83 height 11
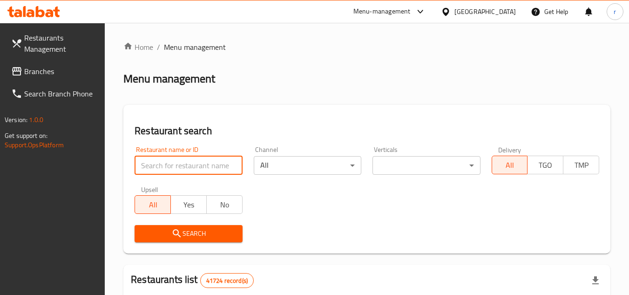
click at [163, 162] on input "search" at bounding box center [189, 165] width 108 height 19
paste input "655650"
type input "655650"
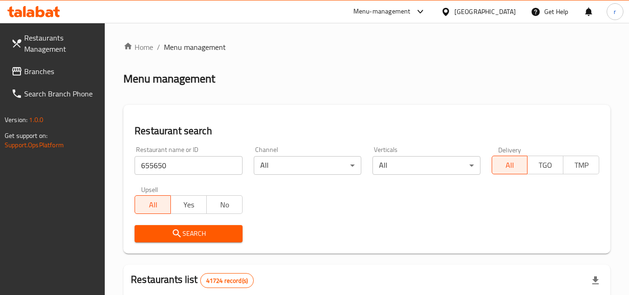
click at [195, 233] on span "Search" at bounding box center [188, 234] width 93 height 12
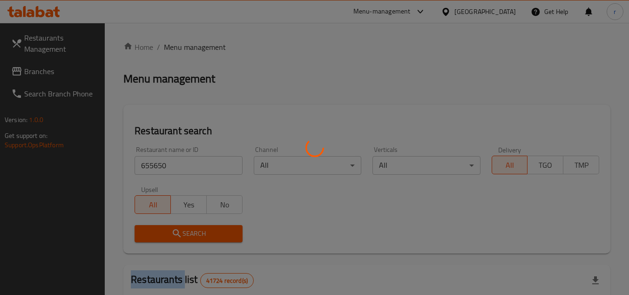
click at [195, 233] on div at bounding box center [314, 147] width 629 height 295
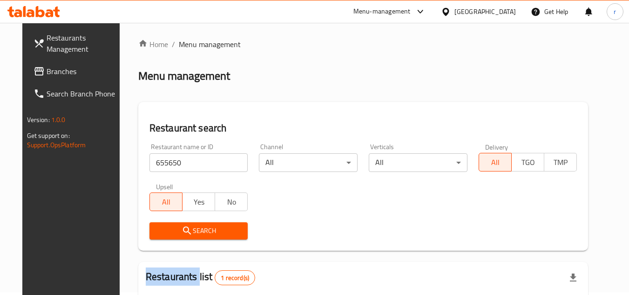
scroll to position [121, 0]
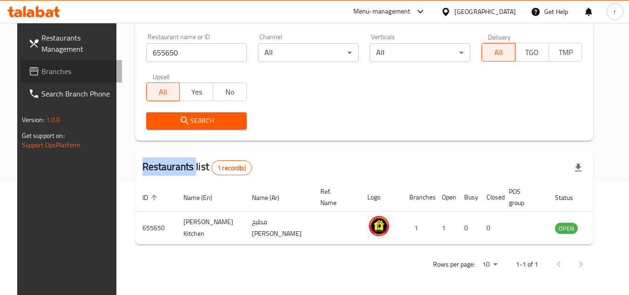
click at [28, 72] on span at bounding box center [34, 71] width 13 height 11
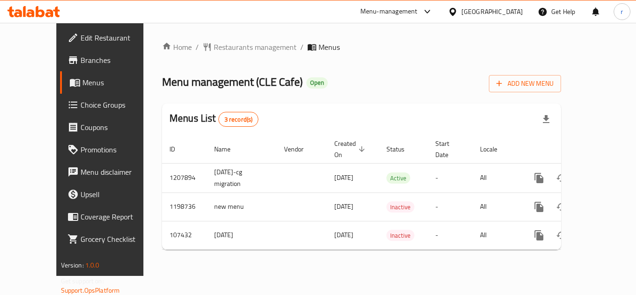
click at [219, 47] on span "Restaurants management" at bounding box center [255, 46] width 83 height 11
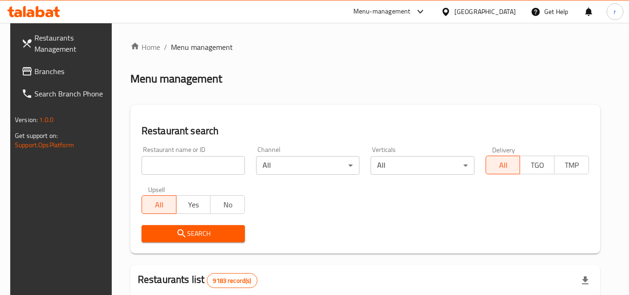
click at [187, 158] on input "search" at bounding box center [192, 165] width 103 height 19
paste input "603470"
type input "603470"
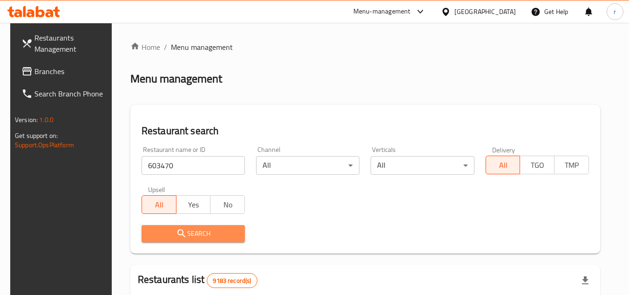
click at [189, 229] on span "Search" at bounding box center [193, 234] width 88 height 12
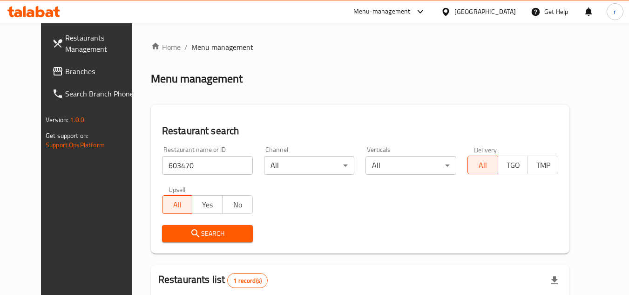
scroll to position [113, 0]
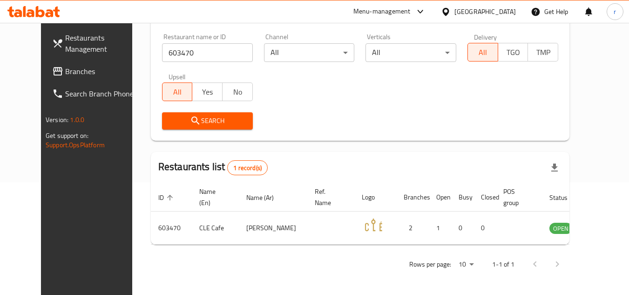
click at [65, 73] on span "Branches" at bounding box center [102, 71] width 74 height 11
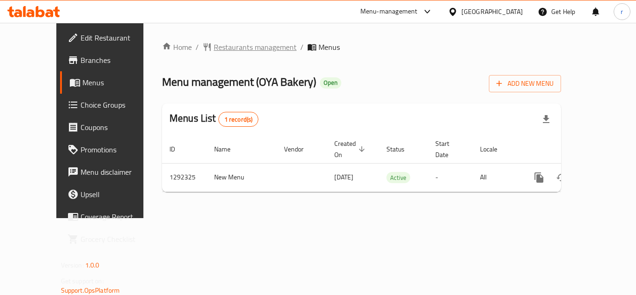
click at [214, 44] on span "Restaurants management" at bounding box center [255, 46] width 83 height 11
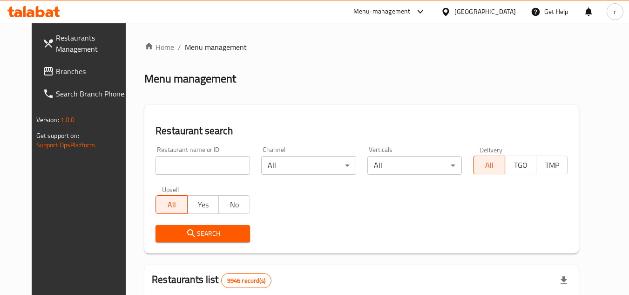
click at [196, 166] on div at bounding box center [314, 147] width 629 height 295
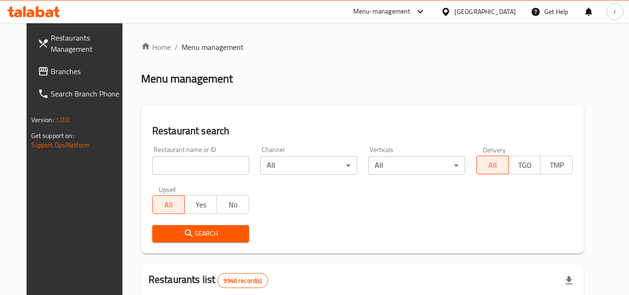
click at [196, 166] on input "search" at bounding box center [200, 165] width 97 height 19
paste input "699086"
type input "699086"
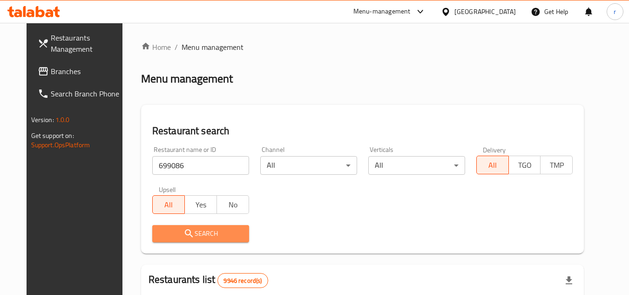
click at [199, 231] on span "Search" at bounding box center [201, 234] width 82 height 12
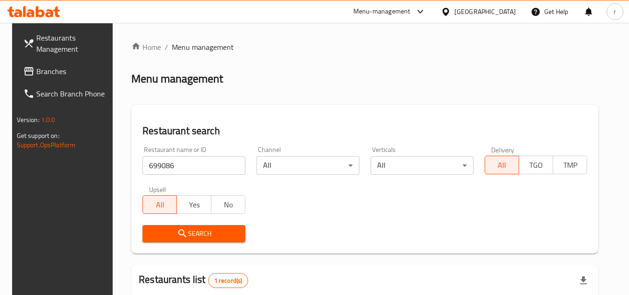
scroll to position [113, 0]
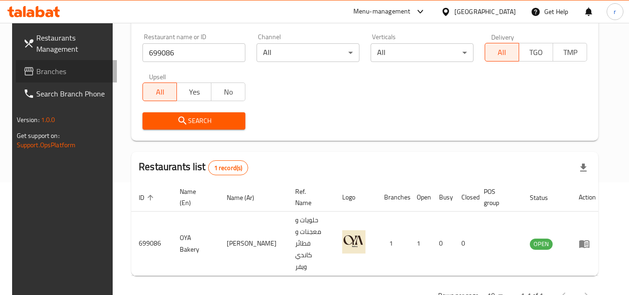
click at [47, 66] on span "Branches" at bounding box center [73, 71] width 74 height 11
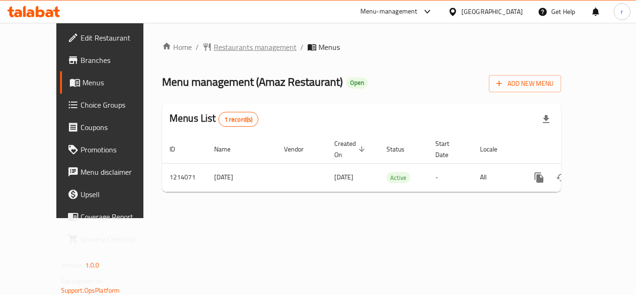
click at [214, 42] on span "Restaurants management" at bounding box center [255, 46] width 83 height 11
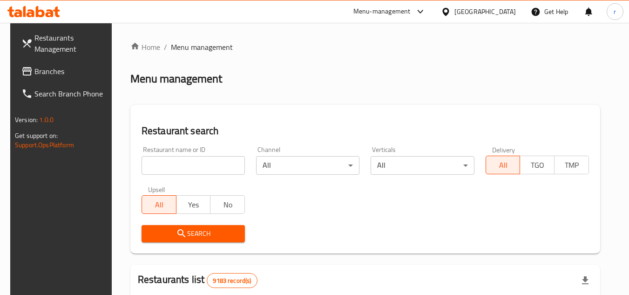
click at [175, 160] on input "search" at bounding box center [192, 165] width 103 height 19
paste input "672050"
type input "672050"
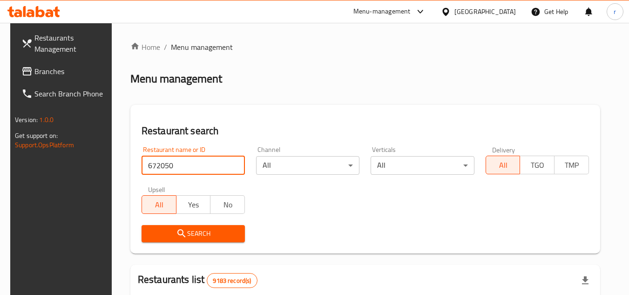
click button "Search" at bounding box center [192, 233] width 103 height 17
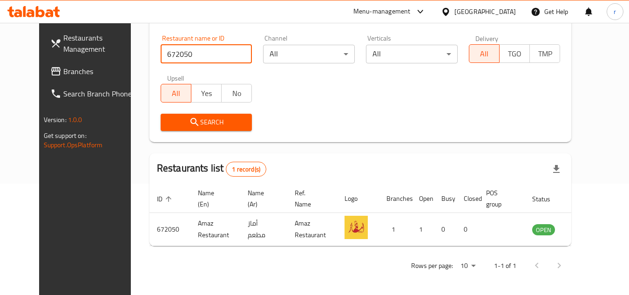
scroll to position [113, 0]
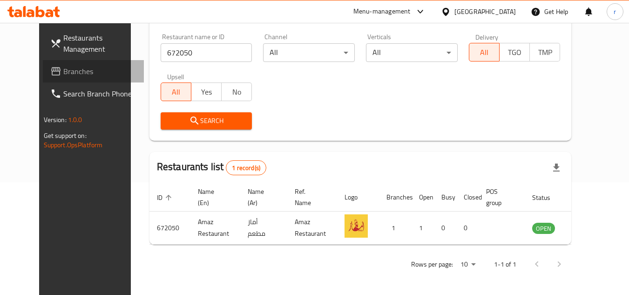
click at [63, 69] on span "Branches" at bounding box center [100, 71] width 74 height 11
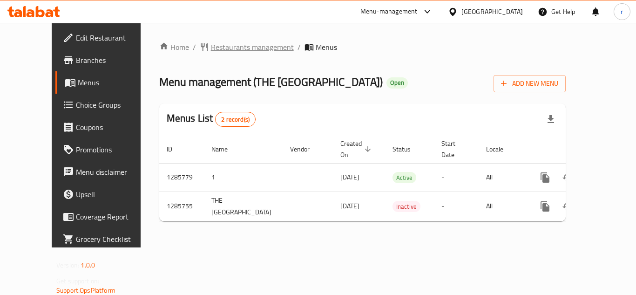
click at [211, 47] on span "Restaurants management" at bounding box center [252, 46] width 83 height 11
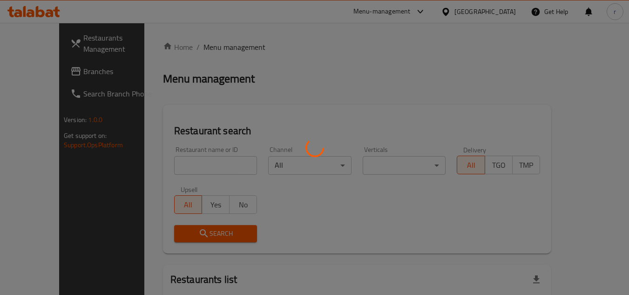
click at [156, 159] on div at bounding box center [314, 147] width 629 height 295
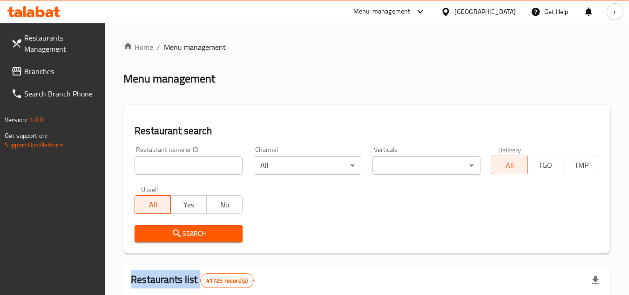
click at [158, 161] on input "search" at bounding box center [189, 165] width 108 height 19
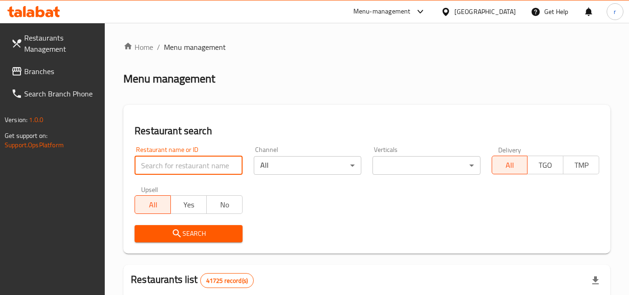
paste input "696055"
type input "696055"
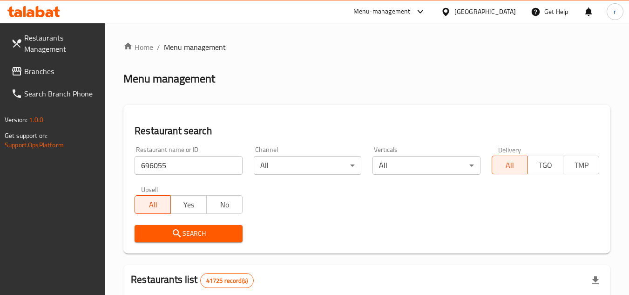
drag, startPoint x: 184, startPoint y: 231, endPoint x: 262, endPoint y: 222, distance: 78.8
click at [188, 232] on span "Search" at bounding box center [188, 234] width 93 height 12
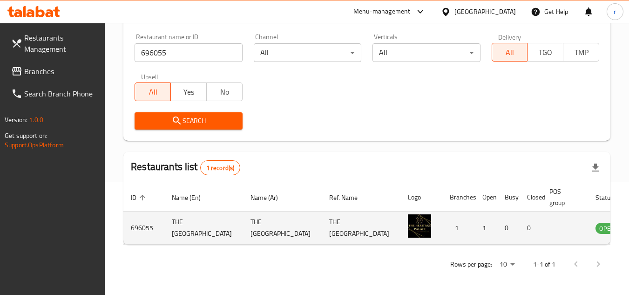
scroll to position [121, 0]
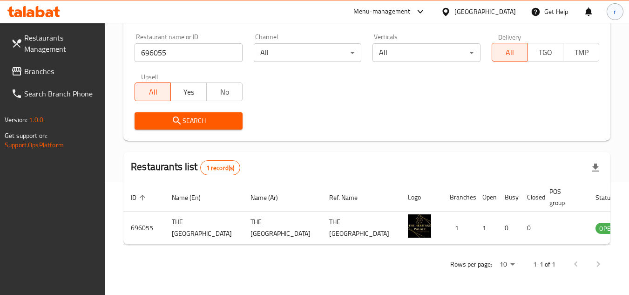
click at [611, 13] on div "r" at bounding box center [614, 11] width 17 height 17
click at [412, 107] on div "Search" at bounding box center [367, 121] width 476 height 28
click at [32, 75] on span "Branches" at bounding box center [61, 71] width 74 height 11
drag, startPoint x: 32, startPoint y: 75, endPoint x: 339, endPoint y: 122, distance: 310.3
click at [34, 75] on span "Branches" at bounding box center [61, 71] width 74 height 11
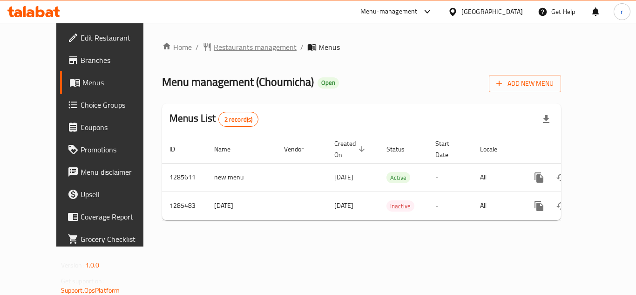
click at [218, 52] on span "Restaurants management" at bounding box center [255, 46] width 83 height 11
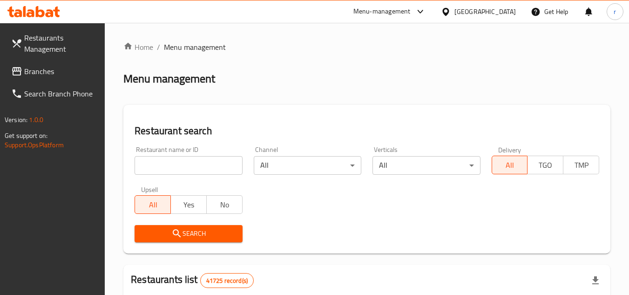
click at [161, 164] on input "search" at bounding box center [189, 165] width 108 height 19
paste input "695834"
type input "695834"
click at [182, 236] on span "Search" at bounding box center [188, 234] width 93 height 12
click at [182, 236] on div at bounding box center [314, 147] width 629 height 295
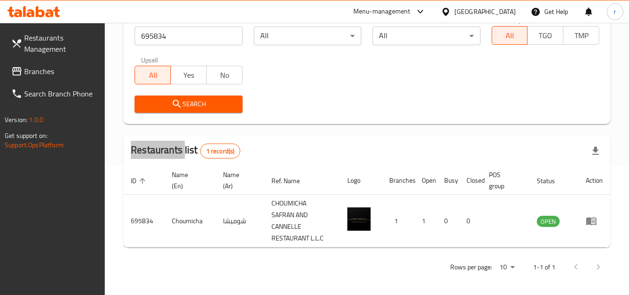
scroll to position [132, 0]
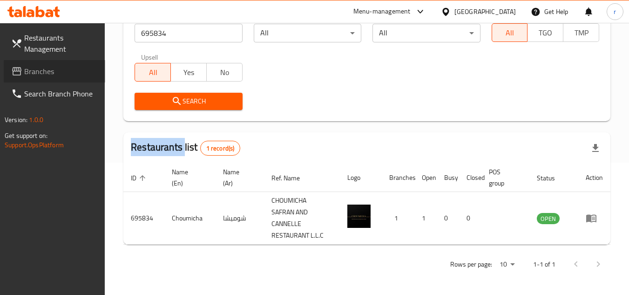
click at [42, 74] on span "Branches" at bounding box center [61, 71] width 74 height 11
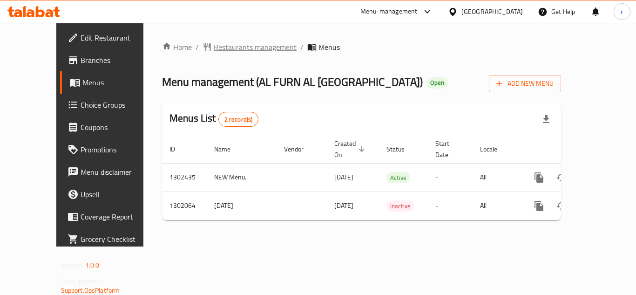
click at [214, 49] on span "Restaurants management" at bounding box center [255, 46] width 83 height 11
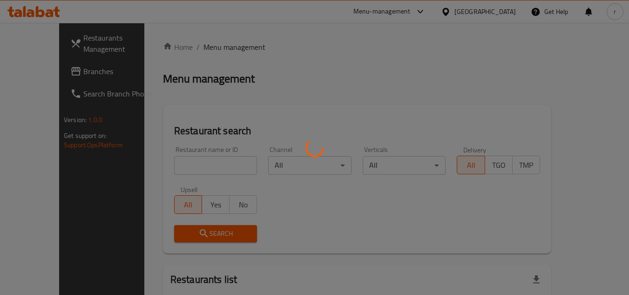
click at [152, 165] on div at bounding box center [314, 147] width 629 height 295
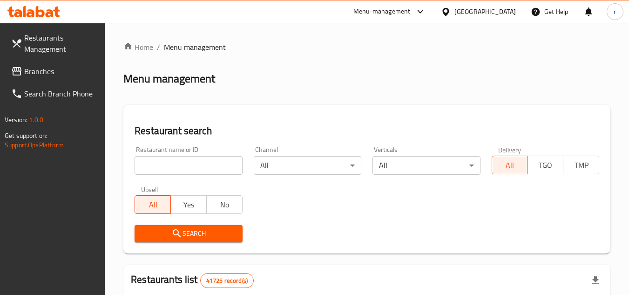
click at [152, 165] on input "search" at bounding box center [189, 165] width 108 height 19
paste input "702110"
type input "702110"
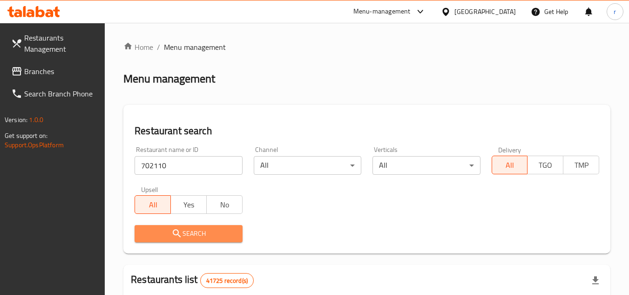
click at [186, 232] on span "Search" at bounding box center [188, 234] width 93 height 12
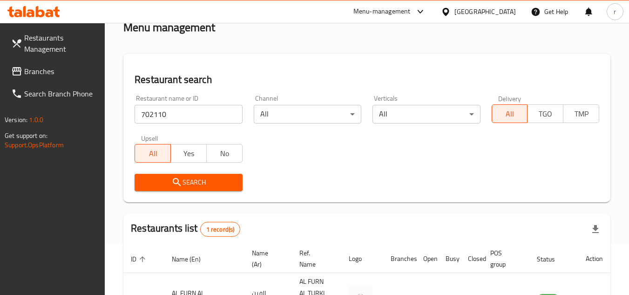
scroll to position [121, 0]
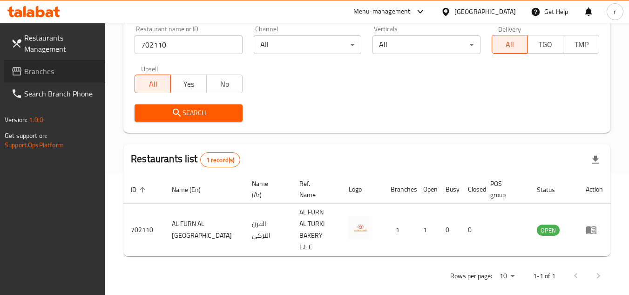
click at [38, 72] on span "Branches" at bounding box center [61, 71] width 74 height 11
drag, startPoint x: 38, startPoint y: 72, endPoint x: 57, endPoint y: 72, distance: 19.1
click at [40, 72] on span "Branches" at bounding box center [61, 71] width 74 height 11
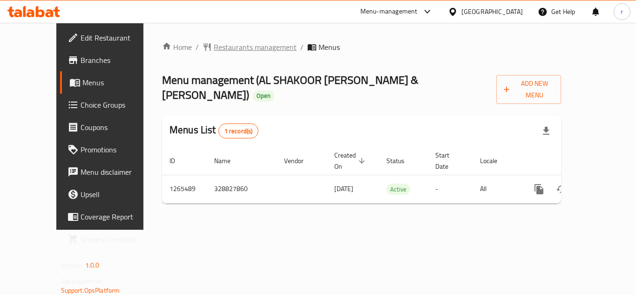
click at [214, 47] on span "Restaurants management" at bounding box center [255, 46] width 83 height 11
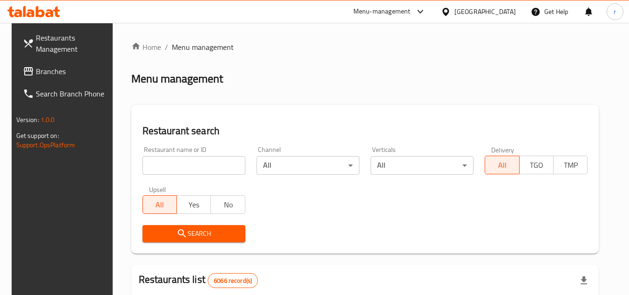
click at [175, 159] on input "search" at bounding box center [193, 165] width 103 height 19
paste input "686819"
type input "686819"
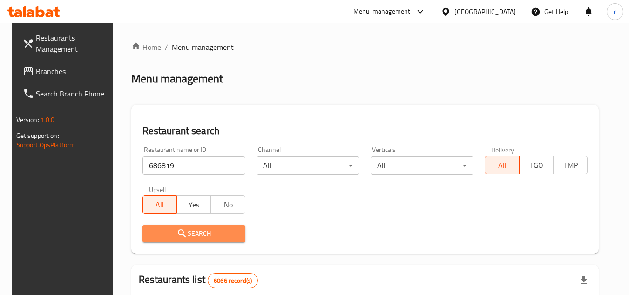
click at [183, 234] on span "Search" at bounding box center [194, 234] width 88 height 12
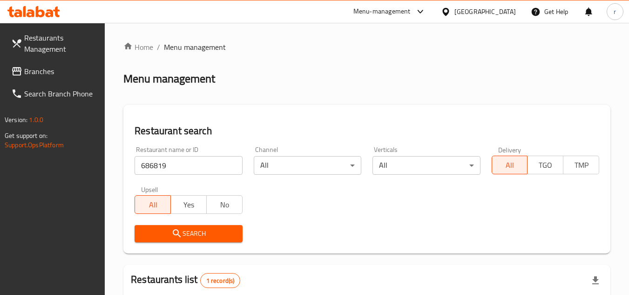
scroll to position [121, 0]
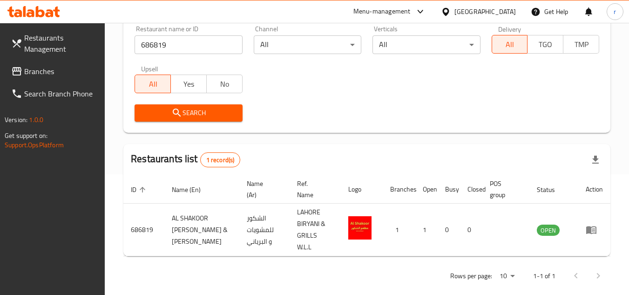
click at [35, 71] on span "Branches" at bounding box center [61, 71] width 74 height 11
drag, startPoint x: 35, startPoint y: 71, endPoint x: 243, endPoint y: 26, distance: 212.9
click at [38, 71] on span "Branches" at bounding box center [61, 71] width 74 height 11
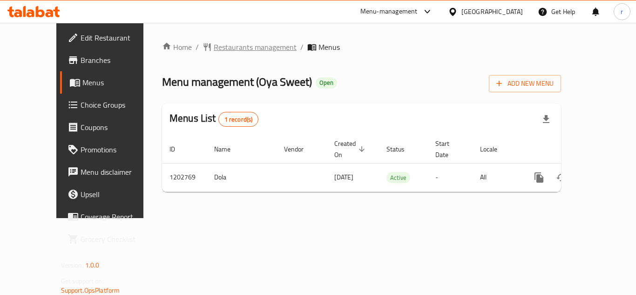
click at [214, 46] on span "Restaurants management" at bounding box center [255, 46] width 83 height 11
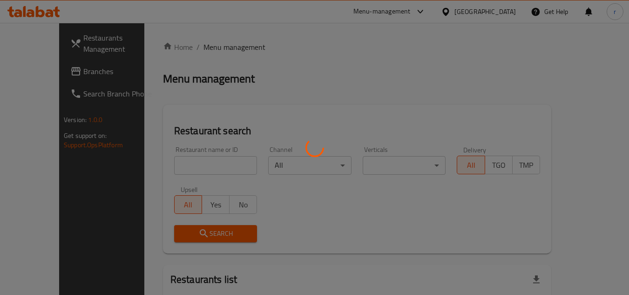
click at [163, 164] on div at bounding box center [314, 147] width 629 height 295
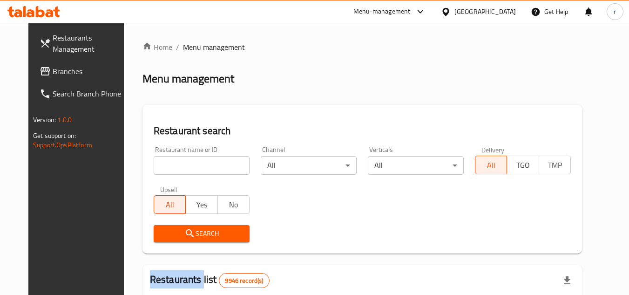
click at [163, 164] on div "Home / Menu management Menu management Restaurant search Restaurant name or ID …" at bounding box center [361, 295] width 439 height 509
click at [163, 164] on input "search" at bounding box center [202, 165] width 96 height 19
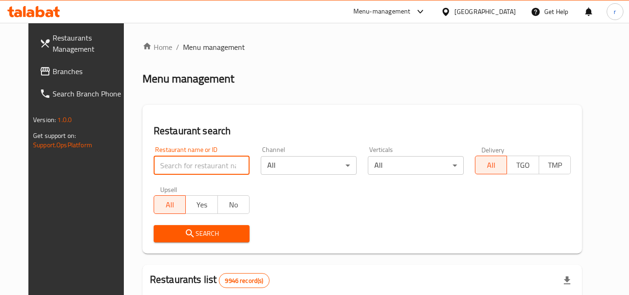
paste input "669325"
type input "669325"
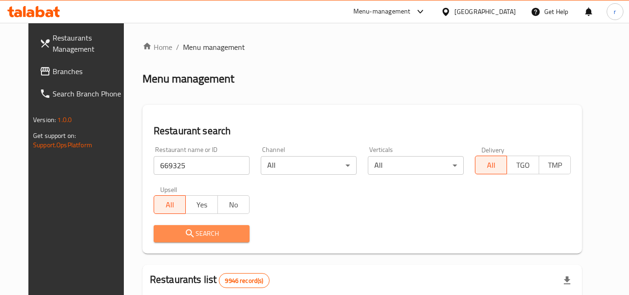
drag, startPoint x: 194, startPoint y: 231, endPoint x: 633, endPoint y: 167, distance: 443.5
click at [206, 230] on span "Search" at bounding box center [201, 234] width 81 height 12
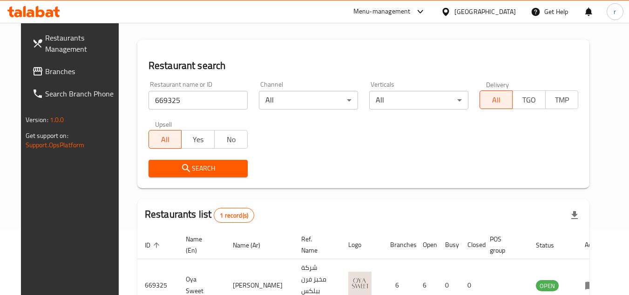
scroll to position [20, 0]
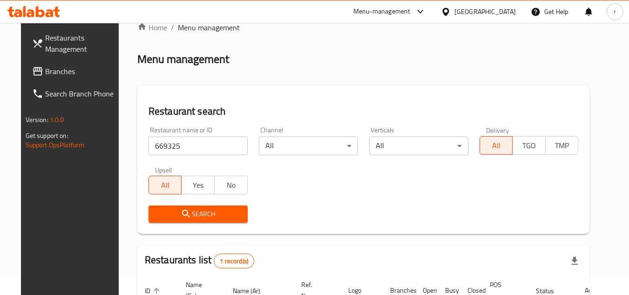
click at [45, 69] on span "Branches" at bounding box center [82, 71] width 74 height 11
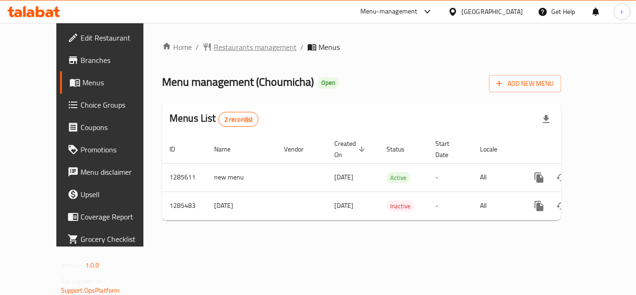
click at [220, 48] on span "Restaurants management" at bounding box center [255, 46] width 83 height 11
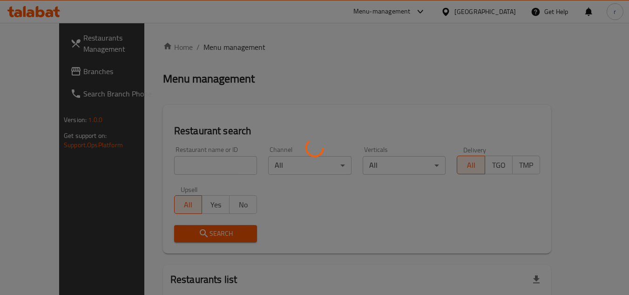
click at [164, 163] on div at bounding box center [314, 147] width 629 height 295
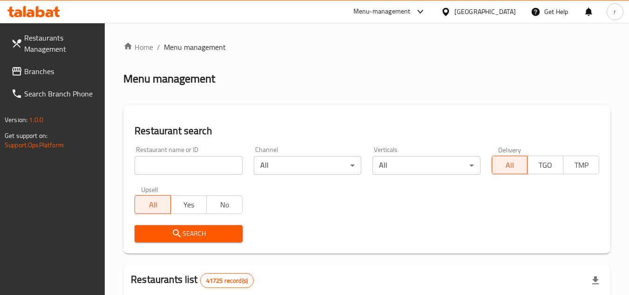
click at [164, 163] on input "search" at bounding box center [189, 165] width 108 height 19
paste input "695834"
type input "695834"
click at [177, 235] on icon "submit" at bounding box center [177, 233] width 8 height 8
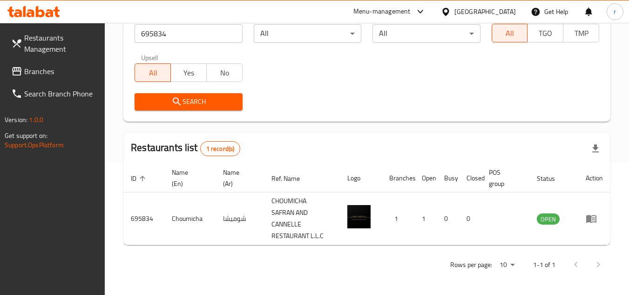
scroll to position [132, 0]
click at [36, 74] on span "Branches" at bounding box center [61, 71] width 74 height 11
drag, startPoint x: 36, startPoint y: 74, endPoint x: 74, endPoint y: 54, distance: 42.3
click at [36, 73] on span "Branches" at bounding box center [61, 71] width 74 height 11
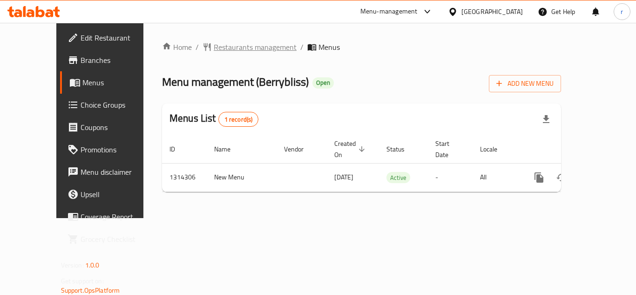
click at [229, 48] on span "Restaurants management" at bounding box center [255, 46] width 83 height 11
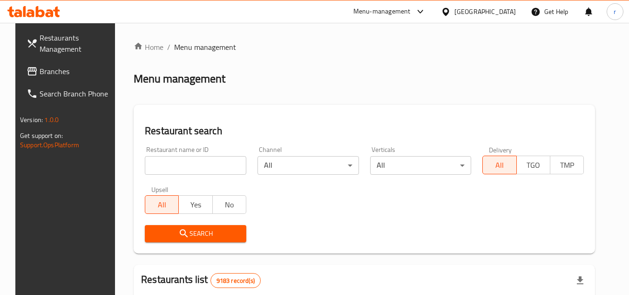
click at [171, 166] on div at bounding box center [314, 147] width 629 height 295
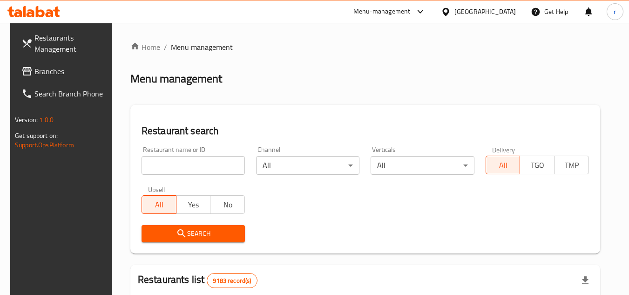
click at [171, 166] on input "search" at bounding box center [192, 165] width 103 height 19
paste input "706865"
type input "706865"
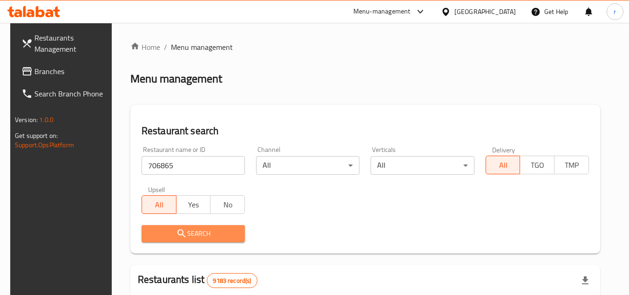
click at [177, 235] on icon "submit" at bounding box center [181, 233] width 8 height 8
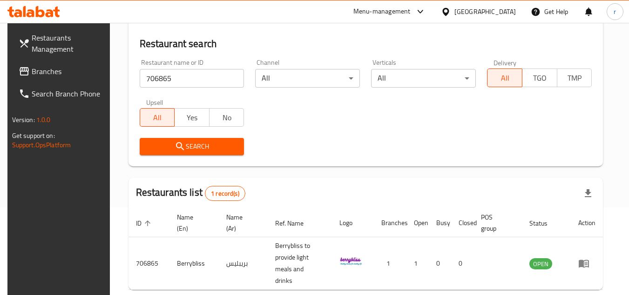
scroll to position [121, 0]
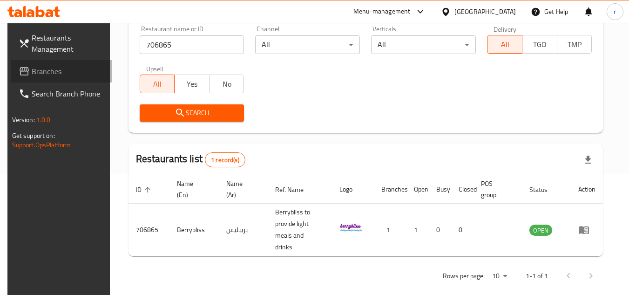
click at [23, 75] on span at bounding box center [25, 71] width 13 height 11
drag, startPoint x: 23, startPoint y: 75, endPoint x: 180, endPoint y: 34, distance: 162.7
click at [26, 74] on link "Branches" at bounding box center [61, 71] width 101 height 22
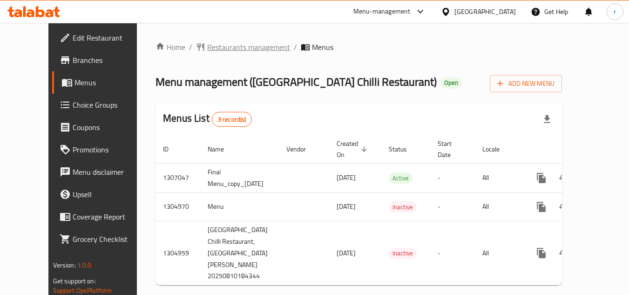
click at [222, 46] on span "Restaurants management" at bounding box center [248, 46] width 83 height 11
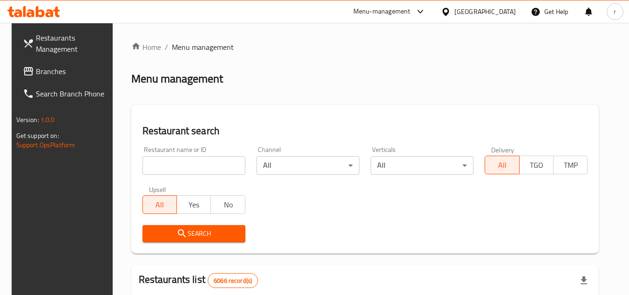
click at [172, 165] on input "search" at bounding box center [193, 165] width 103 height 19
paste input "703503"
type input "703503"
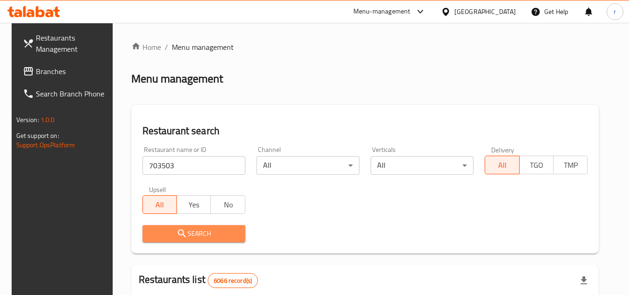
click at [180, 238] on icon "submit" at bounding box center [181, 233] width 11 height 11
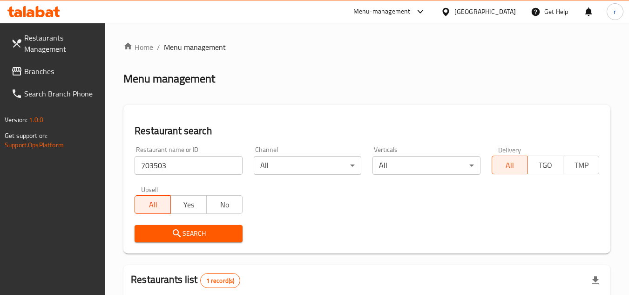
scroll to position [121, 0]
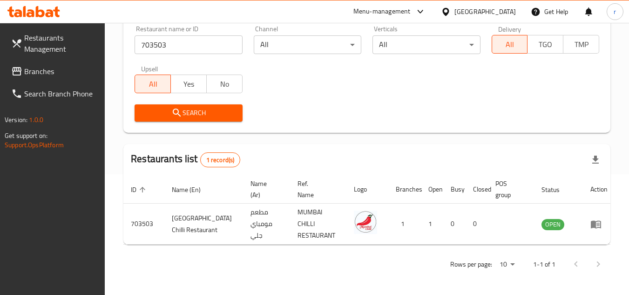
click at [31, 69] on span "Branches" at bounding box center [61, 71] width 74 height 11
drag, startPoint x: 31, startPoint y: 69, endPoint x: 187, endPoint y: 22, distance: 162.7
click at [31, 68] on span "Branches" at bounding box center [61, 71] width 74 height 11
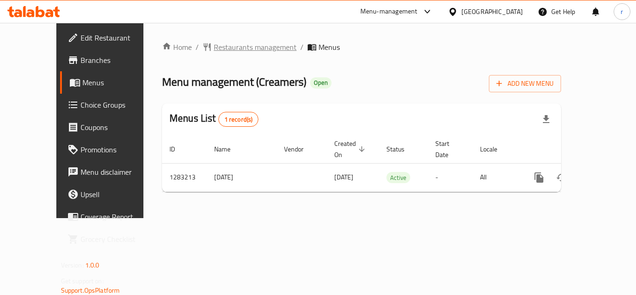
click at [239, 49] on span "Restaurants management" at bounding box center [255, 46] width 83 height 11
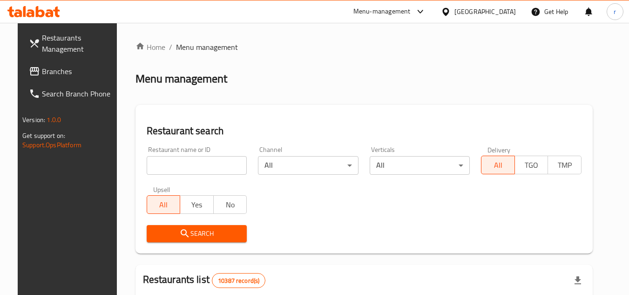
click at [175, 161] on input "search" at bounding box center [197, 165] width 101 height 19
paste input "695166"
type input "695166"
click at [184, 235] on span "Search" at bounding box center [197, 234] width 86 height 12
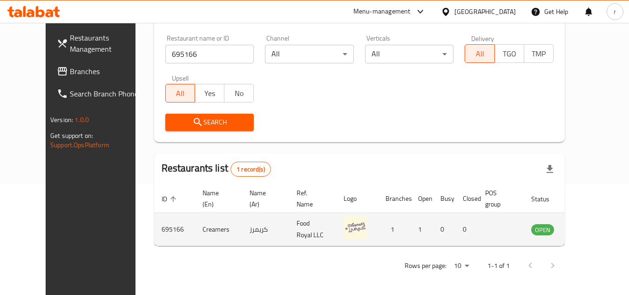
scroll to position [113, 0]
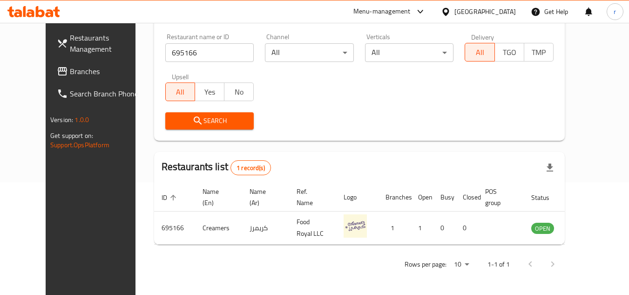
drag, startPoint x: 40, startPoint y: 67, endPoint x: 66, endPoint y: 59, distance: 26.8
click at [70, 67] on span "Branches" at bounding box center [107, 71] width 74 height 11
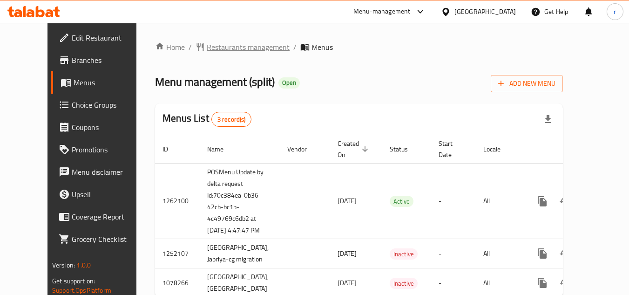
click at [219, 45] on span "Restaurants management" at bounding box center [248, 46] width 83 height 11
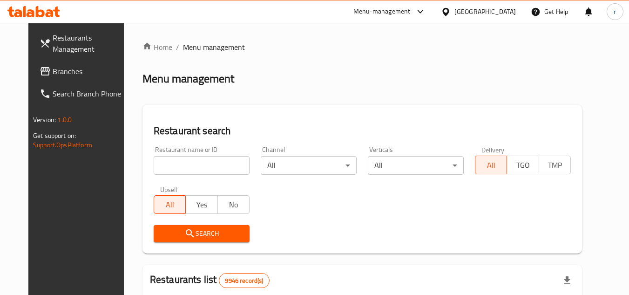
click at [191, 163] on div "Home / Menu management Menu management Restaurant search Restaurant name or ID …" at bounding box center [361, 295] width 439 height 509
click at [191, 163] on input "search" at bounding box center [202, 165] width 96 height 19
paste input "664054"
type input "664054"
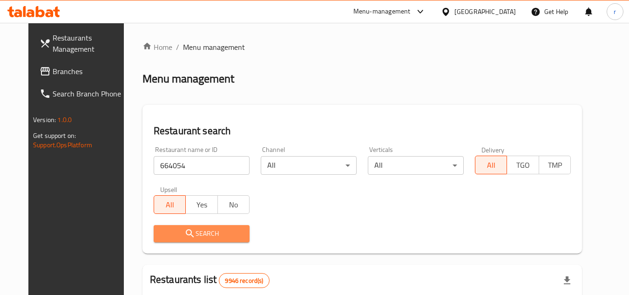
drag, startPoint x: 193, startPoint y: 231, endPoint x: 634, endPoint y: 213, distance: 442.0
click at [203, 231] on span "Search" at bounding box center [201, 234] width 81 height 12
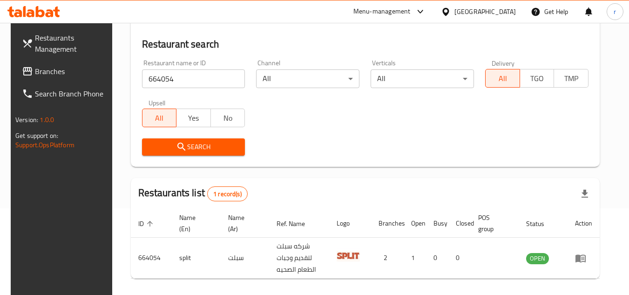
scroll to position [121, 0]
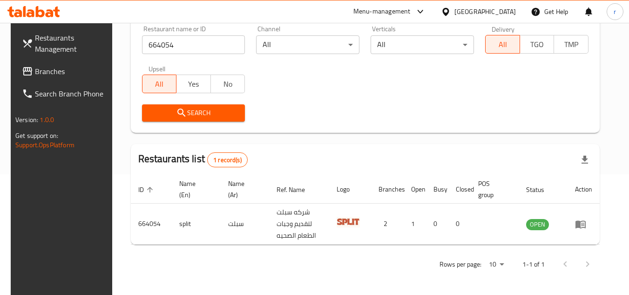
click at [35, 75] on span "Branches" at bounding box center [72, 71] width 74 height 11
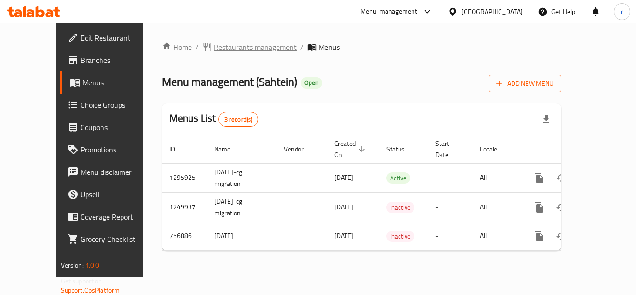
click at [214, 52] on span "Restaurants management" at bounding box center [255, 46] width 83 height 11
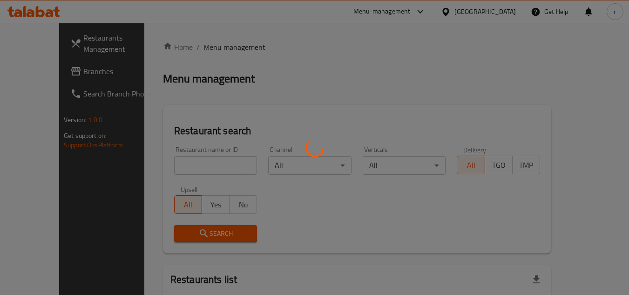
click at [162, 172] on div at bounding box center [314, 147] width 629 height 295
click at [169, 168] on div at bounding box center [314, 147] width 629 height 295
click at [172, 165] on div at bounding box center [314, 147] width 629 height 295
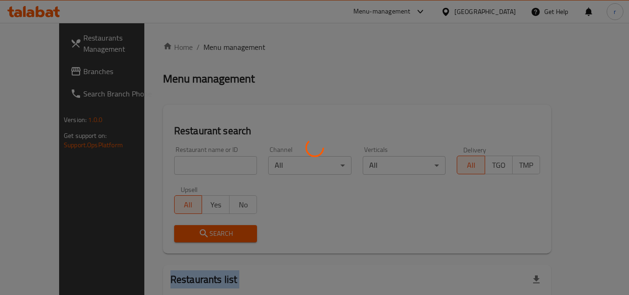
click at [172, 165] on div at bounding box center [314, 147] width 629 height 295
click at [186, 162] on div at bounding box center [314, 147] width 629 height 295
click at [181, 162] on div at bounding box center [314, 147] width 629 height 295
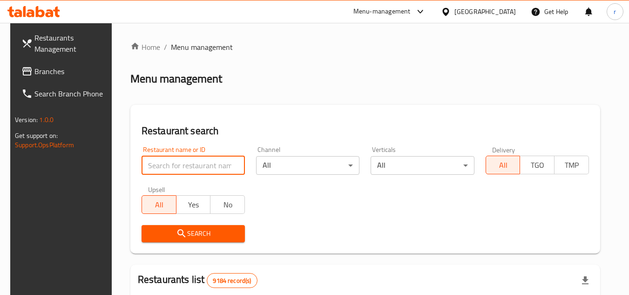
click at [191, 170] on input "search" at bounding box center [192, 165] width 103 height 19
paste input "649694"
type input "649694"
drag, startPoint x: 189, startPoint y: 233, endPoint x: 502, endPoint y: 239, distance: 312.8
click at [196, 235] on span "Search" at bounding box center [193, 234] width 88 height 12
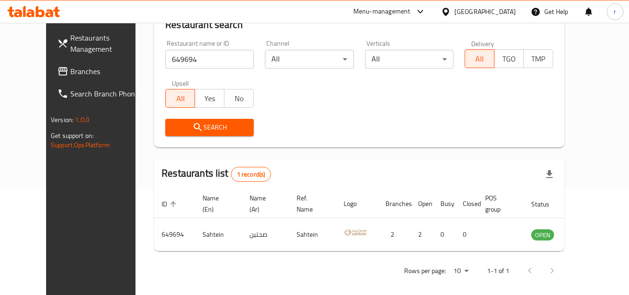
scroll to position [113, 0]
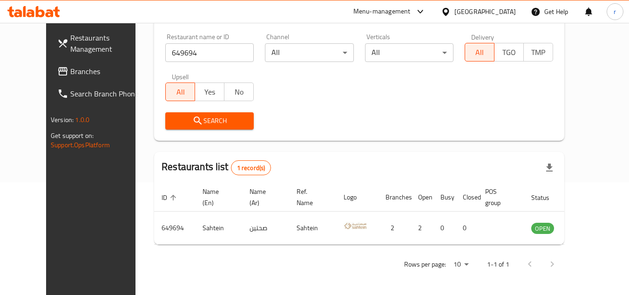
click at [70, 71] on span "Branches" at bounding box center [107, 71] width 74 height 11
